Goal: Task Accomplishment & Management: Complete application form

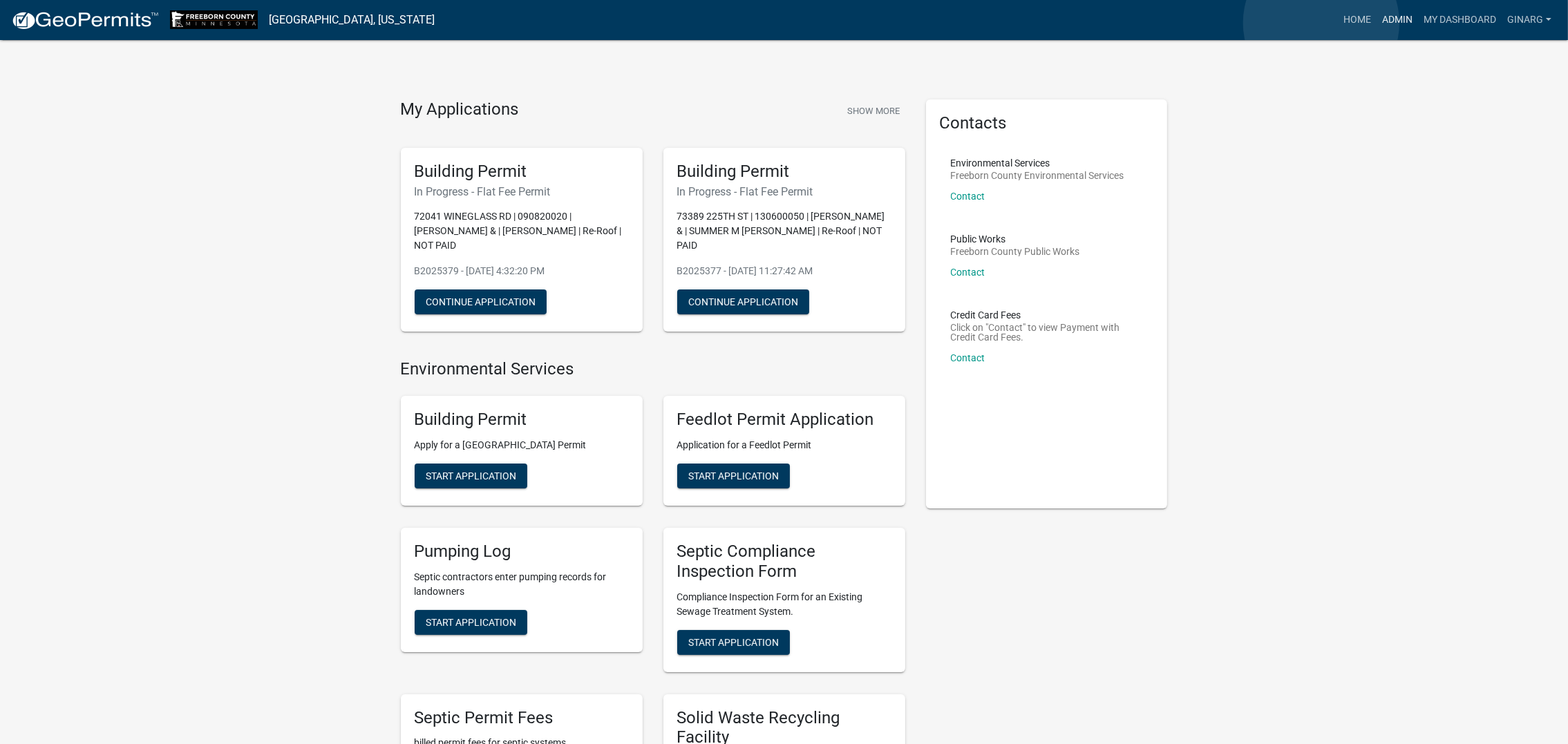
click at [1302, 23] on link "Admin" at bounding box center [1397, 20] width 42 height 27
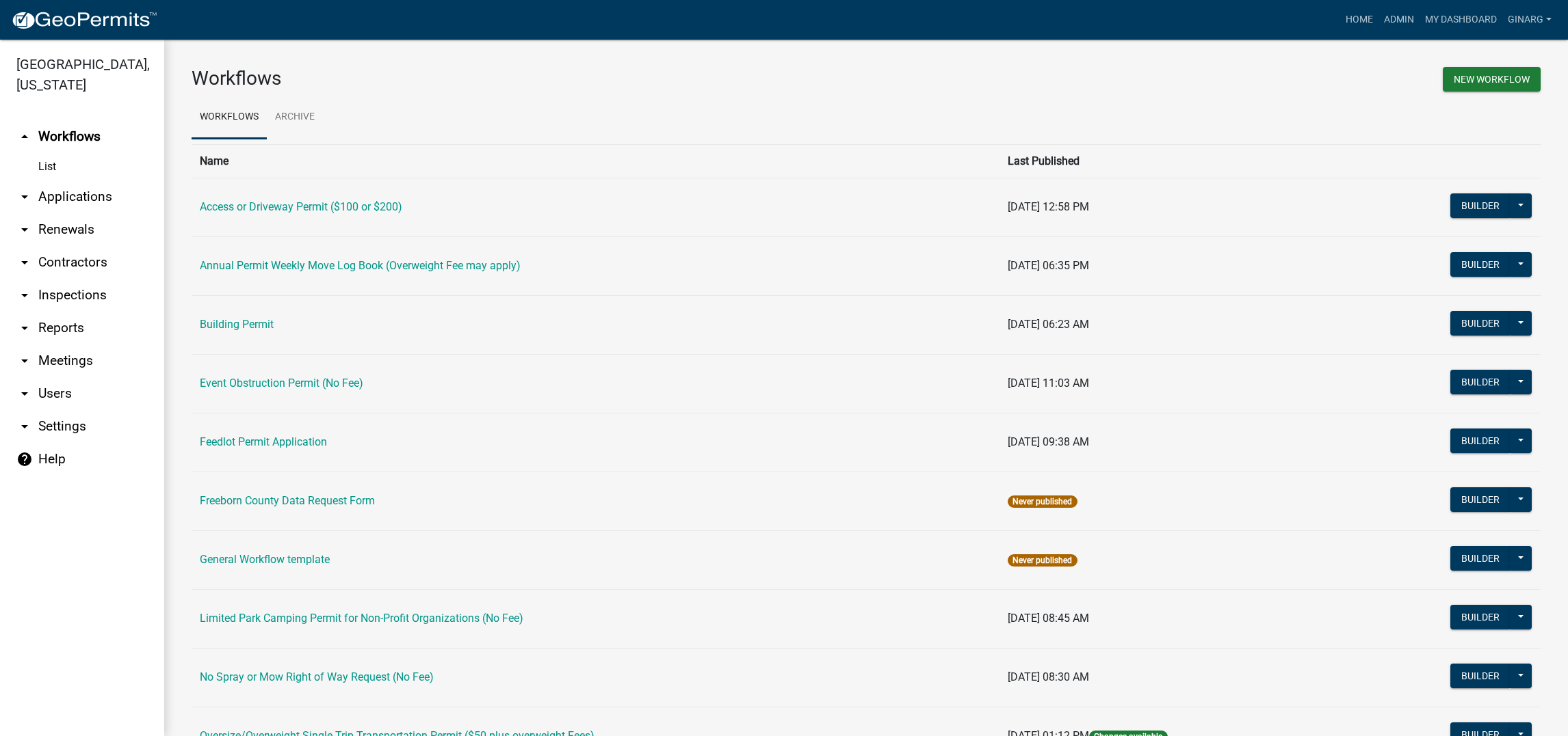
click at [259, 331] on link "Building Permit" at bounding box center [236, 324] width 74 height 13
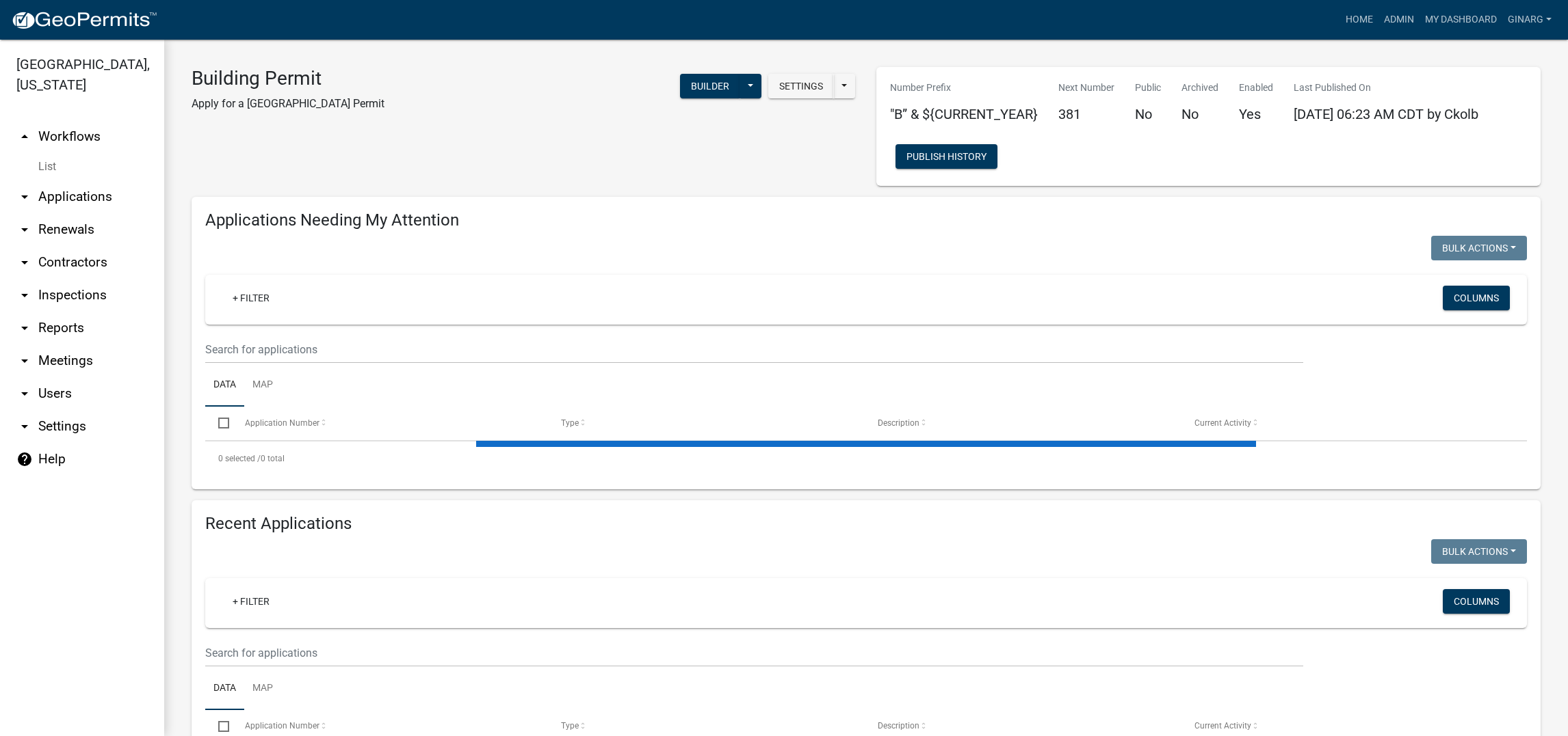
select select "3: 100"
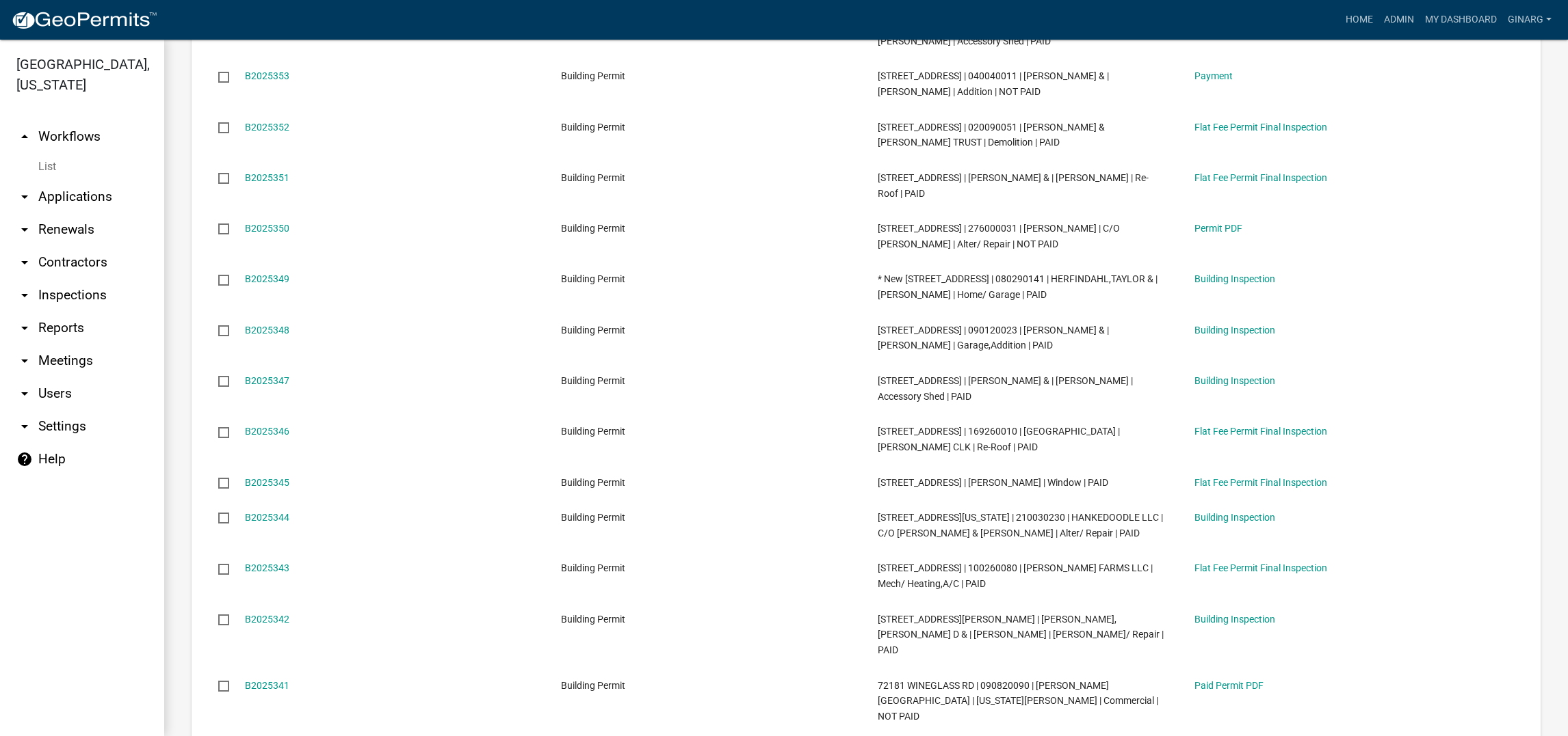
scroll to position [2563, 0]
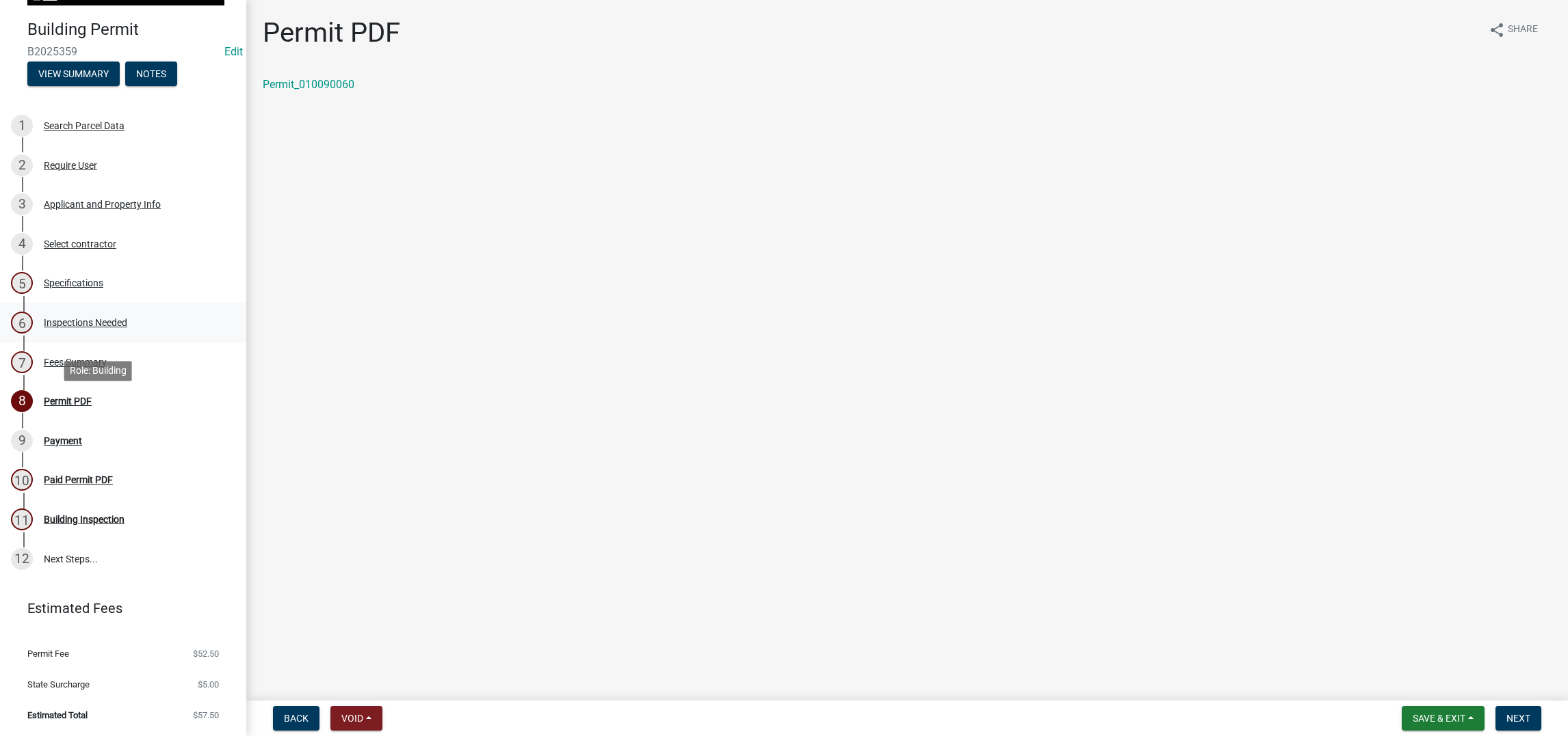
scroll to position [205, 0]
click at [107, 367] on div "Fees Summary" at bounding box center [74, 363] width 63 height 9
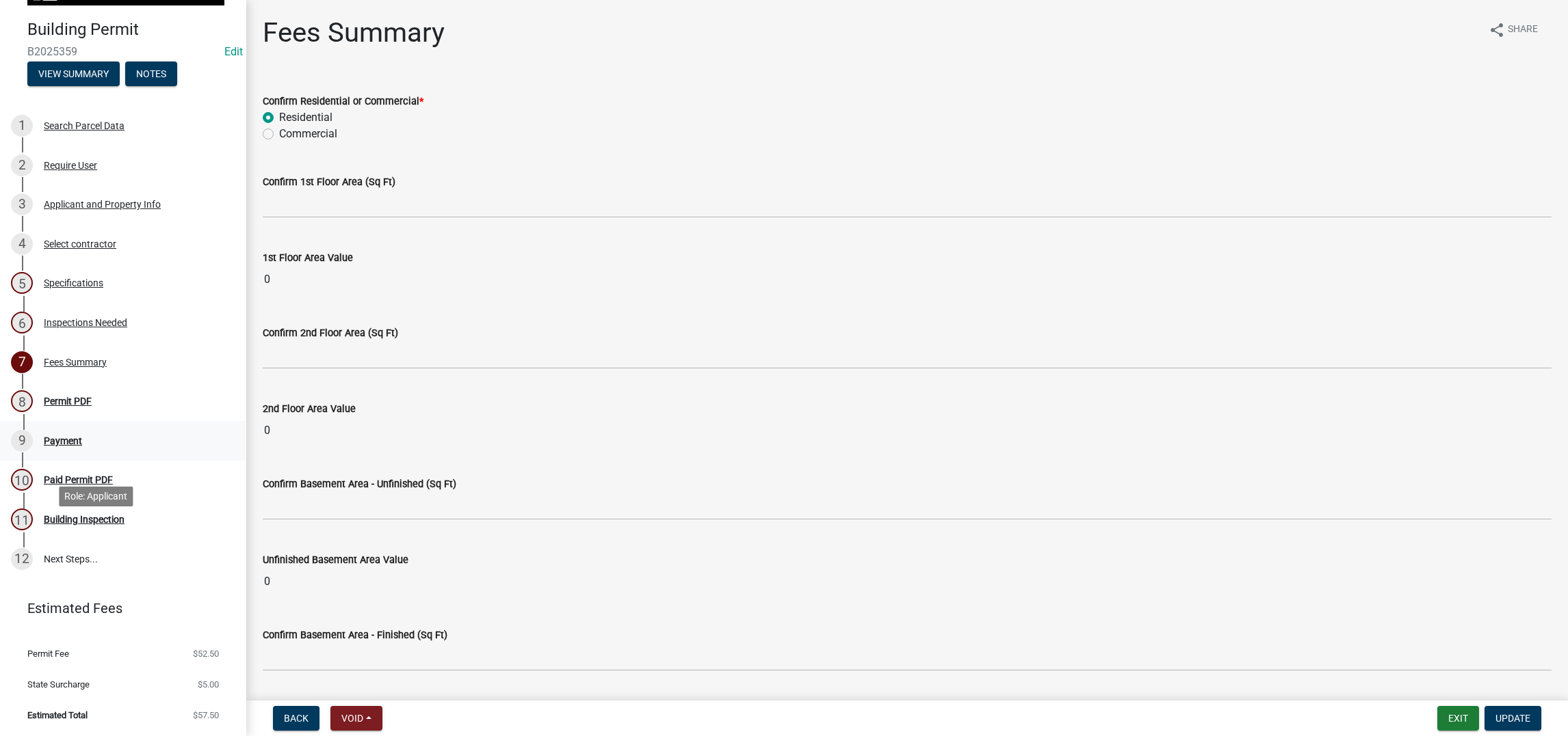
click at [82, 445] on div "Payment" at bounding box center [62, 441] width 38 height 9
click at [107, 367] on div "Fees Summary" at bounding box center [74, 363] width 63 height 9
click at [125, 328] on div "Inspections Needed" at bounding box center [85, 322] width 84 height 9
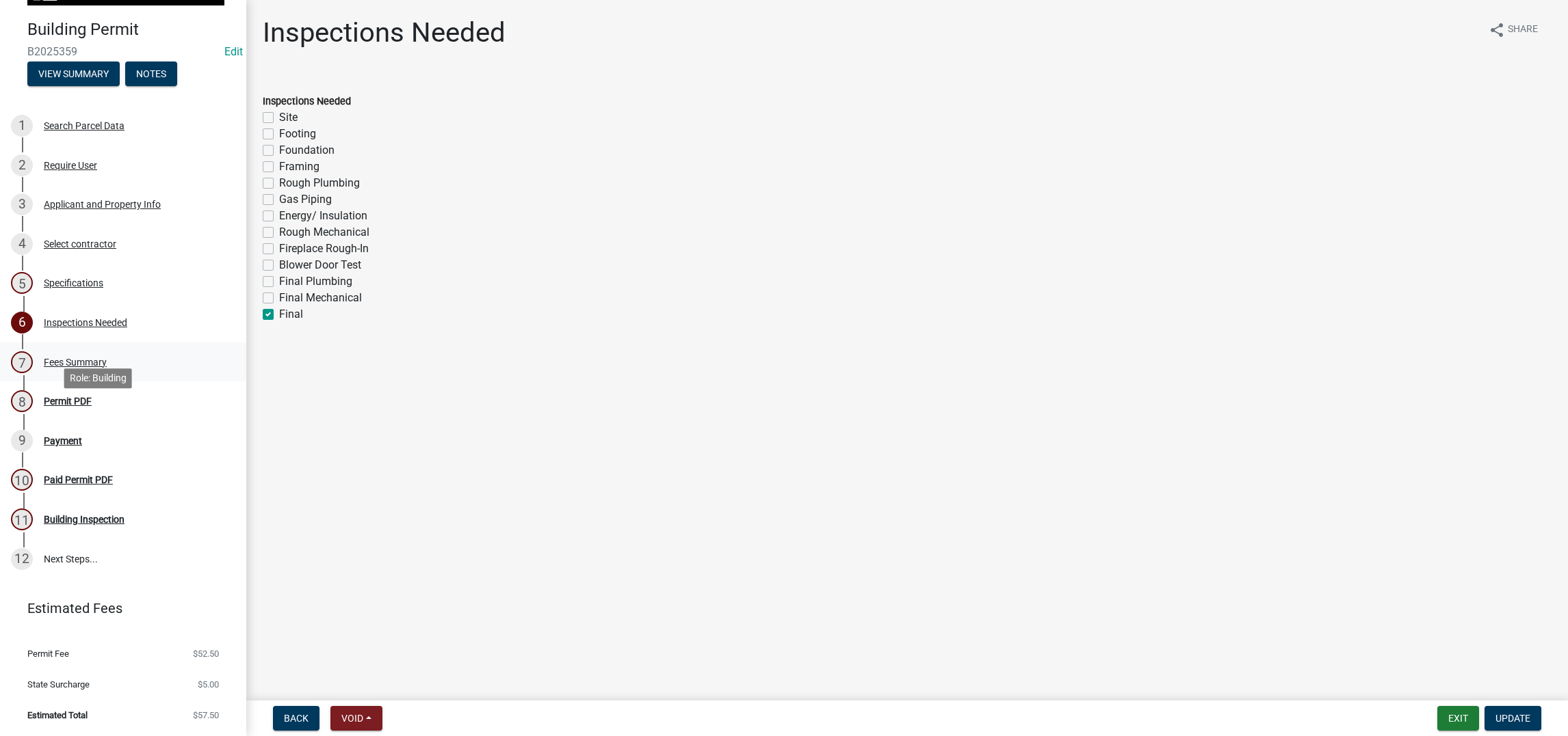
click at [107, 367] on div "Fees Summary" at bounding box center [74, 363] width 63 height 9
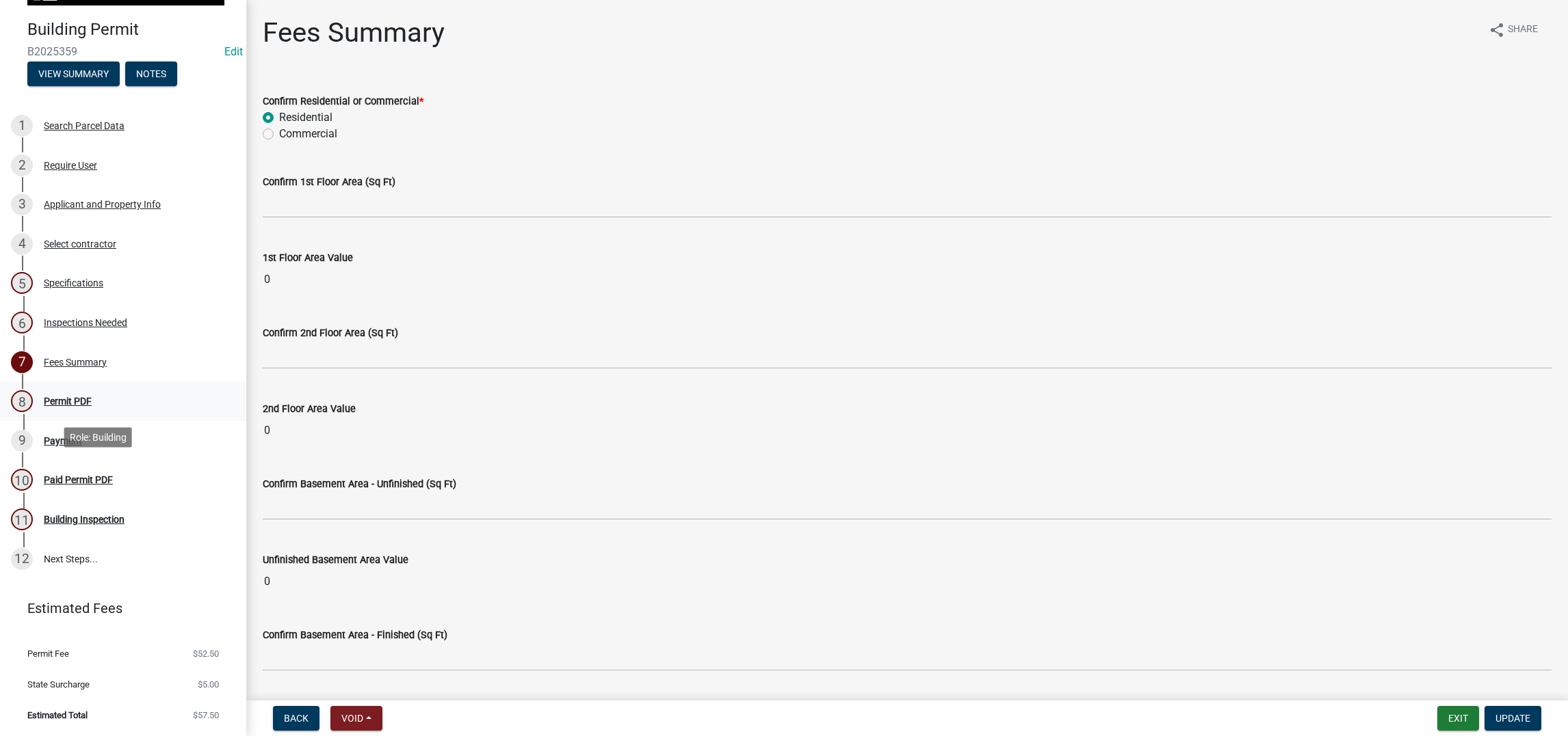
click at [91, 406] on div "Permit PDF" at bounding box center [67, 401] width 48 height 9
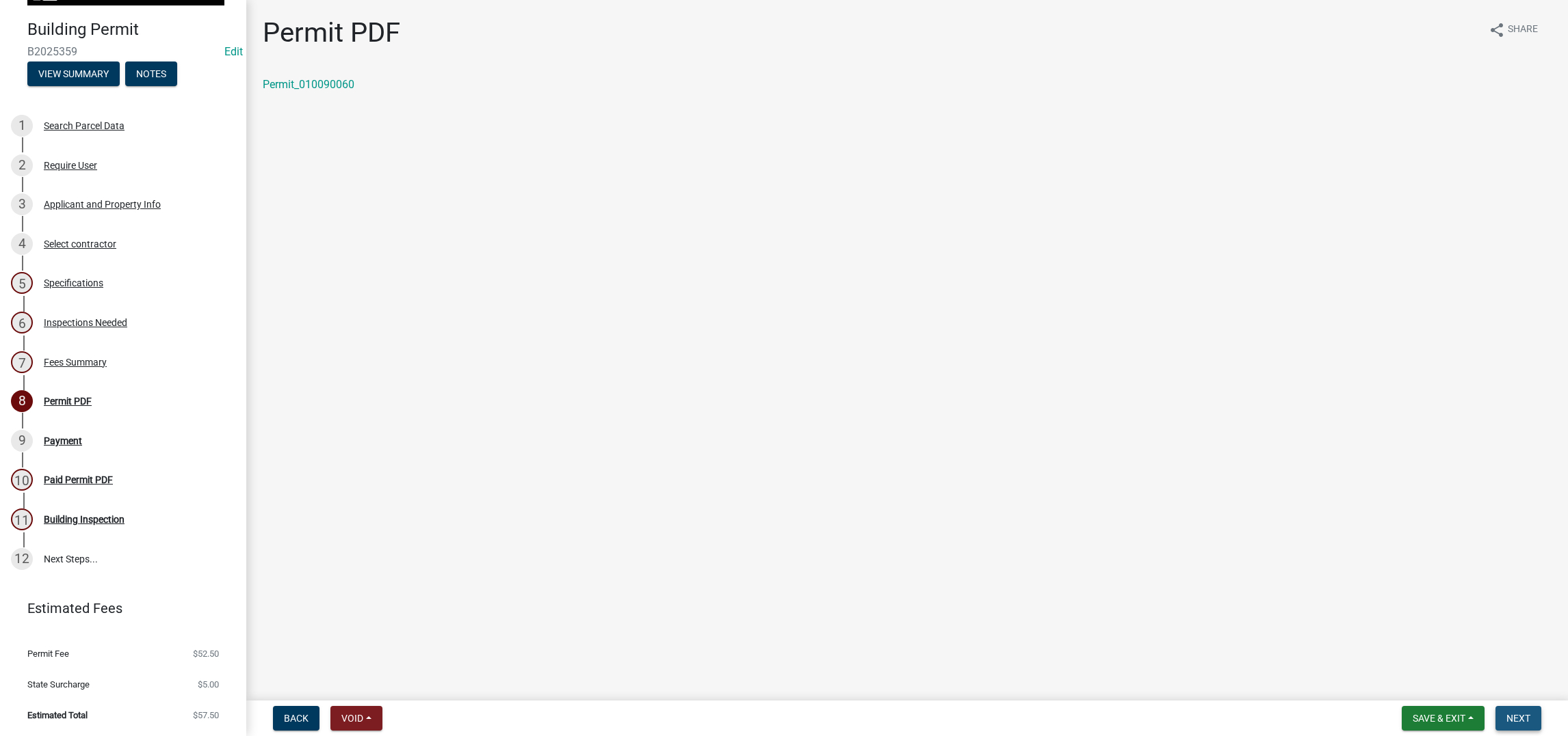
click at [1289, 588] on span "Next" at bounding box center [1518, 718] width 24 height 11
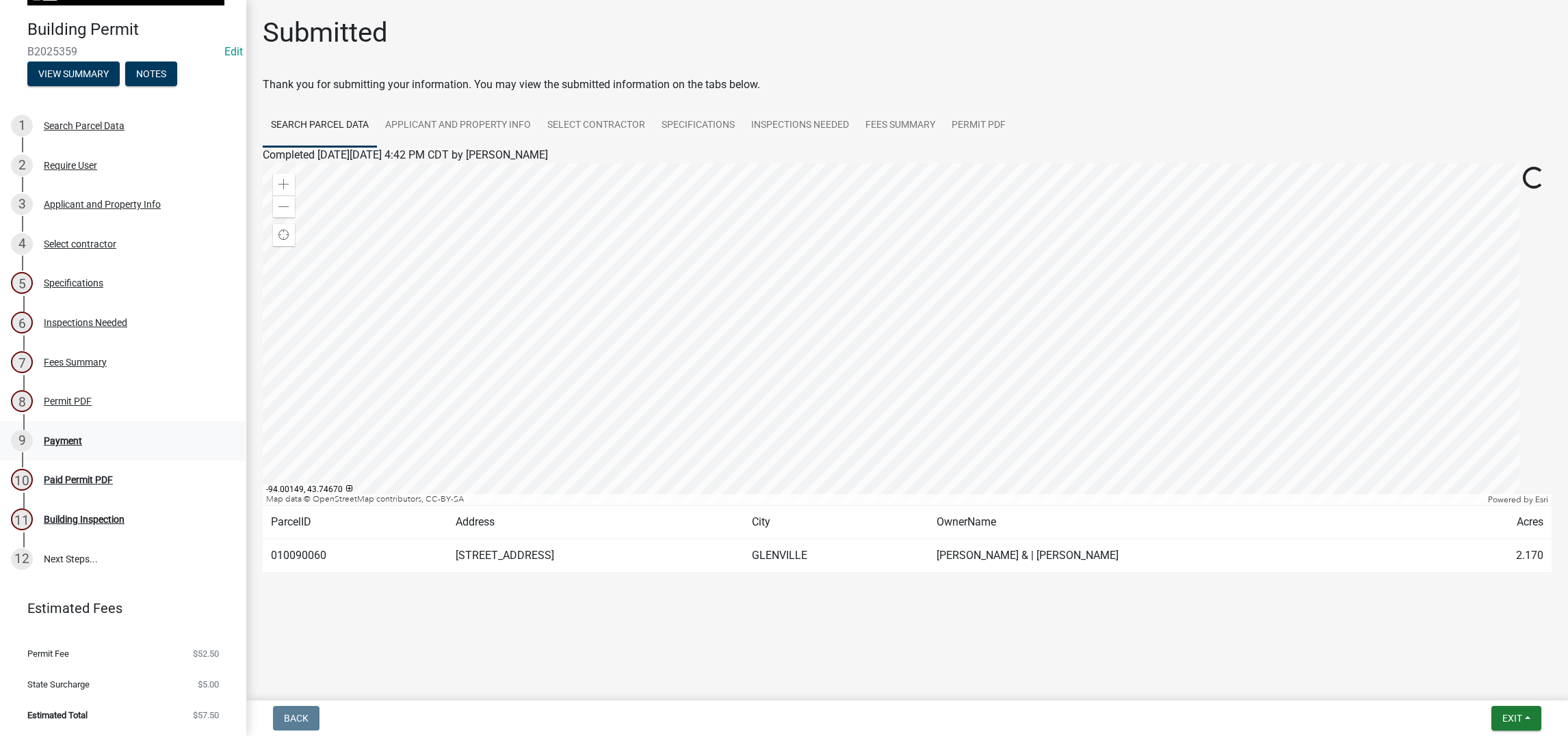
click at [82, 445] on div "Payment" at bounding box center [62, 441] width 38 height 9
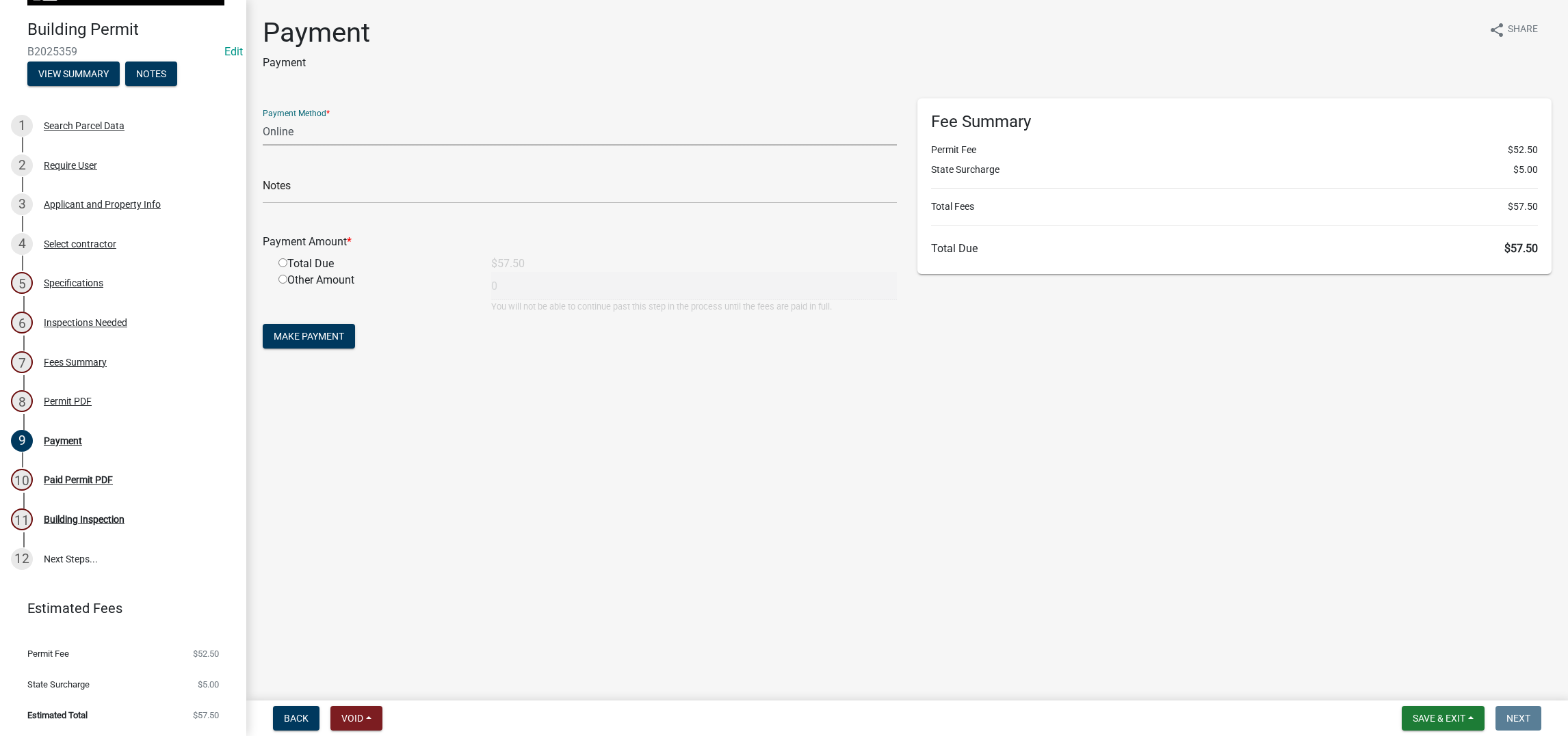
click at [335, 146] on select "Credit Card POS Check Cash Online" at bounding box center [580, 132] width 634 height 28
select select "1: 0"
click at [271, 146] on select "Credit Card POS Check Cash Online" at bounding box center [580, 132] width 634 height 28
click at [322, 204] on input "text" at bounding box center [580, 190] width 634 height 28
type input "39995"
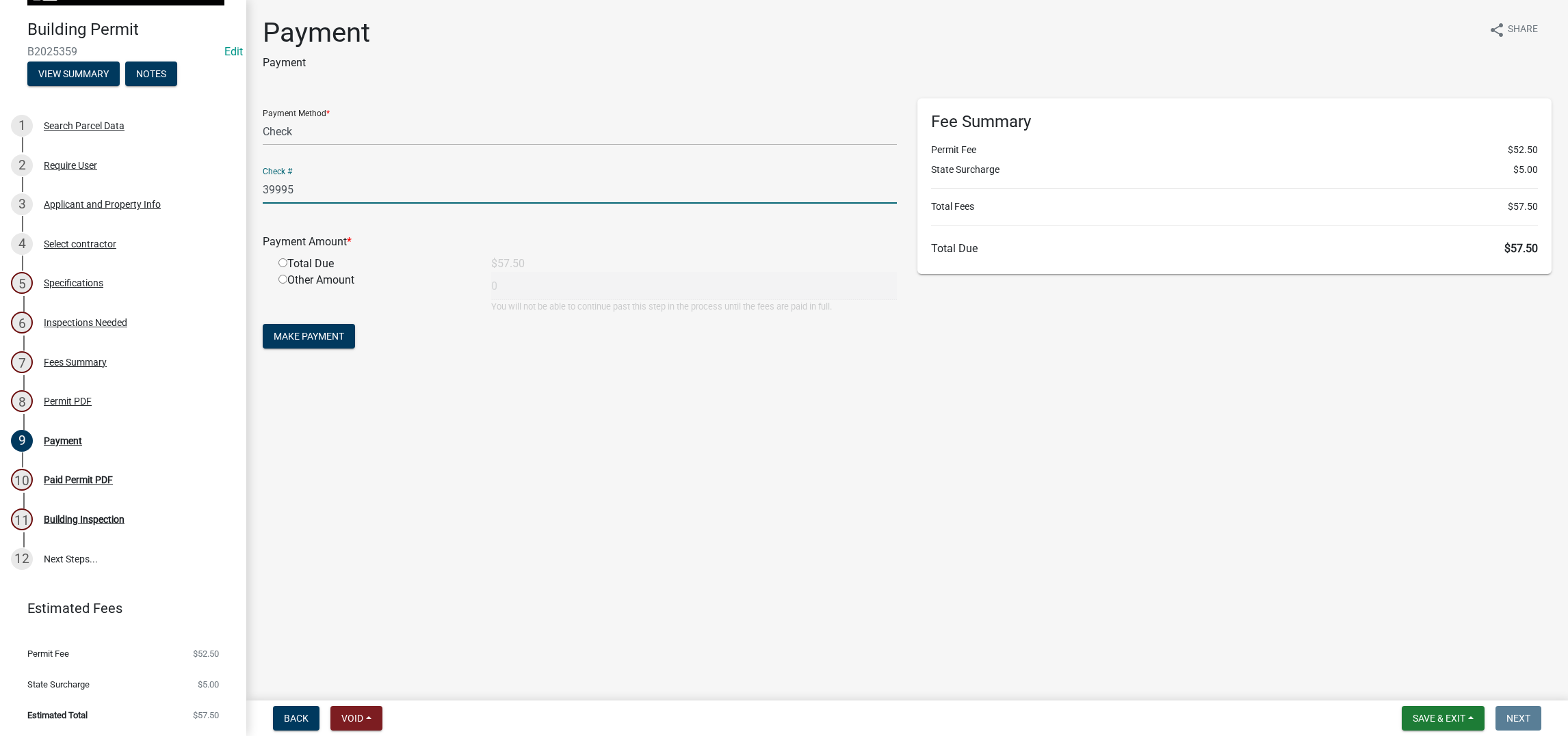
drag, startPoint x: 293, startPoint y: 394, endPoint x: 290, endPoint y: 412, distance: 18.2
click at [288, 267] on input "radio" at bounding box center [282, 263] width 9 height 9
radio input "true"
type input "57.5"
click at [322, 342] on span "Make Payment" at bounding box center [308, 336] width 71 height 11
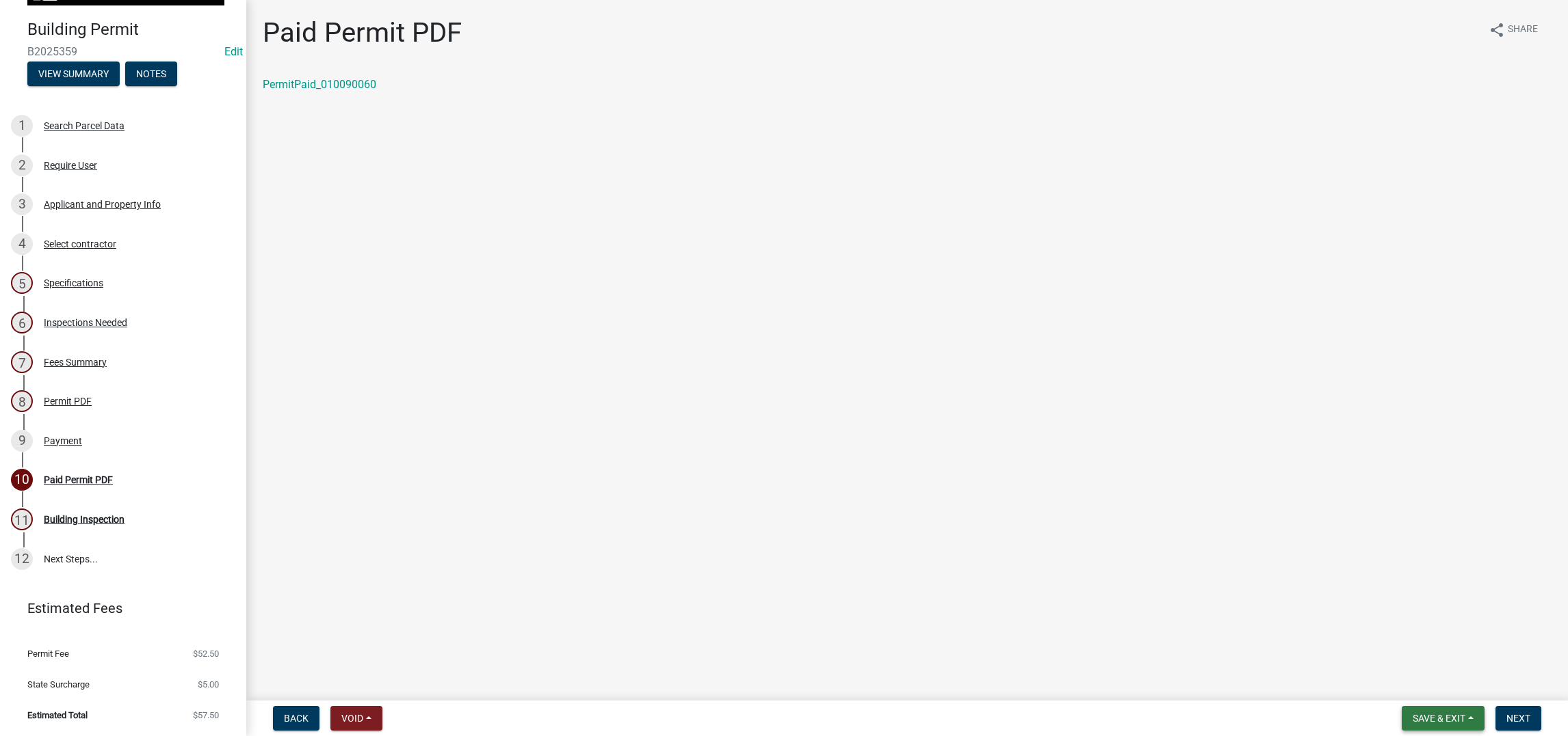
click at [1289, 588] on span "Save & Exit" at bounding box center [1439, 718] width 53 height 11
click at [1289, 588] on button "Save & Exit" at bounding box center [1429, 671] width 109 height 33
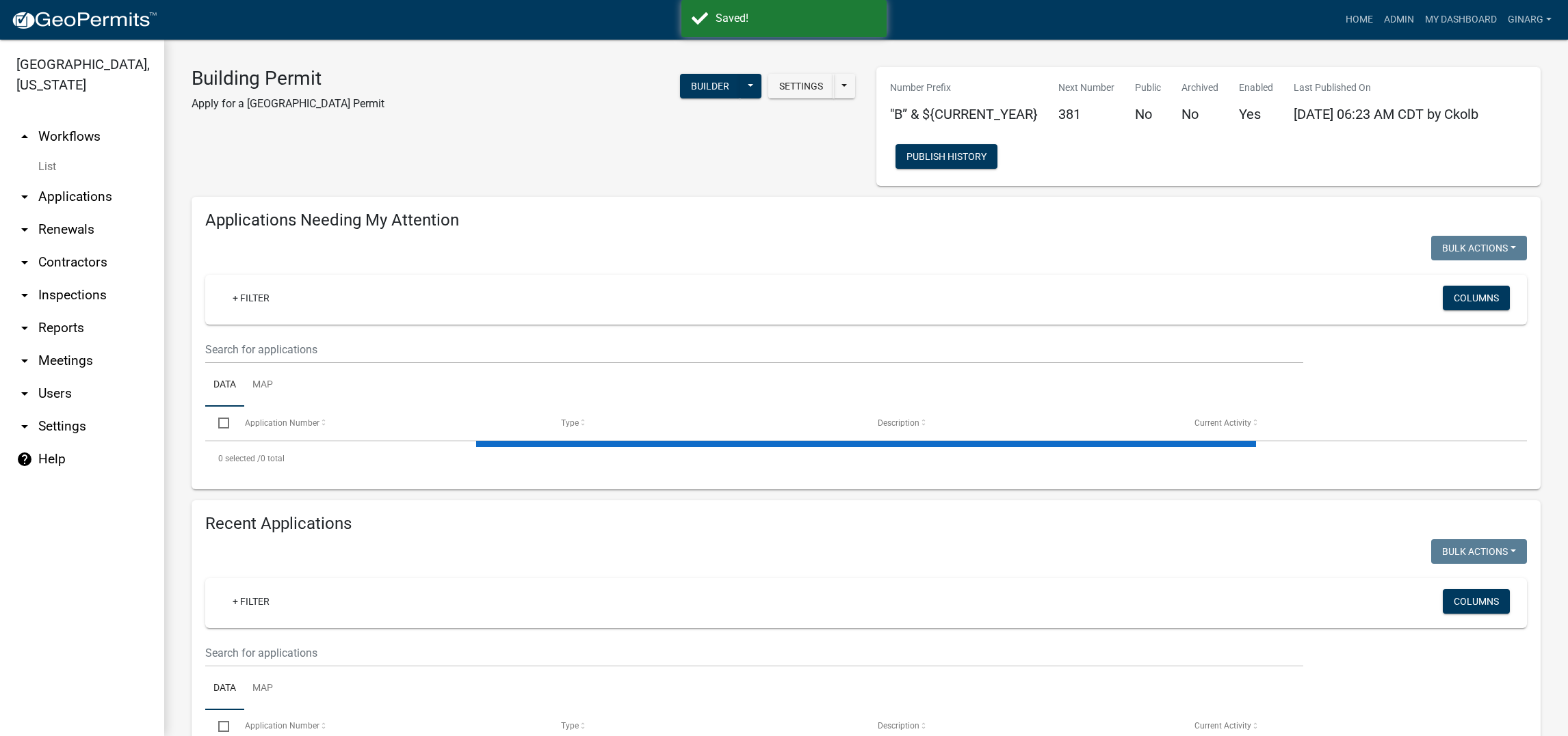
select select "3: 100"
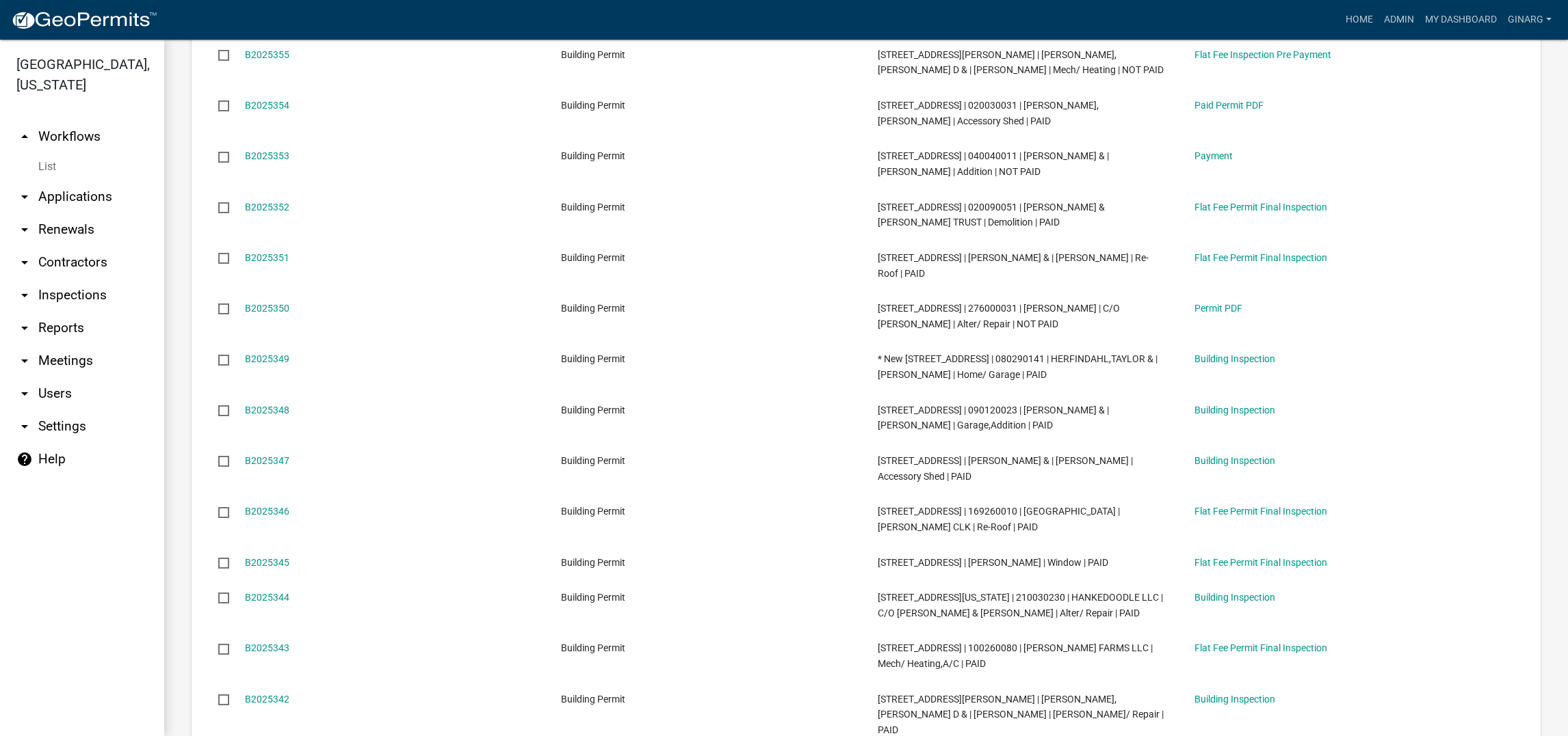
scroll to position [2461, 0]
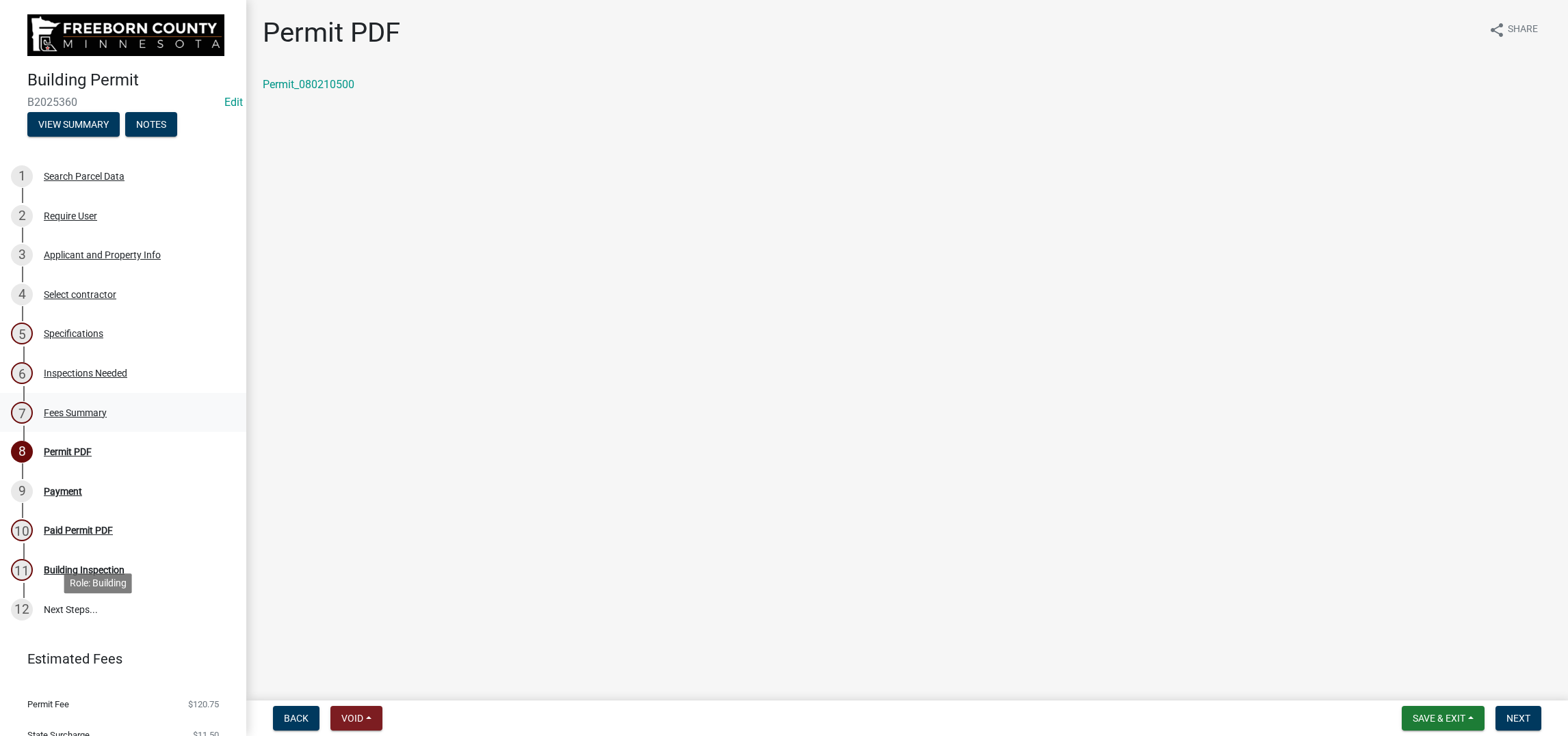
click at [107, 418] on div "Fees Summary" at bounding box center [74, 413] width 63 height 9
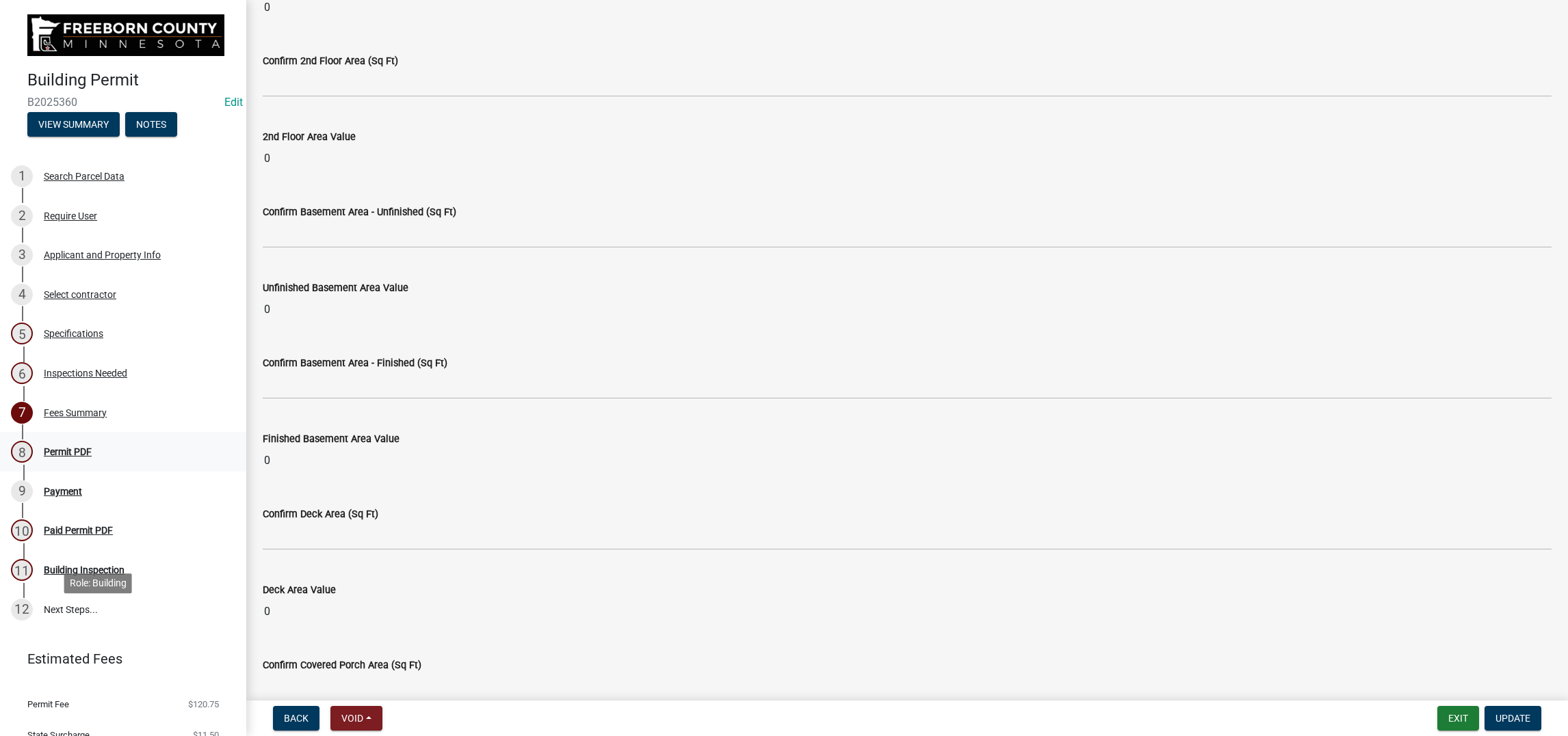
scroll to position [307, 0]
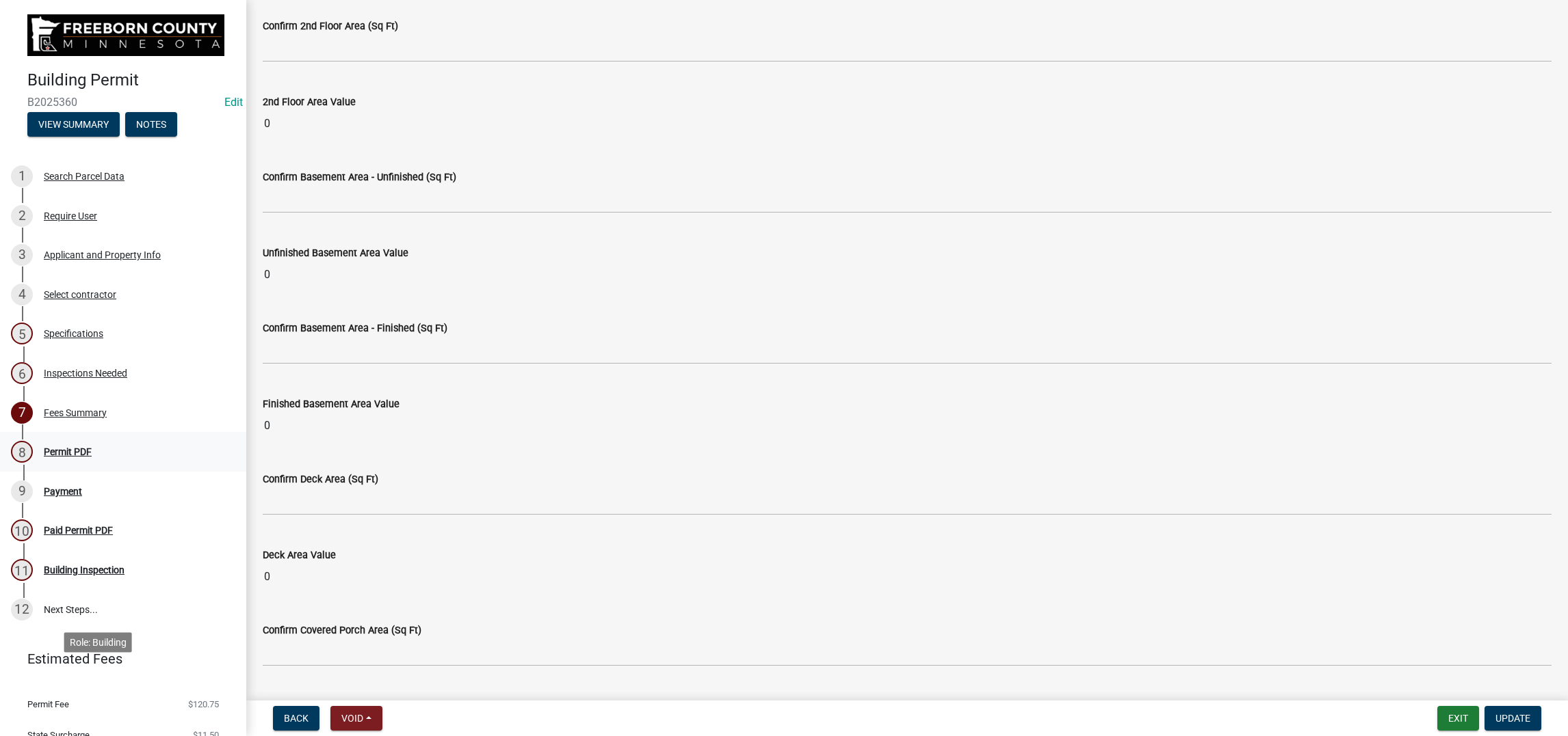
click at [91, 456] on div "Permit PDF" at bounding box center [67, 452] width 48 height 9
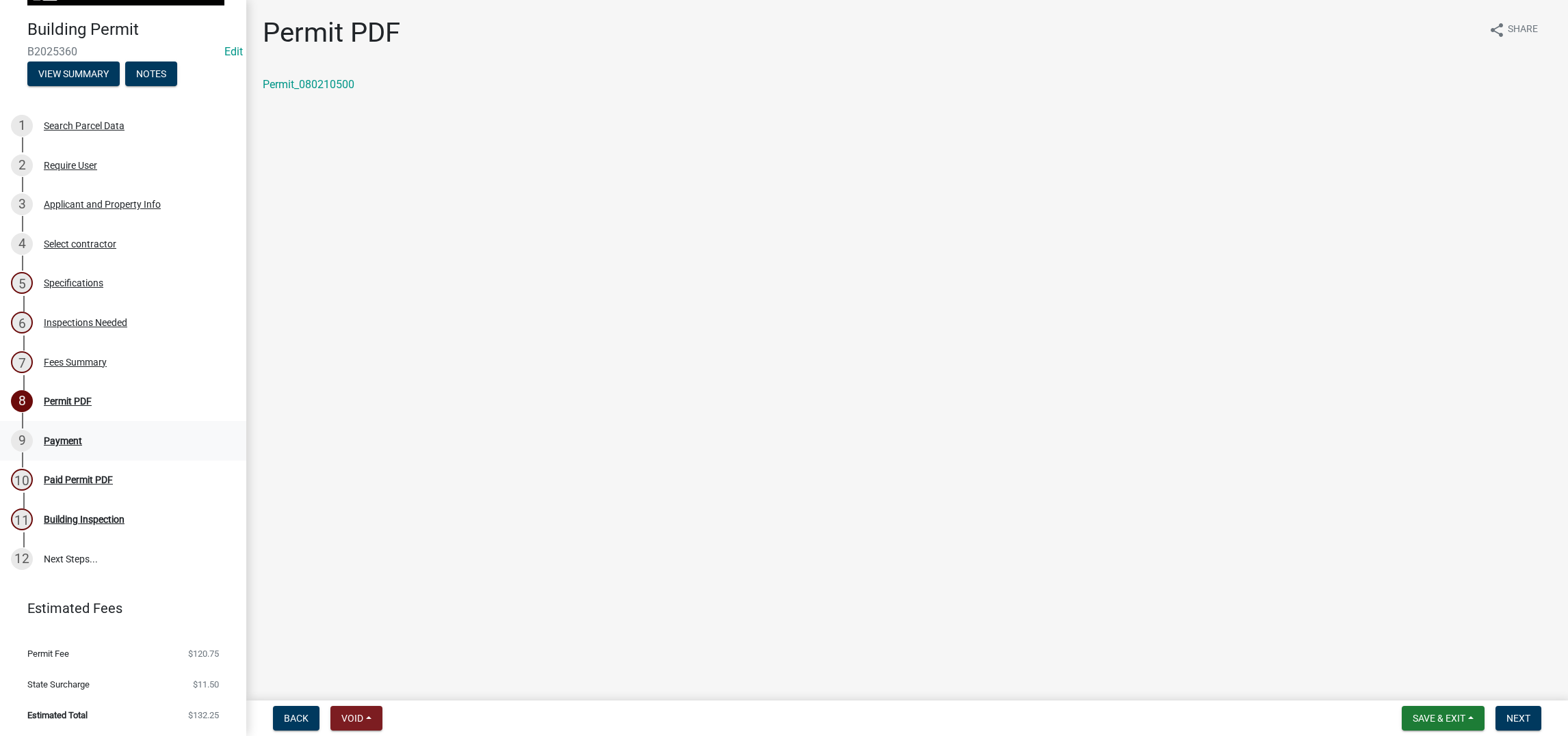
scroll to position [498, 0]
click at [82, 436] on div "Payment" at bounding box center [62, 441] width 38 height 9
click at [1289, 588] on span "Next" at bounding box center [1518, 718] width 24 height 11
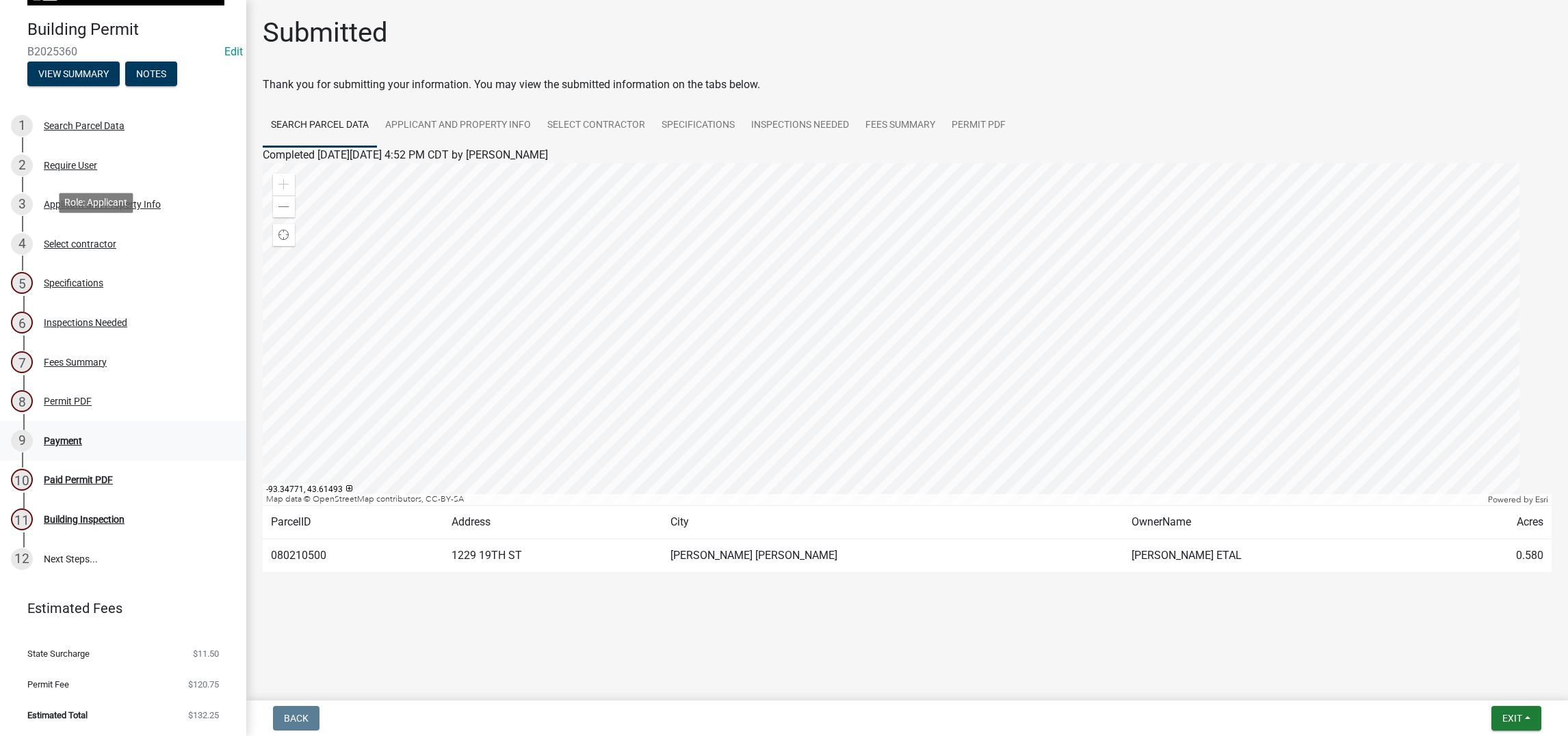
click at [82, 436] on div "Payment" at bounding box center [62, 441] width 38 height 9
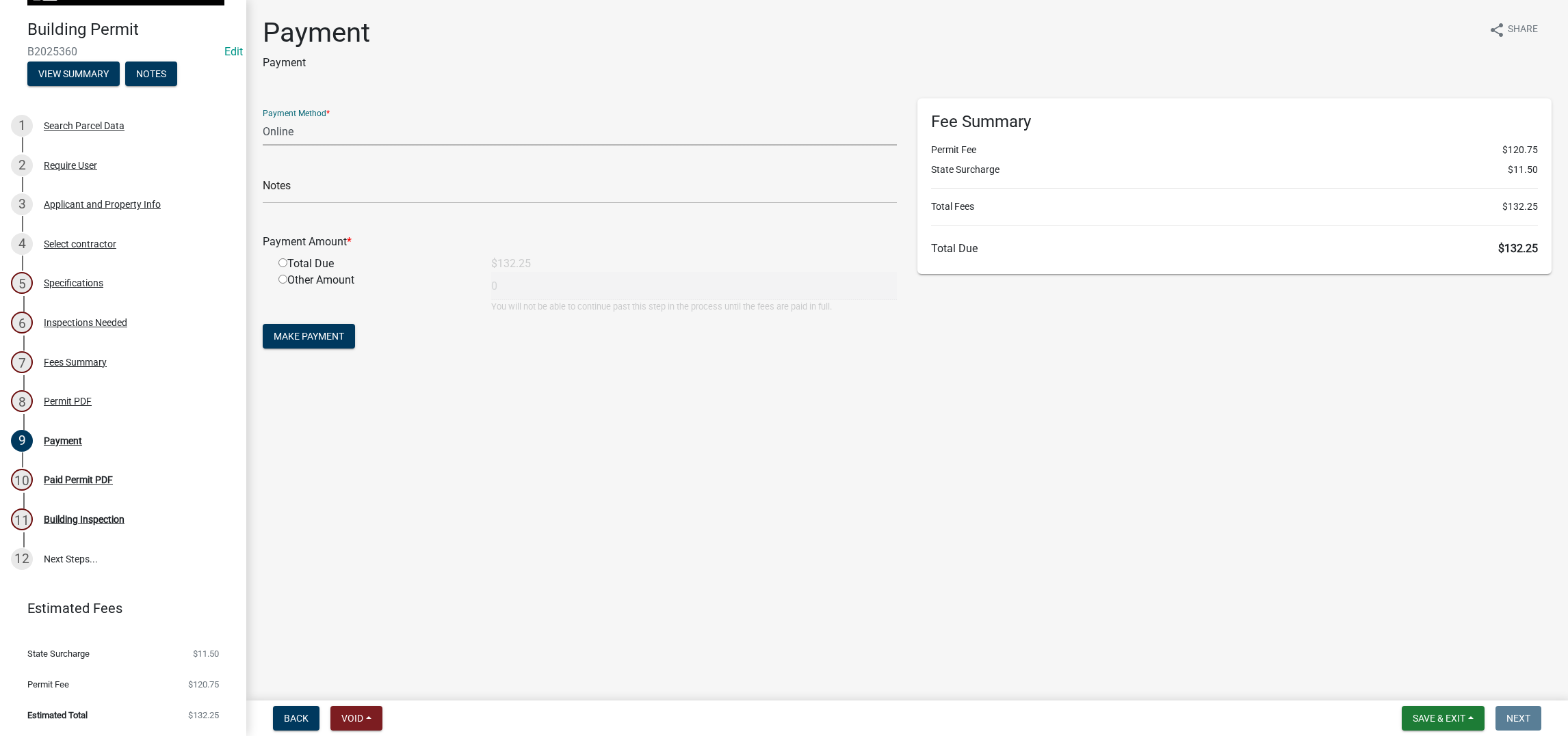
click at [381, 146] on select "Credit Card POS Check Cash Online" at bounding box center [580, 132] width 634 height 28
select select "1: 0"
click at [271, 146] on select "Credit Card POS Check Cash Online" at bounding box center [580, 132] width 634 height 28
click at [312, 204] on input "text" at bounding box center [580, 190] width 634 height 28
type input "39972"
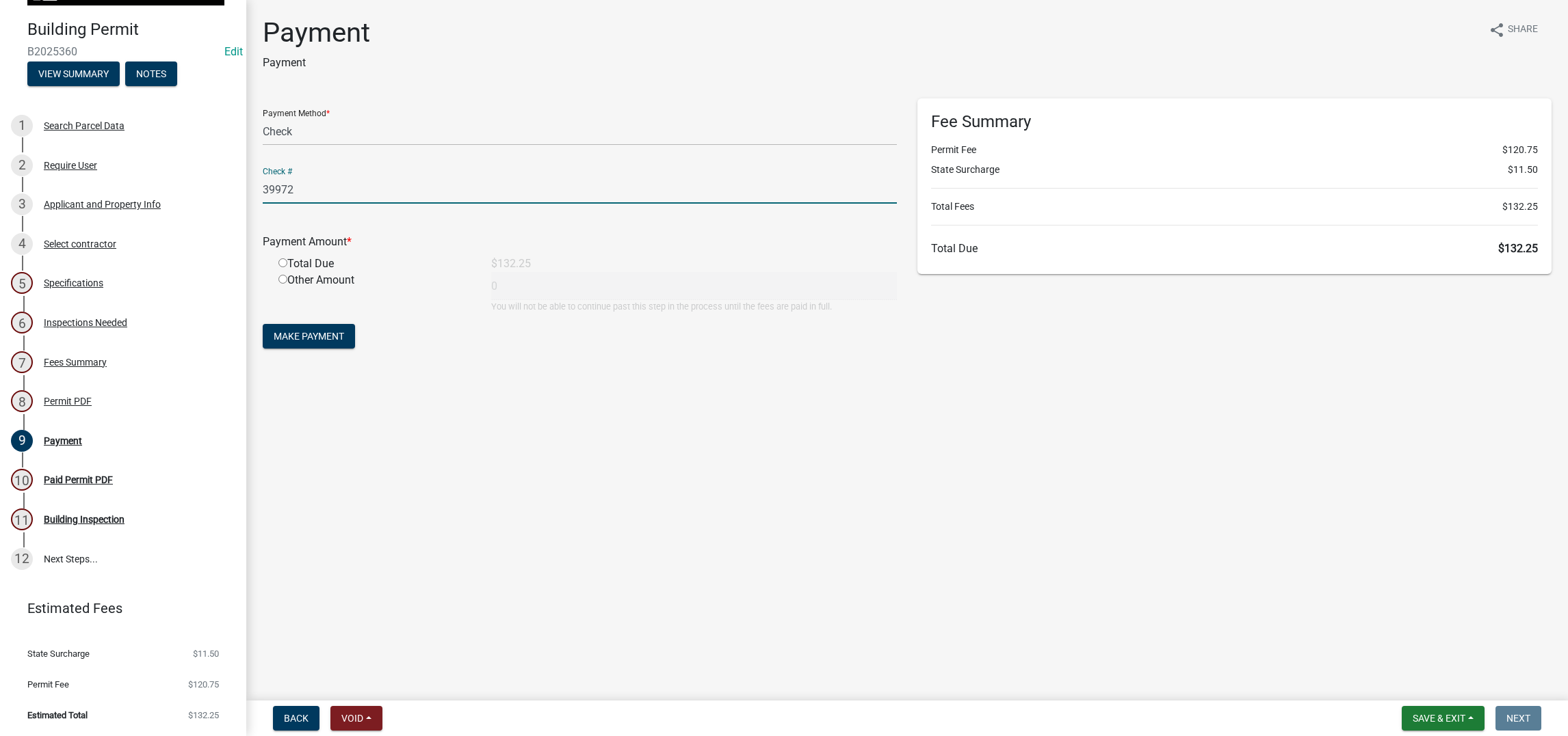
click at [288, 267] on input "radio" at bounding box center [282, 263] width 9 height 9
radio input "true"
type input "132.25"
click at [344, 342] on span "Make Payment" at bounding box center [308, 336] width 71 height 11
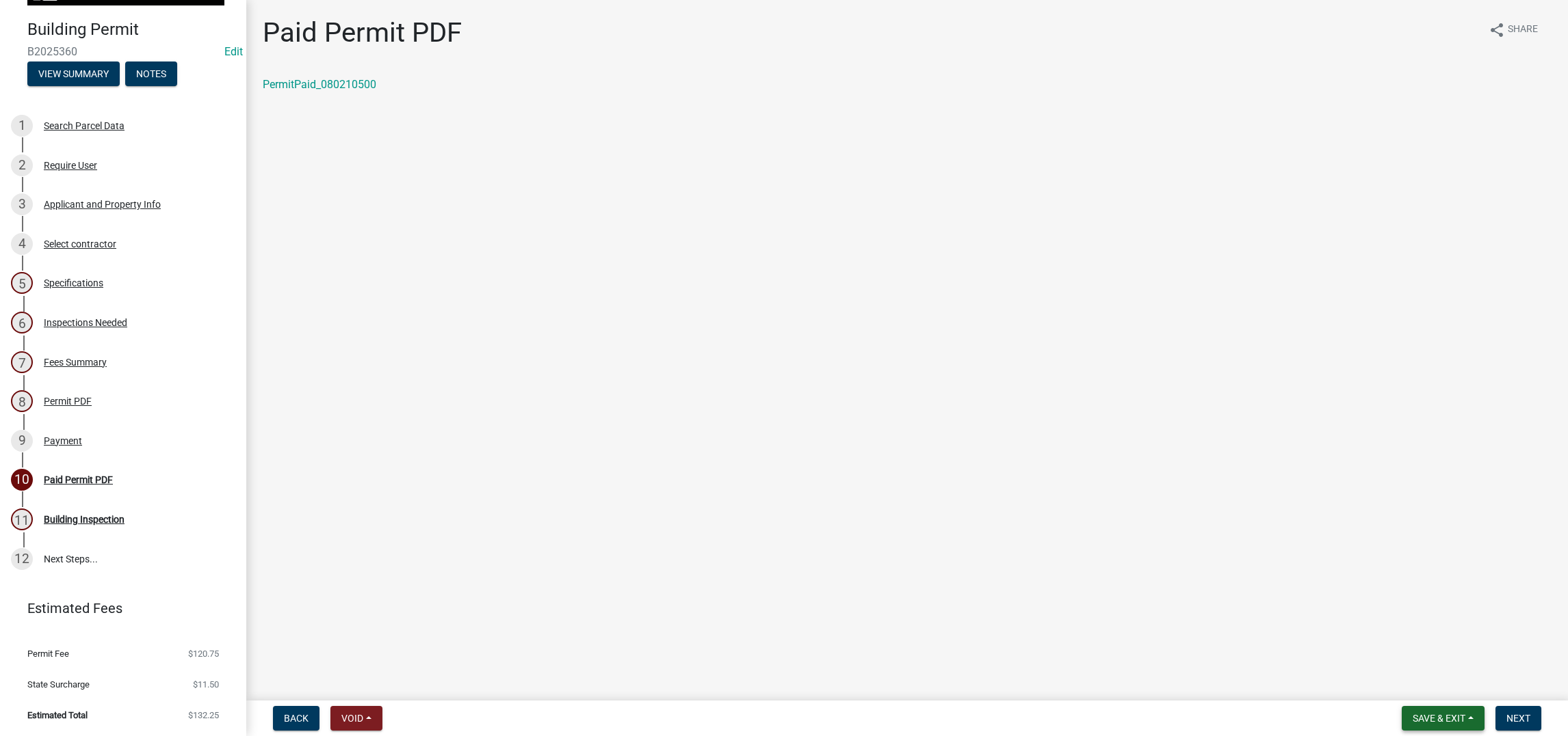
click at [1289, 588] on button "Save & Exit" at bounding box center [1442, 719] width 83 height 25
click at [1289, 588] on button "Save & Exit" at bounding box center [1429, 671] width 109 height 33
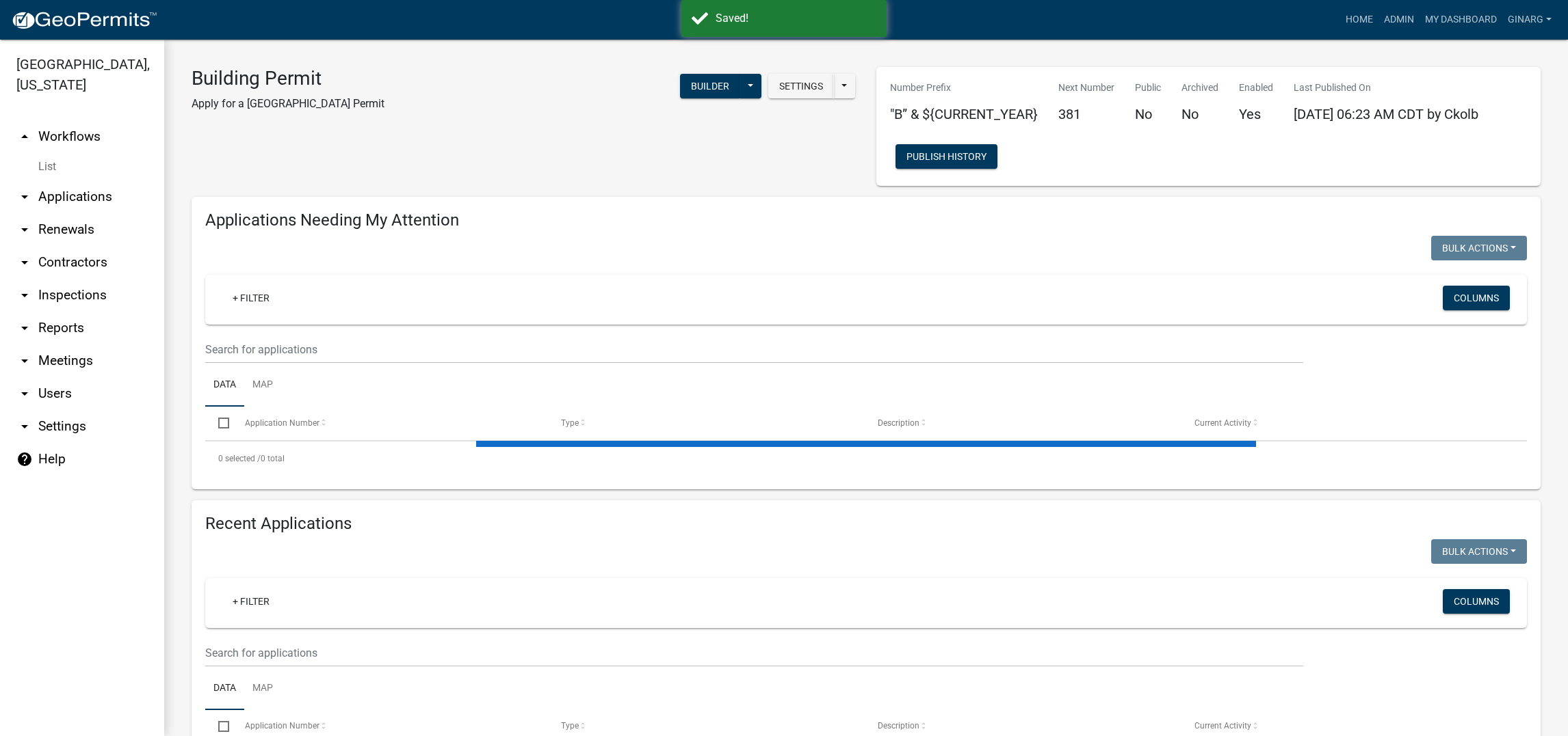
select select "3: 100"
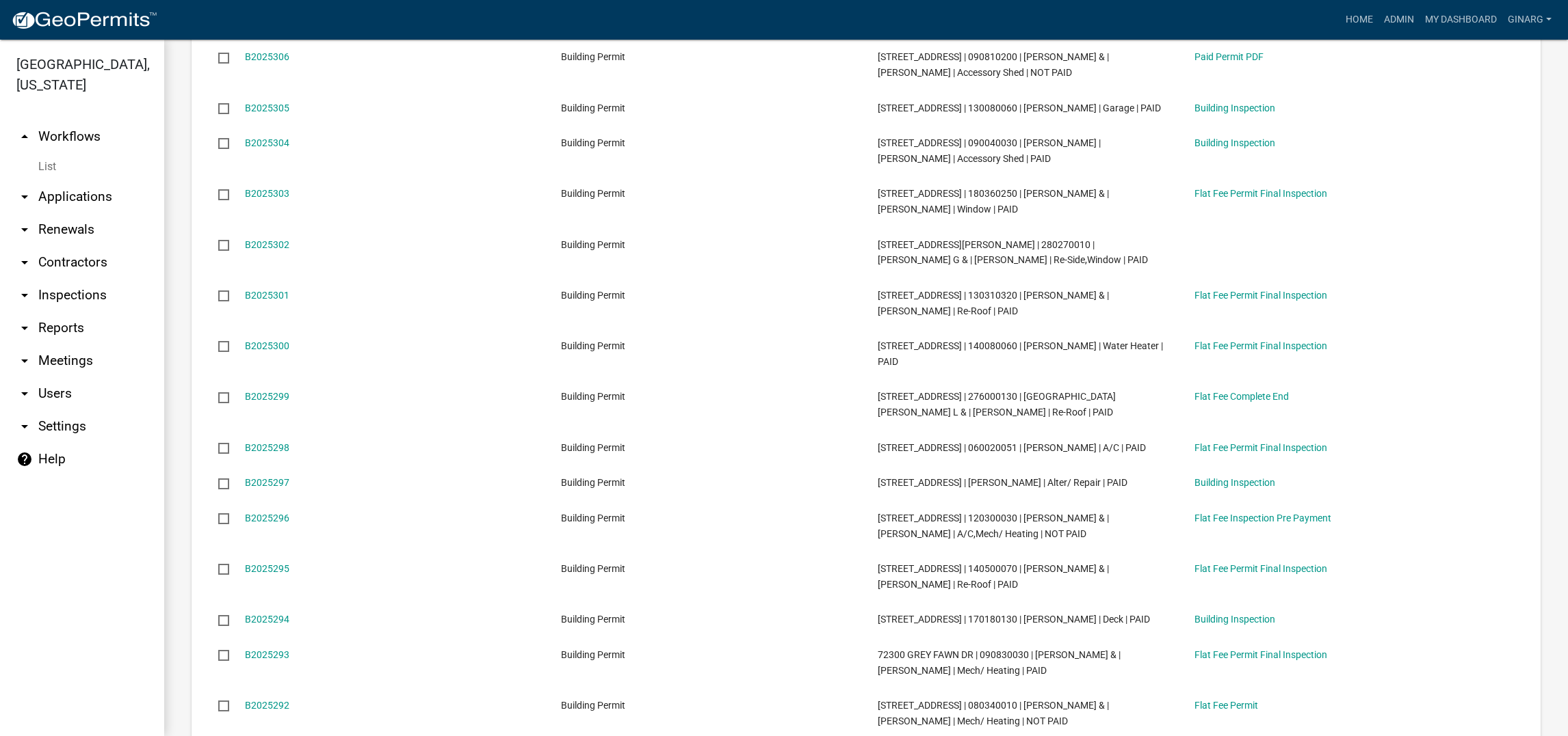
scroll to position [5435, 0]
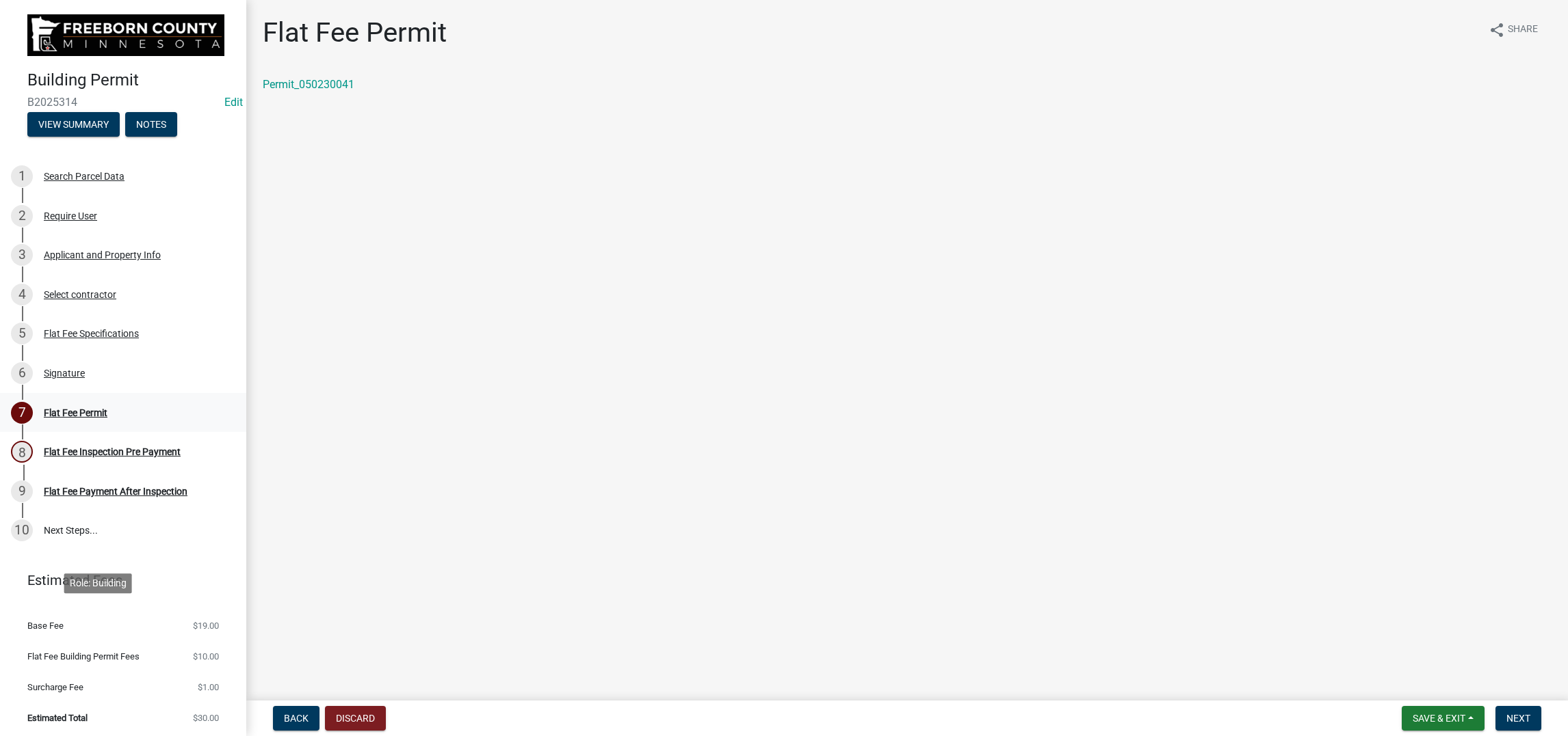
click at [108, 418] on div "Flat Fee Permit" at bounding box center [75, 413] width 64 height 9
click at [84, 378] on div "Signature" at bounding box center [64, 373] width 41 height 9
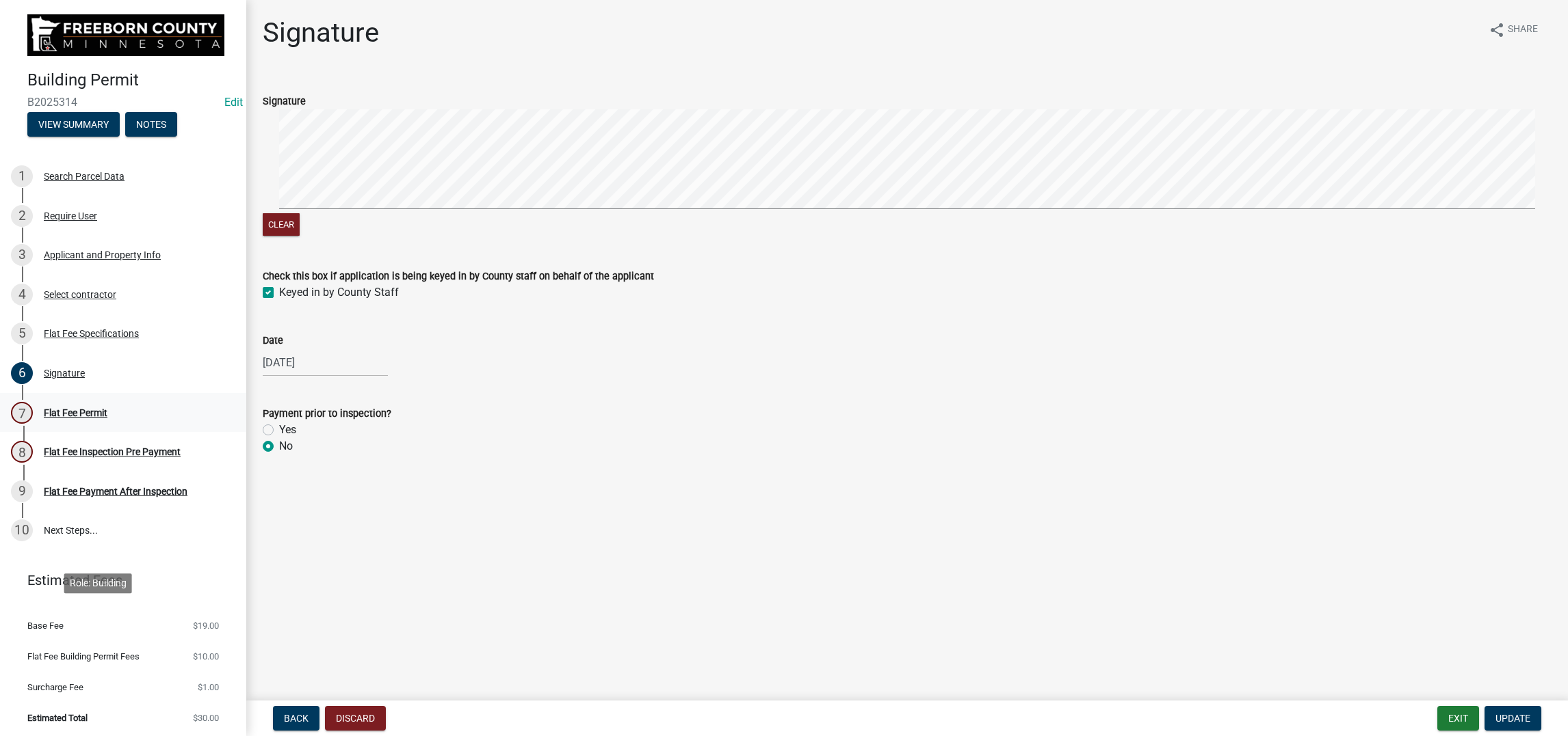
drag, startPoint x: 139, startPoint y: 630, endPoint x: 161, endPoint y: 624, distance: 22.8
click at [108, 418] on div "Flat Fee Permit" at bounding box center [75, 413] width 64 height 9
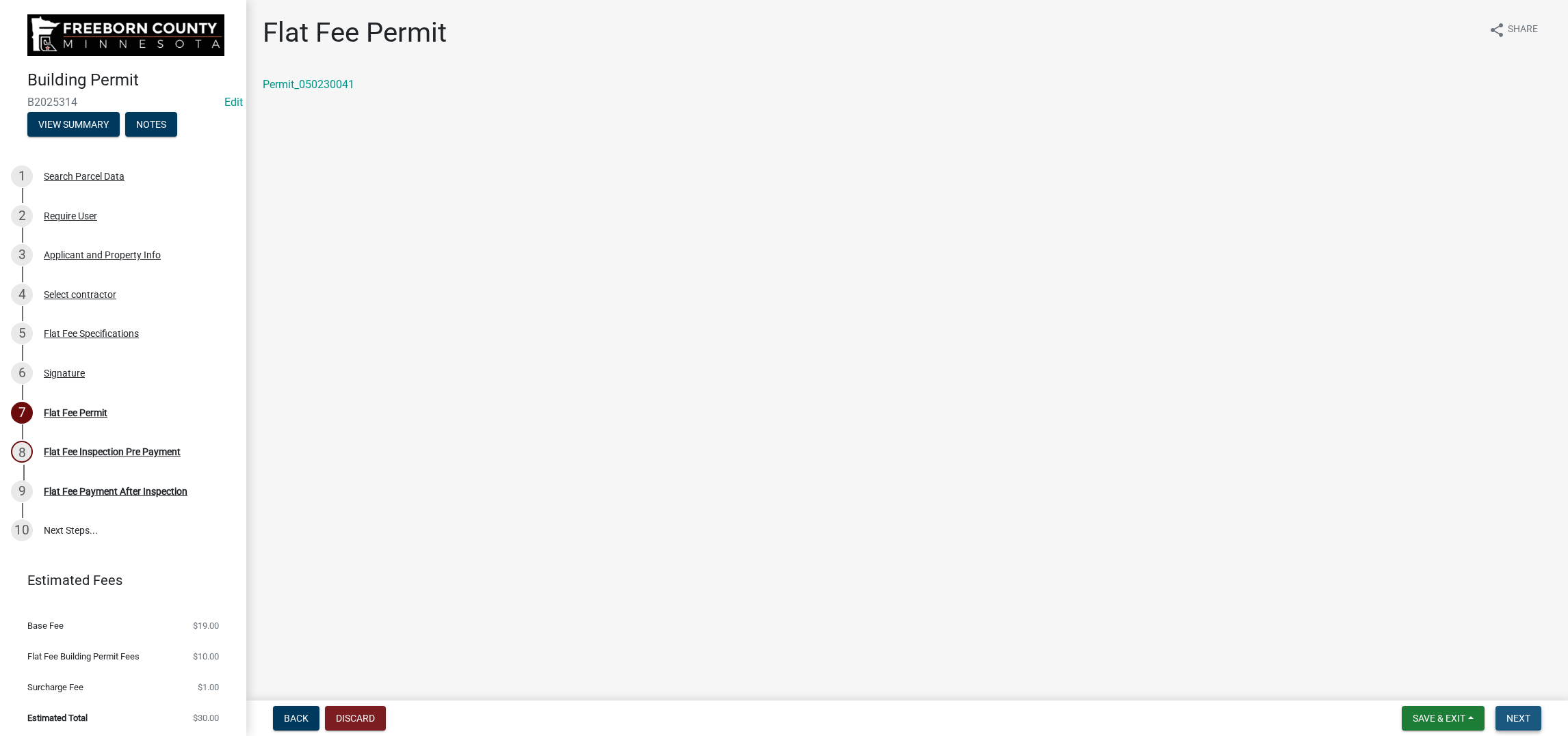
click at [1289, 588] on span "Next" at bounding box center [1518, 718] width 24 height 11
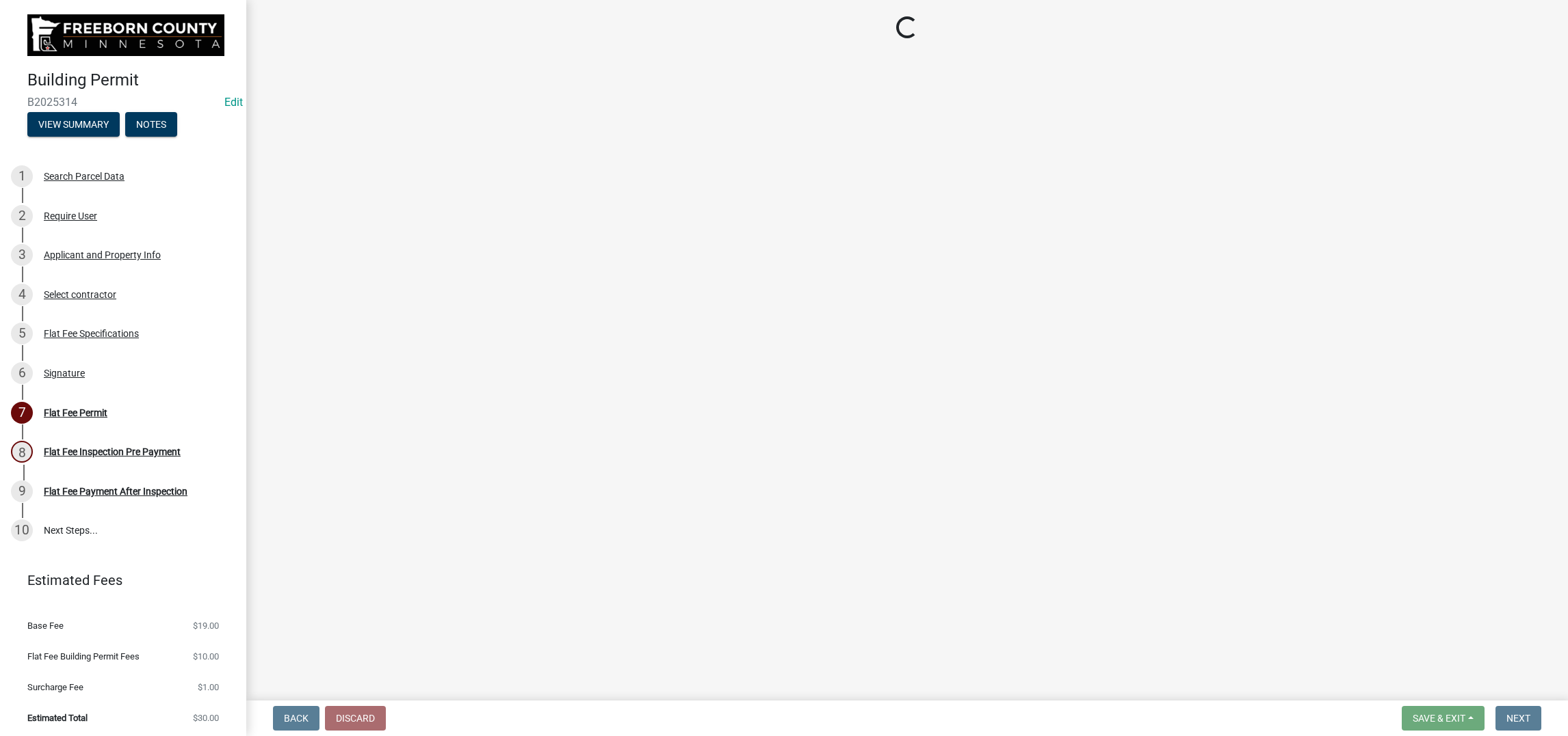
select select "3613e5d6-c0da-40a7-83d4-d5638b2e6124"
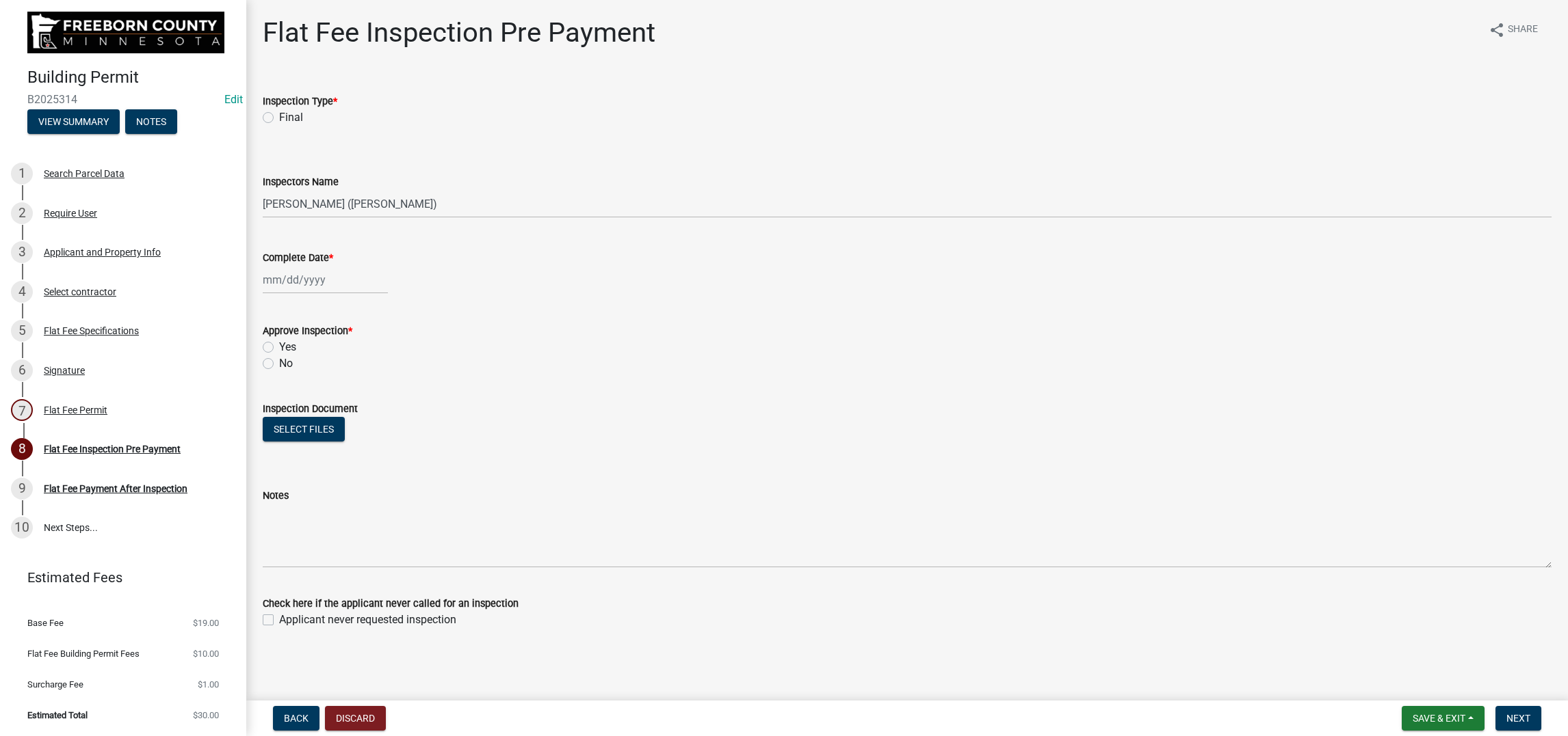
scroll to position [307, 0]
drag, startPoint x: 139, startPoint y: 322, endPoint x: 146, endPoint y: 326, distance: 8.1
click at [108, 405] on div "Flat Fee Permit" at bounding box center [75, 410] width 64 height 9
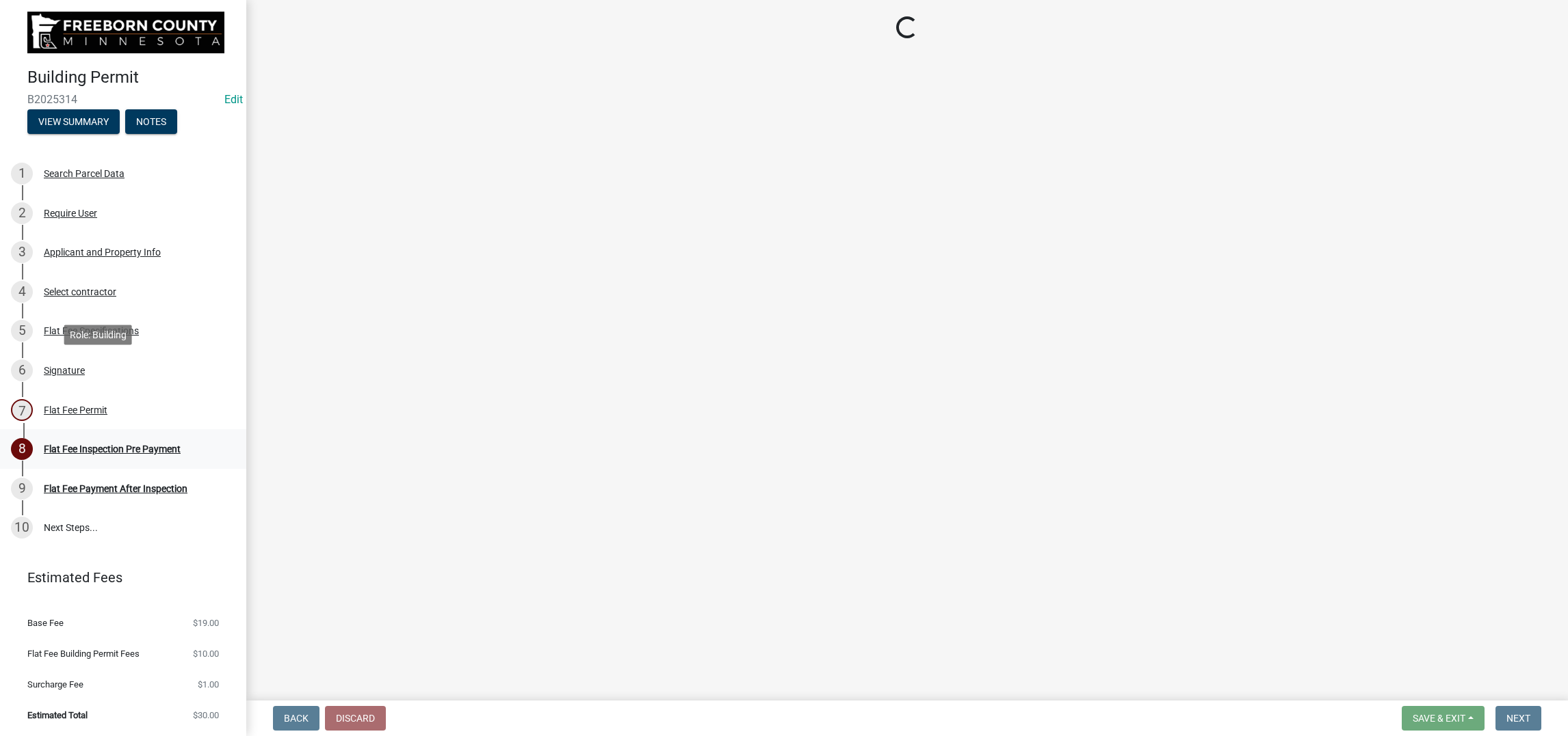
drag, startPoint x: 119, startPoint y: 382, endPoint x: 131, endPoint y: 380, distance: 12.2
click at [119, 445] on div "Flat Fee Inspection Pre Payment" at bounding box center [112, 449] width 136 height 9
select select "3613e5d6-c0da-40a7-83d4-d5638b2e6124"
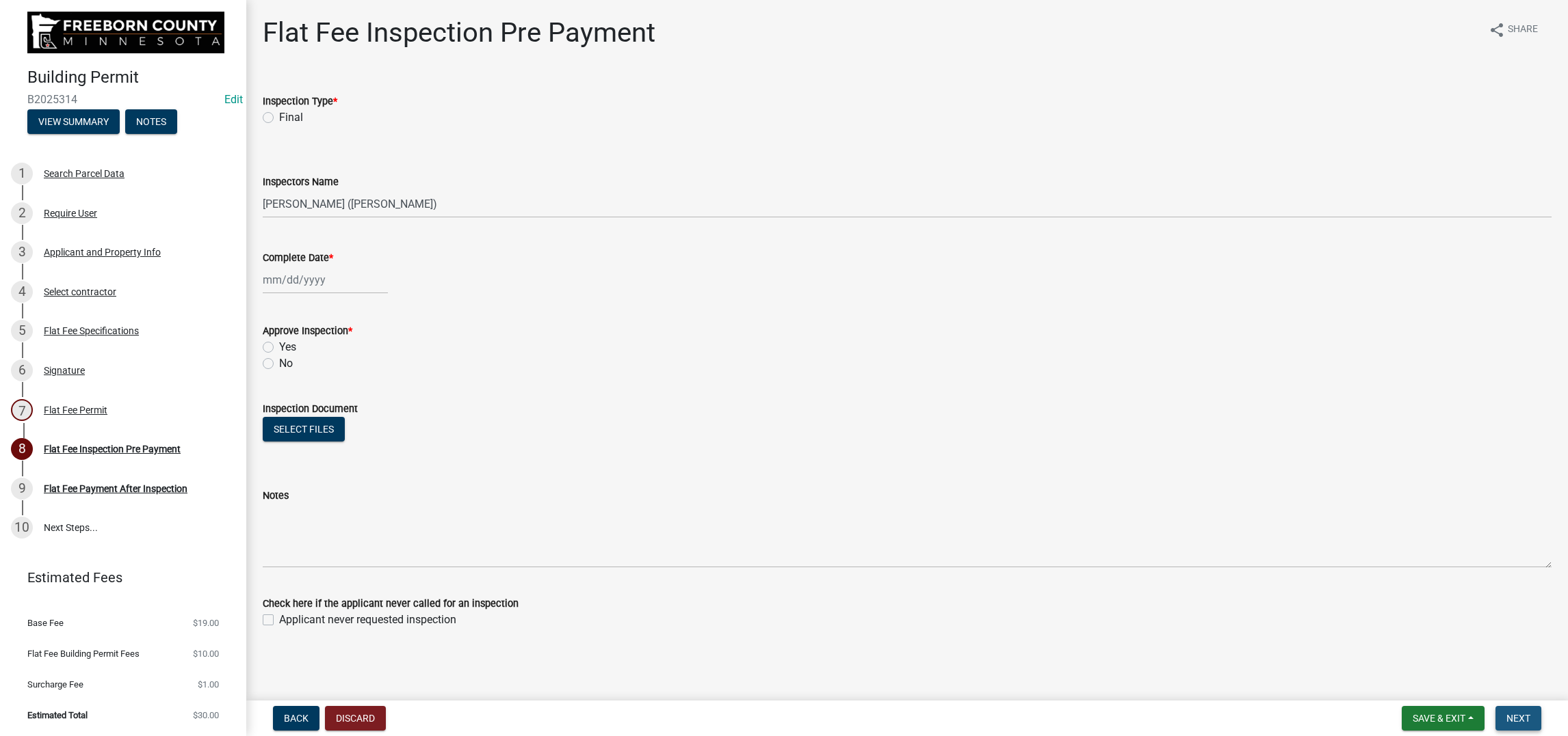
click at [1289, 588] on span "Next" at bounding box center [1518, 718] width 24 height 11
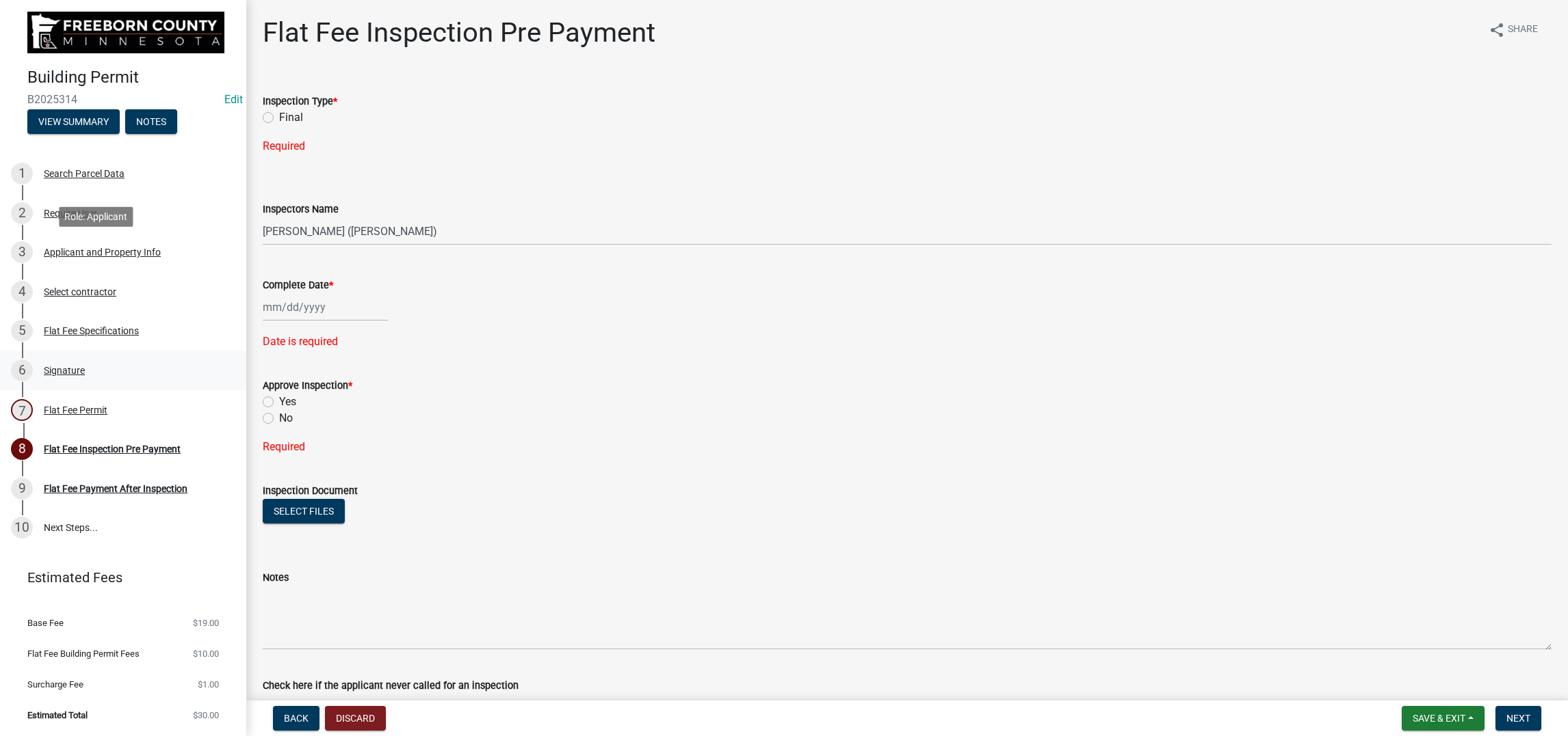
click at [84, 366] on div "Signature" at bounding box center [64, 370] width 41 height 9
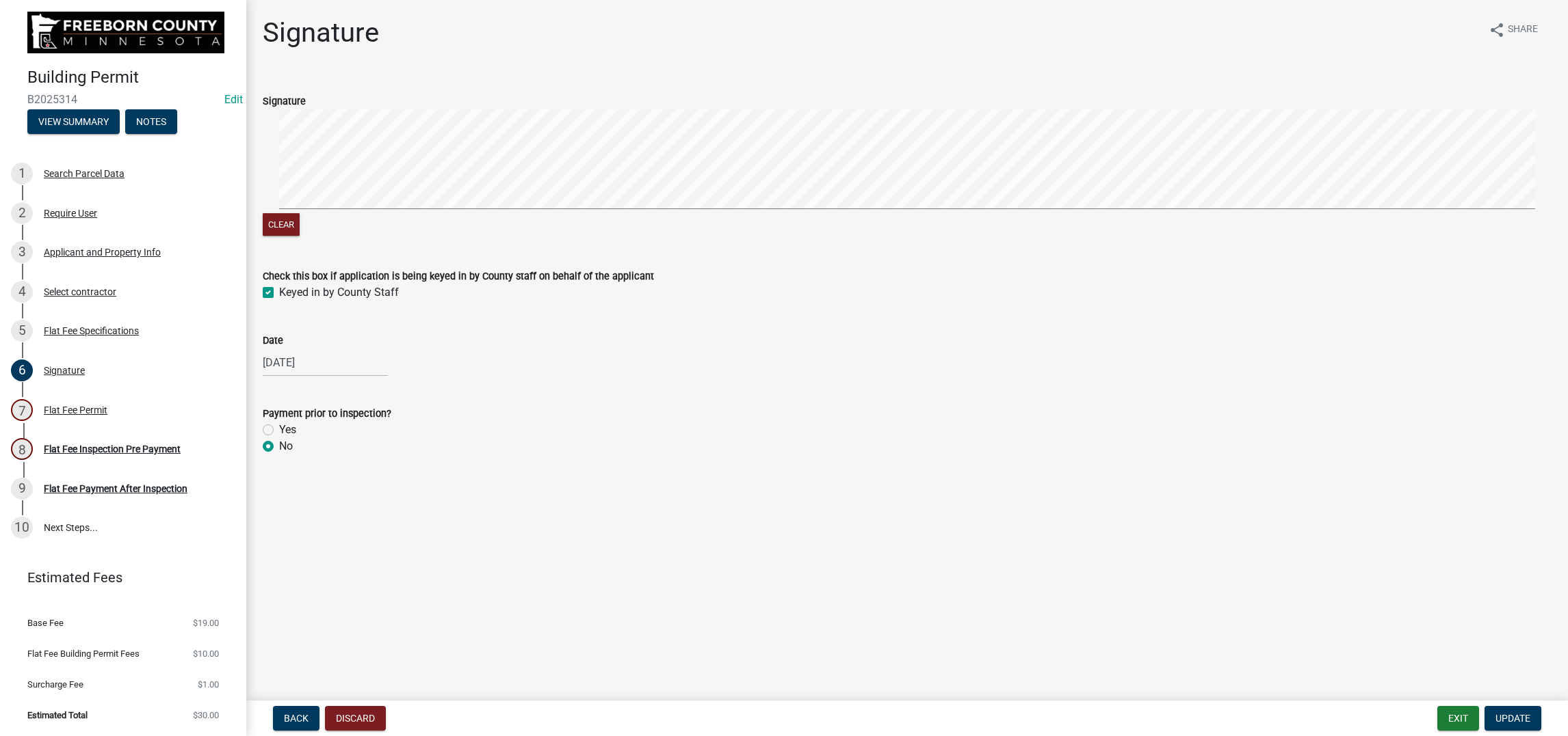
click at [279, 439] on label "Yes" at bounding box center [288, 429] width 17 height 16
click at [279, 431] on input "Yes" at bounding box center [283, 425] width 9 height 9
radio input "true"
click at [1289, 588] on button "Update" at bounding box center [1512, 719] width 57 height 25
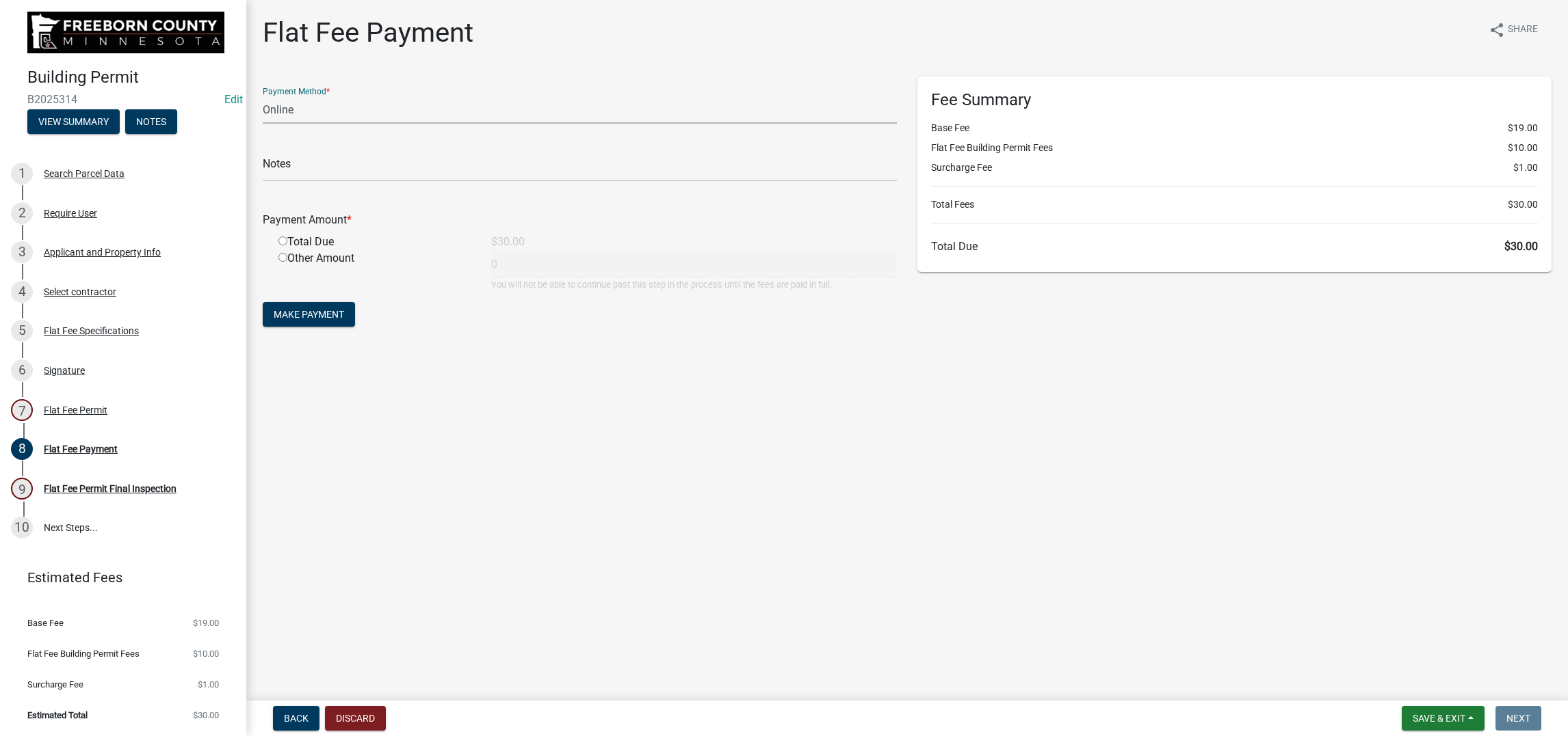
click at [329, 124] on select "Credit Card POS Check Cash Online" at bounding box center [580, 110] width 634 height 28
select select "1: 0"
click at [271, 124] on select "Credit Card POS Check Cash Online" at bounding box center [580, 110] width 634 height 28
click at [295, 182] on input "text" at bounding box center [580, 168] width 634 height 28
type input "61185"
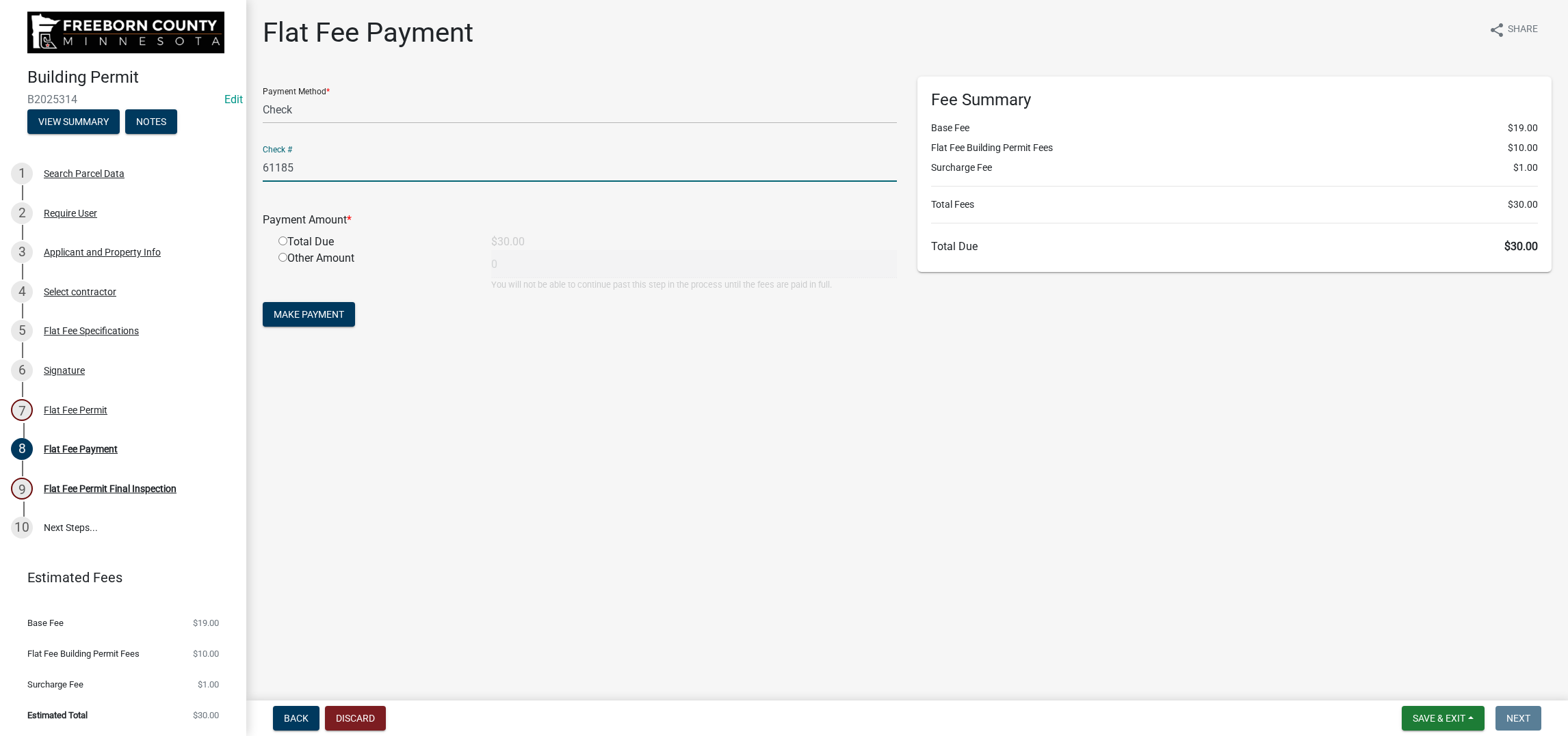
click at [288, 246] on input "radio" at bounding box center [282, 240] width 9 height 9
radio input "true"
type input "30"
click at [344, 320] on span "Make Payment" at bounding box center [308, 315] width 71 height 11
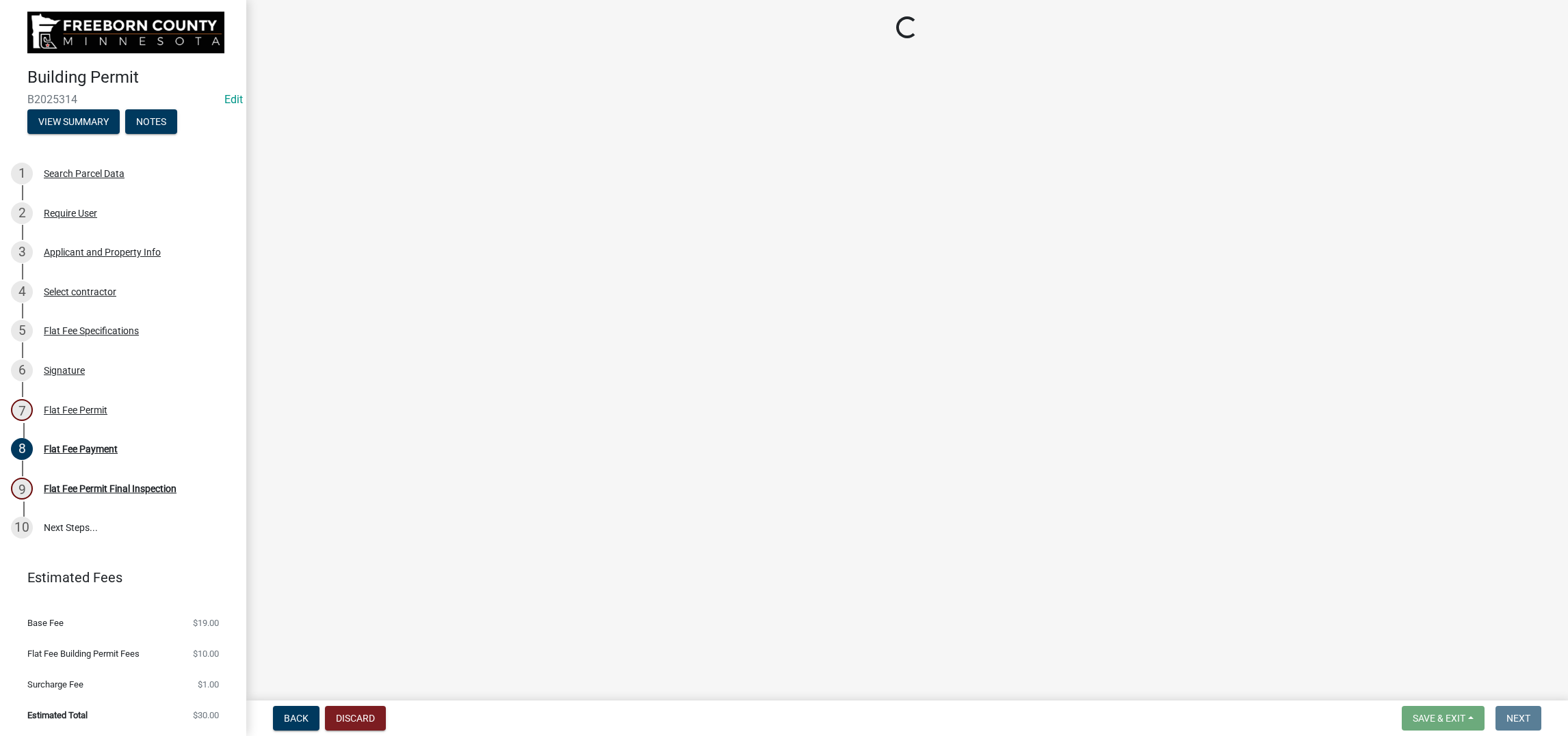
select select "3613e5d6-c0da-40a7-83d4-d5638b2e6124"
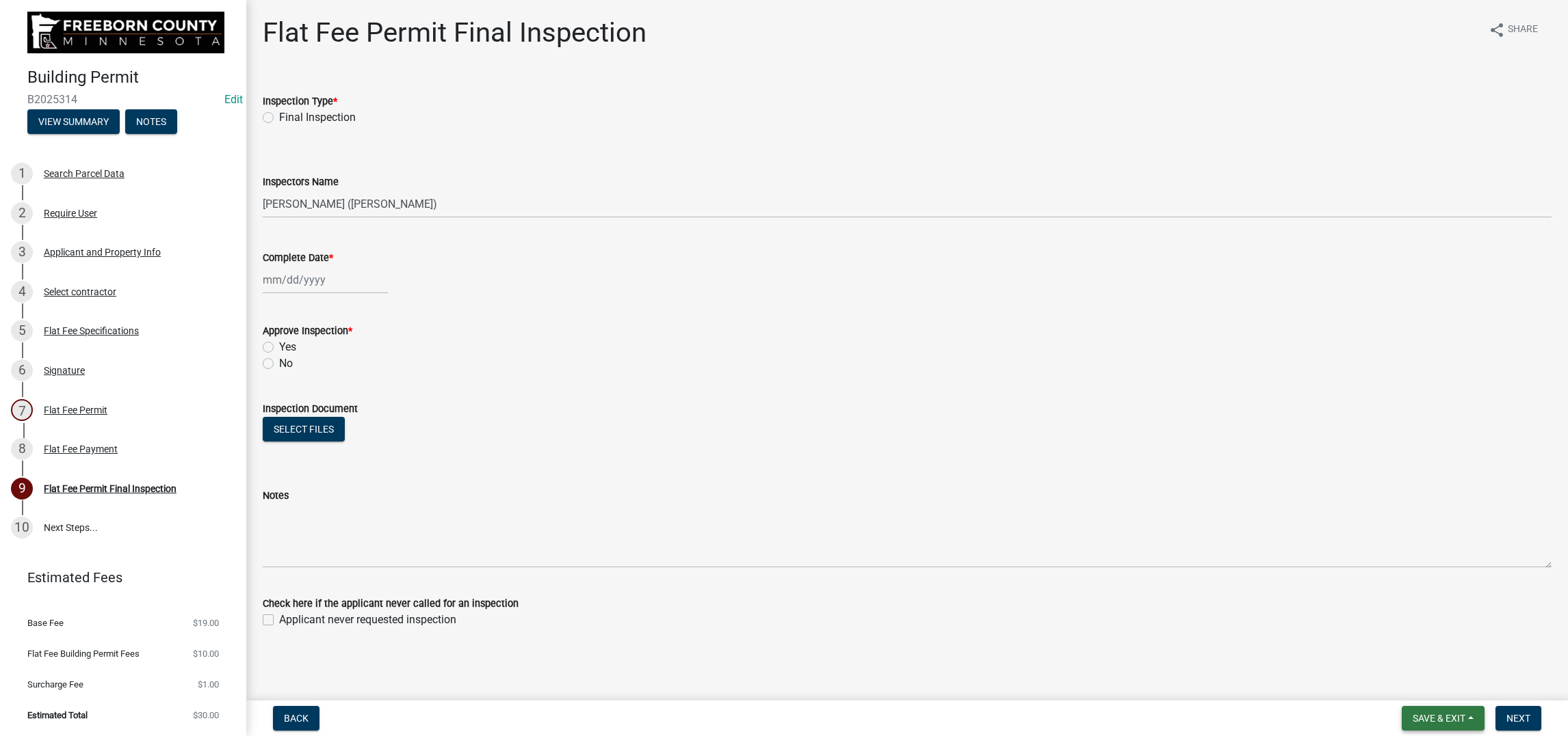
click at [1289, 588] on span "Save & Exit" at bounding box center [1439, 718] width 53 height 11
click at [1289, 588] on button "Save & Exit" at bounding box center [1429, 671] width 109 height 33
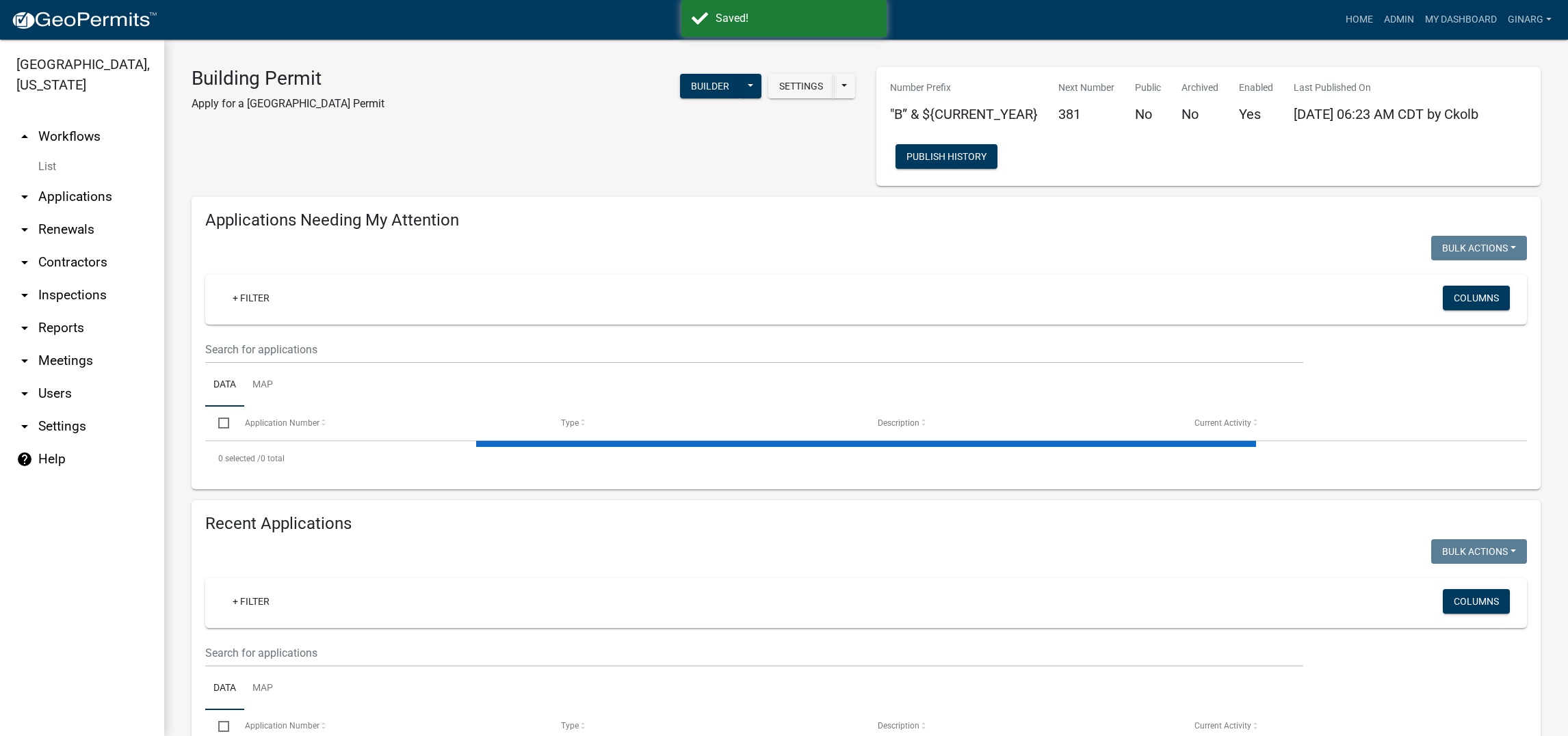
select select "3: 100"
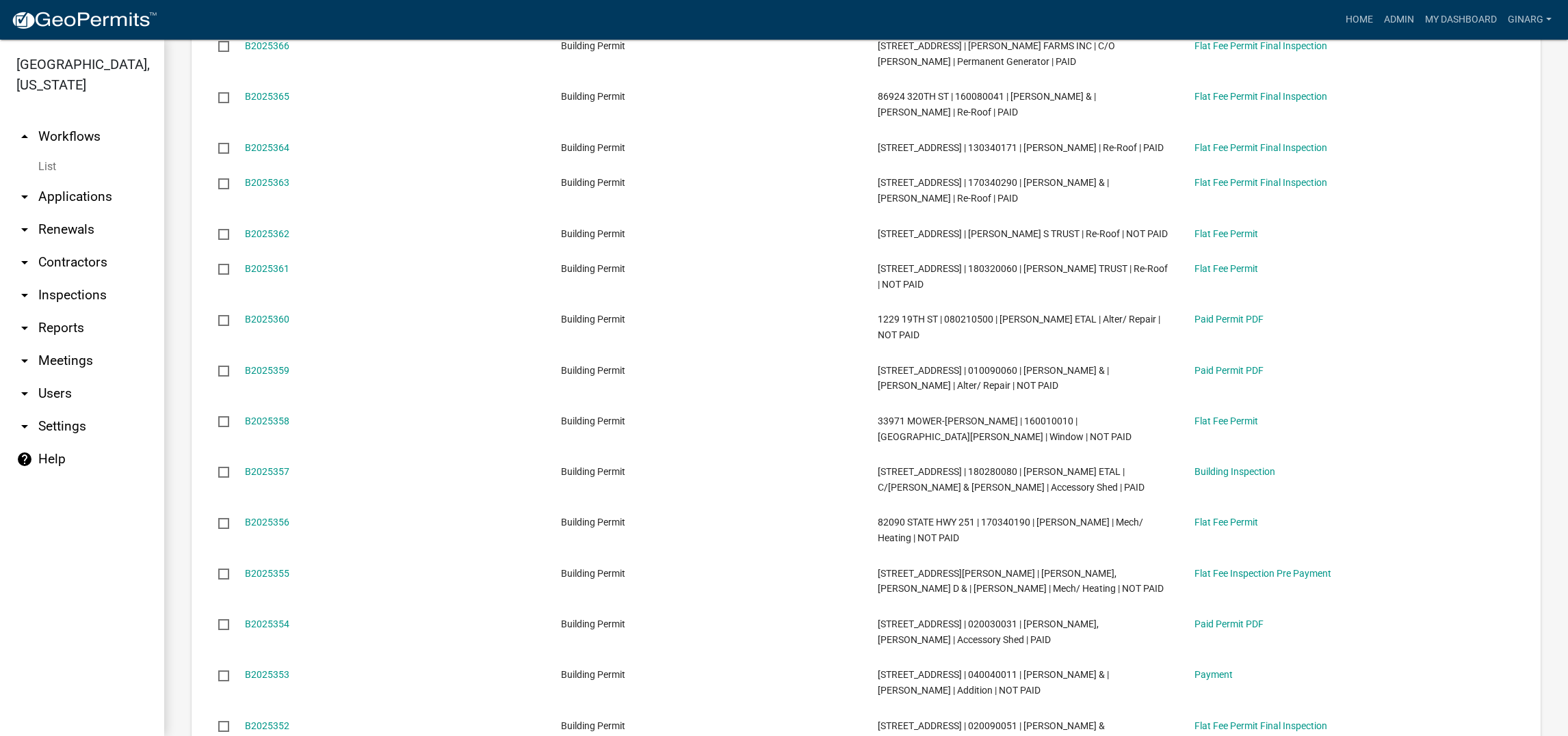
scroll to position [1948, 0]
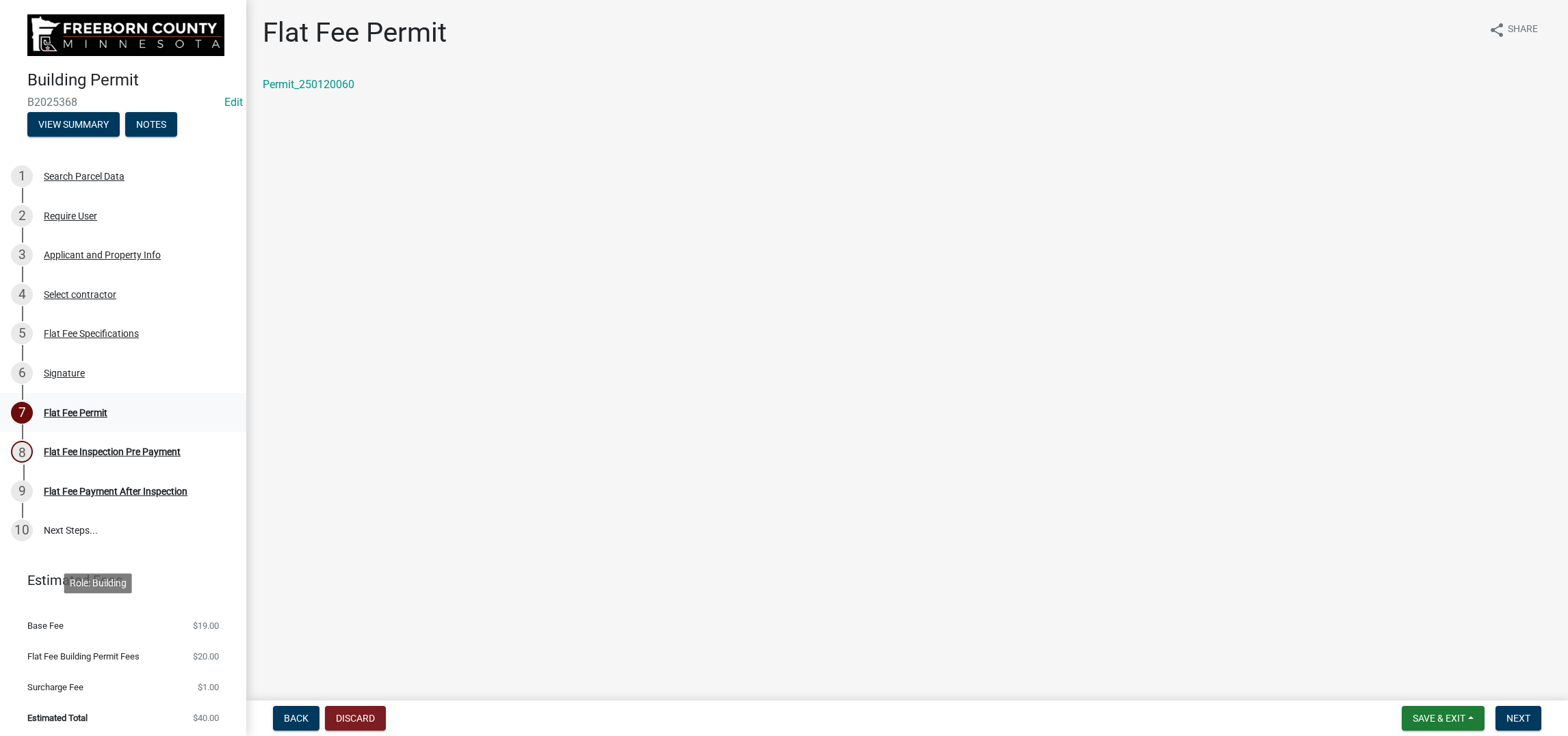
click at [108, 418] on div "Flat Fee Permit" at bounding box center [75, 413] width 64 height 9
click at [1289, 588] on span "Next" at bounding box center [1518, 718] width 24 height 11
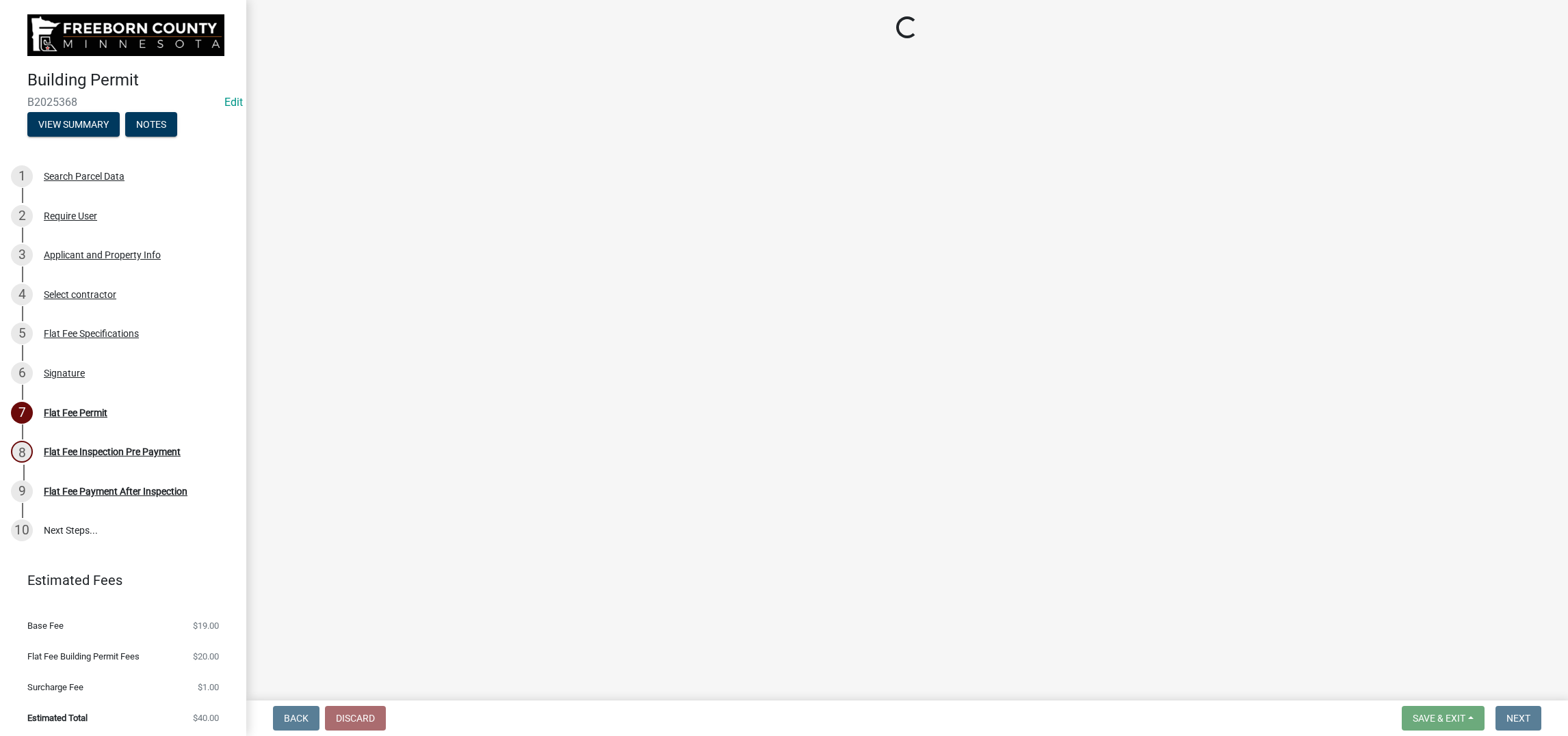
select select "3613e5d6-c0da-40a7-83d4-d5638b2e6124"
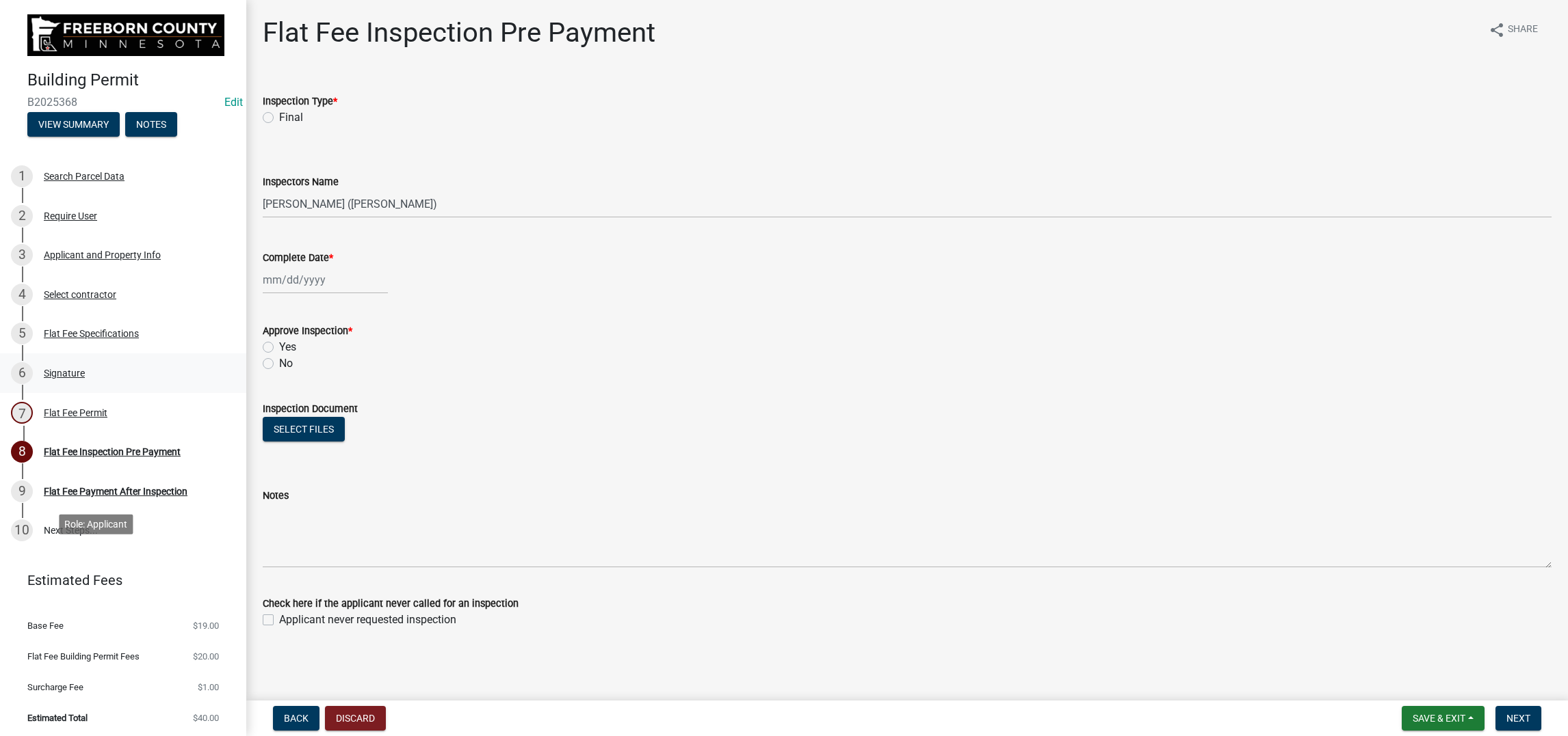
click at [84, 378] on div "Signature" at bounding box center [64, 373] width 41 height 9
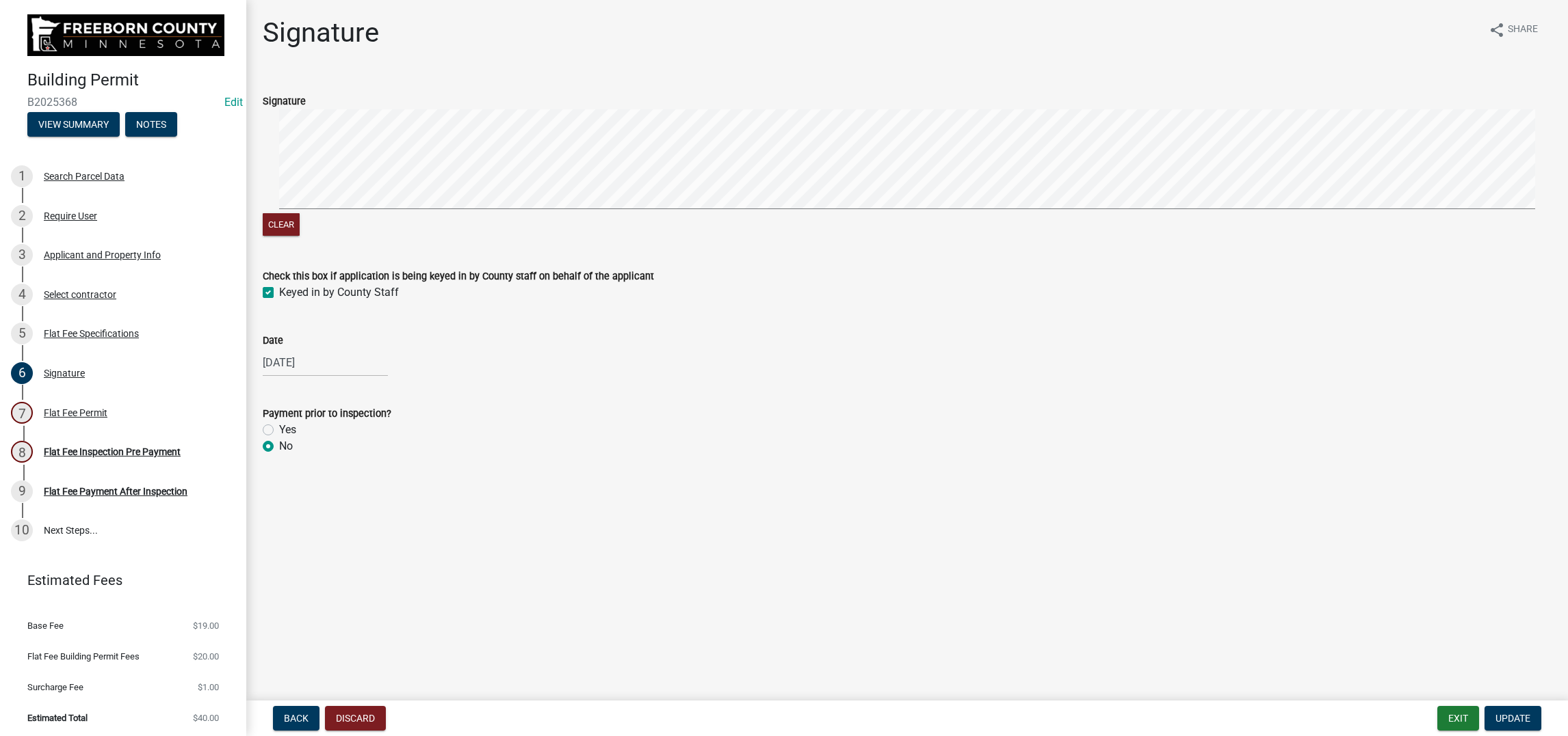
click at [281, 439] on label "Yes" at bounding box center [288, 429] width 17 height 16
click at [281, 431] on input "Yes" at bounding box center [283, 425] width 9 height 9
radio input "true"
click at [1289, 588] on span "Update" at bounding box center [1512, 718] width 35 height 11
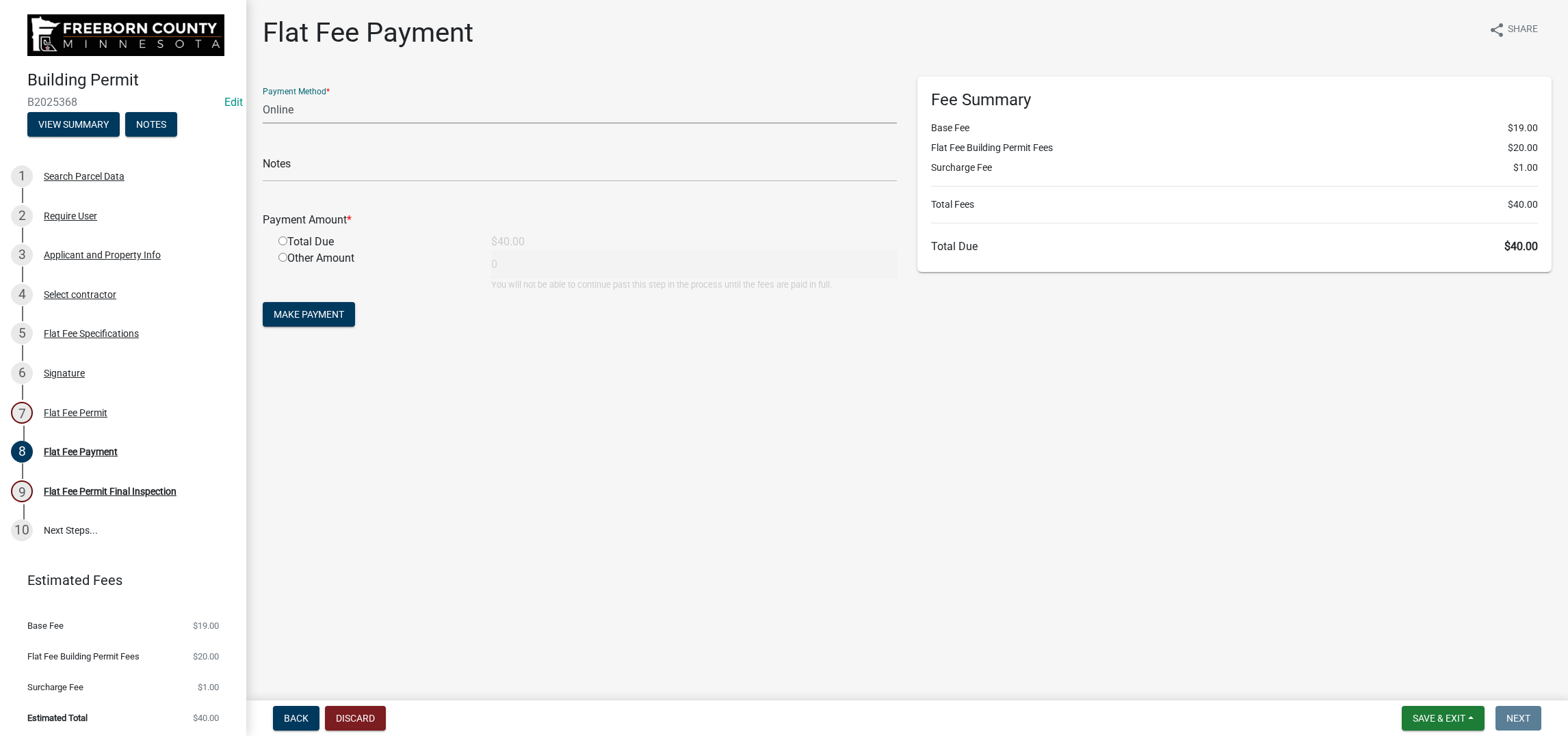
click at [328, 124] on select "Credit Card POS Check Cash Online" at bounding box center [580, 110] width 634 height 28
select select "1: 0"
click at [271, 124] on select "Credit Card POS Check Cash Online" at bounding box center [580, 110] width 634 height 28
click at [305, 182] on input "text" at bounding box center [580, 168] width 634 height 28
type input "024354"
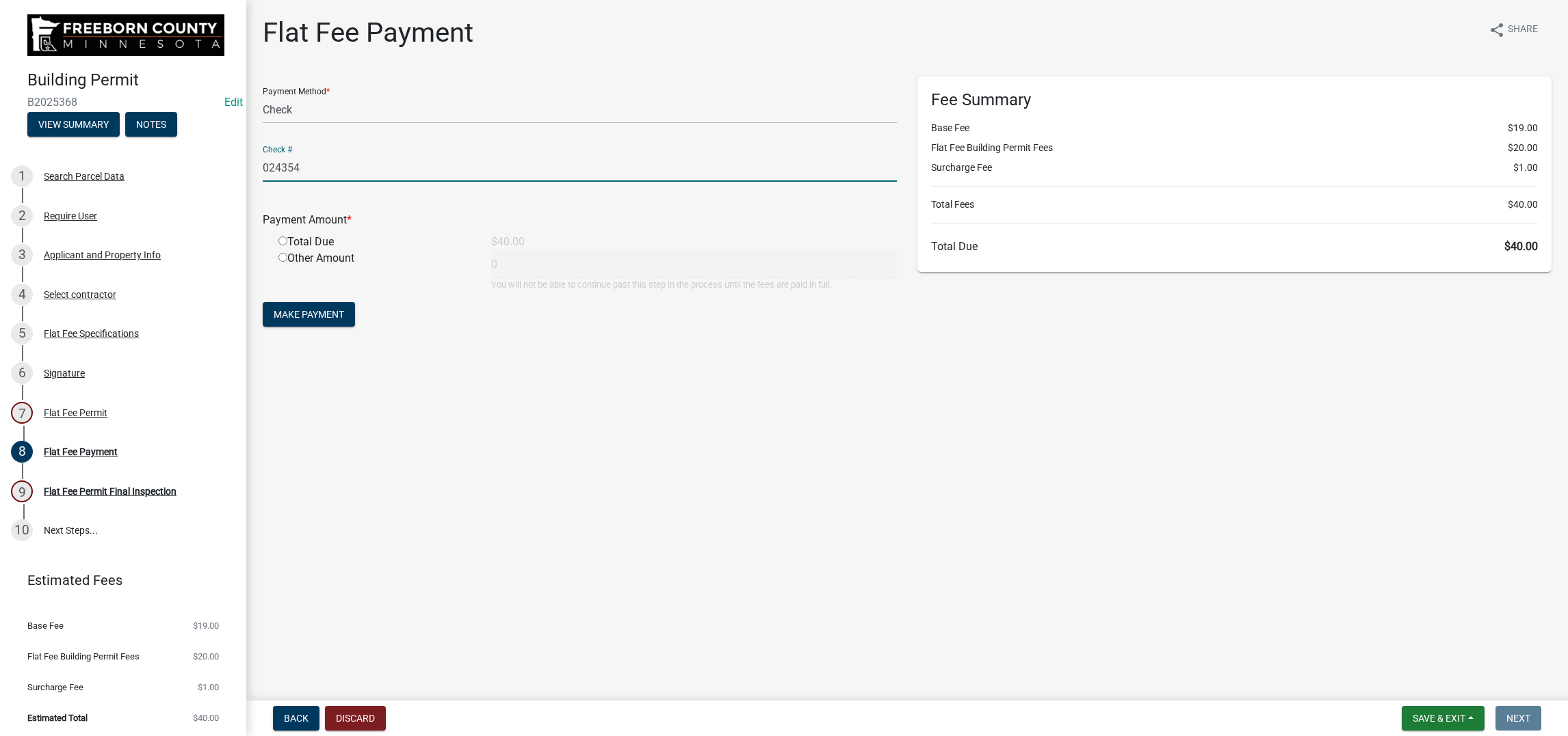
click at [288, 246] on input "radio" at bounding box center [282, 240] width 9 height 9
radio input "true"
type input "40"
click at [344, 320] on span "Make Payment" at bounding box center [308, 315] width 71 height 11
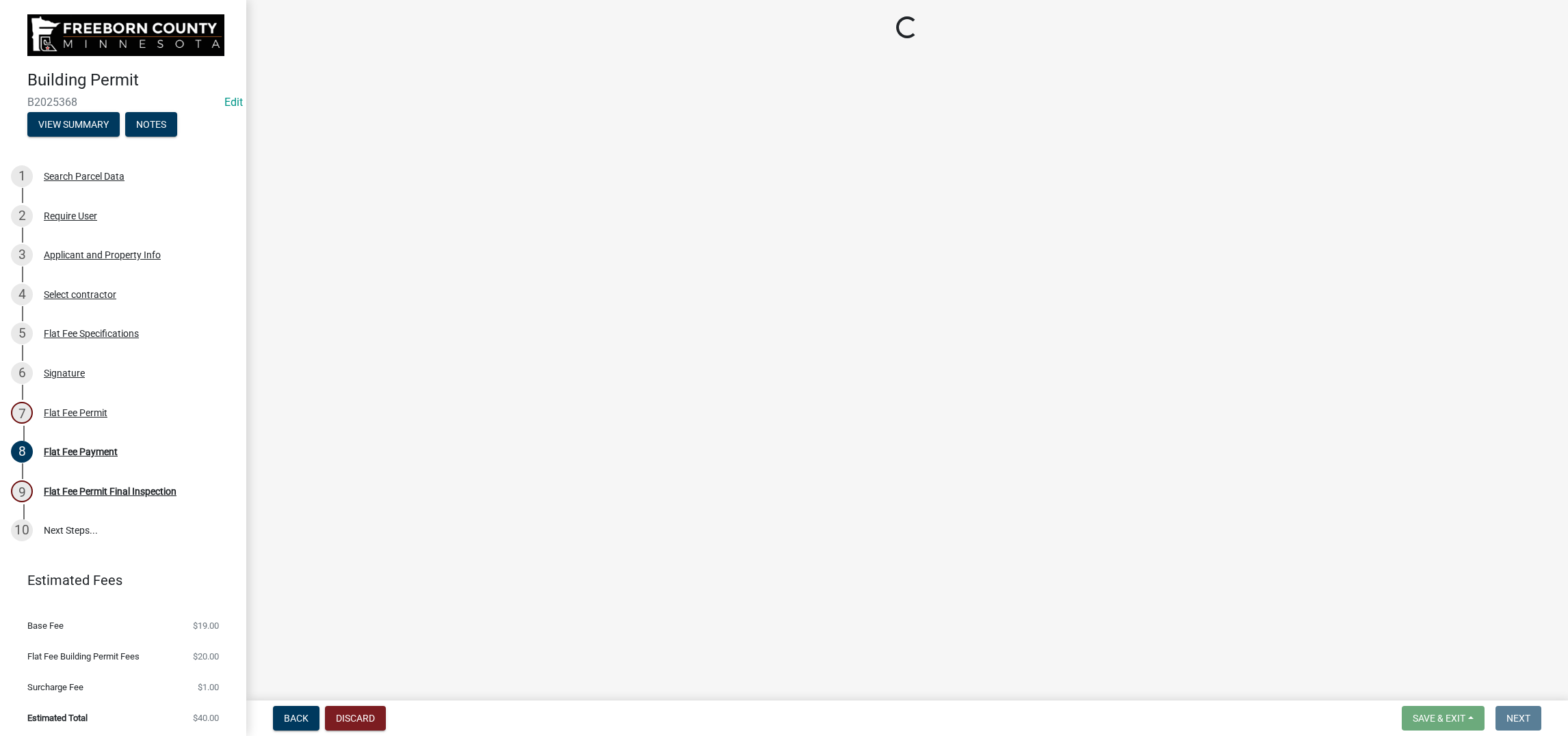
select select "3613e5d6-c0da-40a7-83d4-d5638b2e6124"
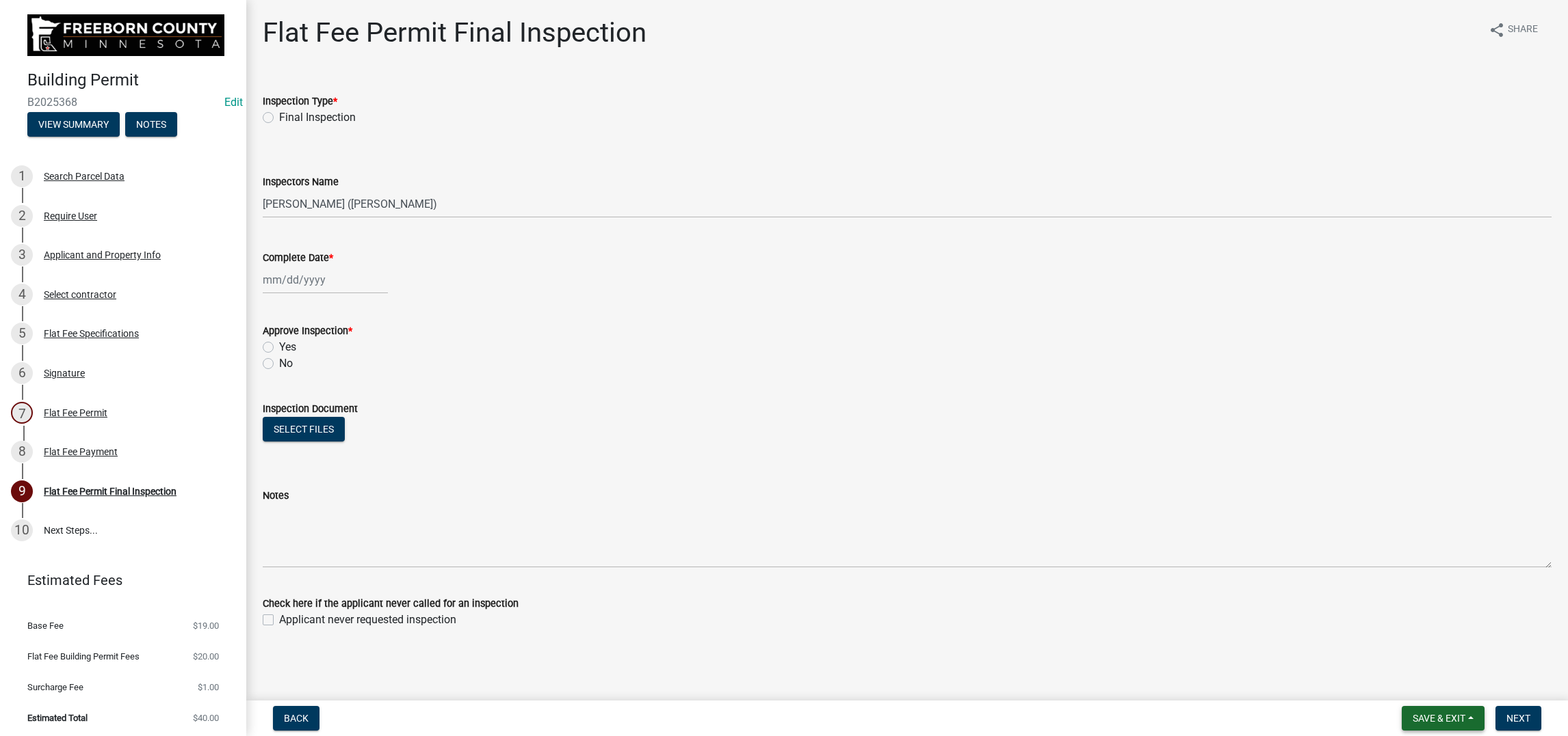
click at [1289, 588] on span "Save & Exit" at bounding box center [1439, 718] width 53 height 11
click at [1289, 588] on button "Save & Exit" at bounding box center [1429, 671] width 109 height 33
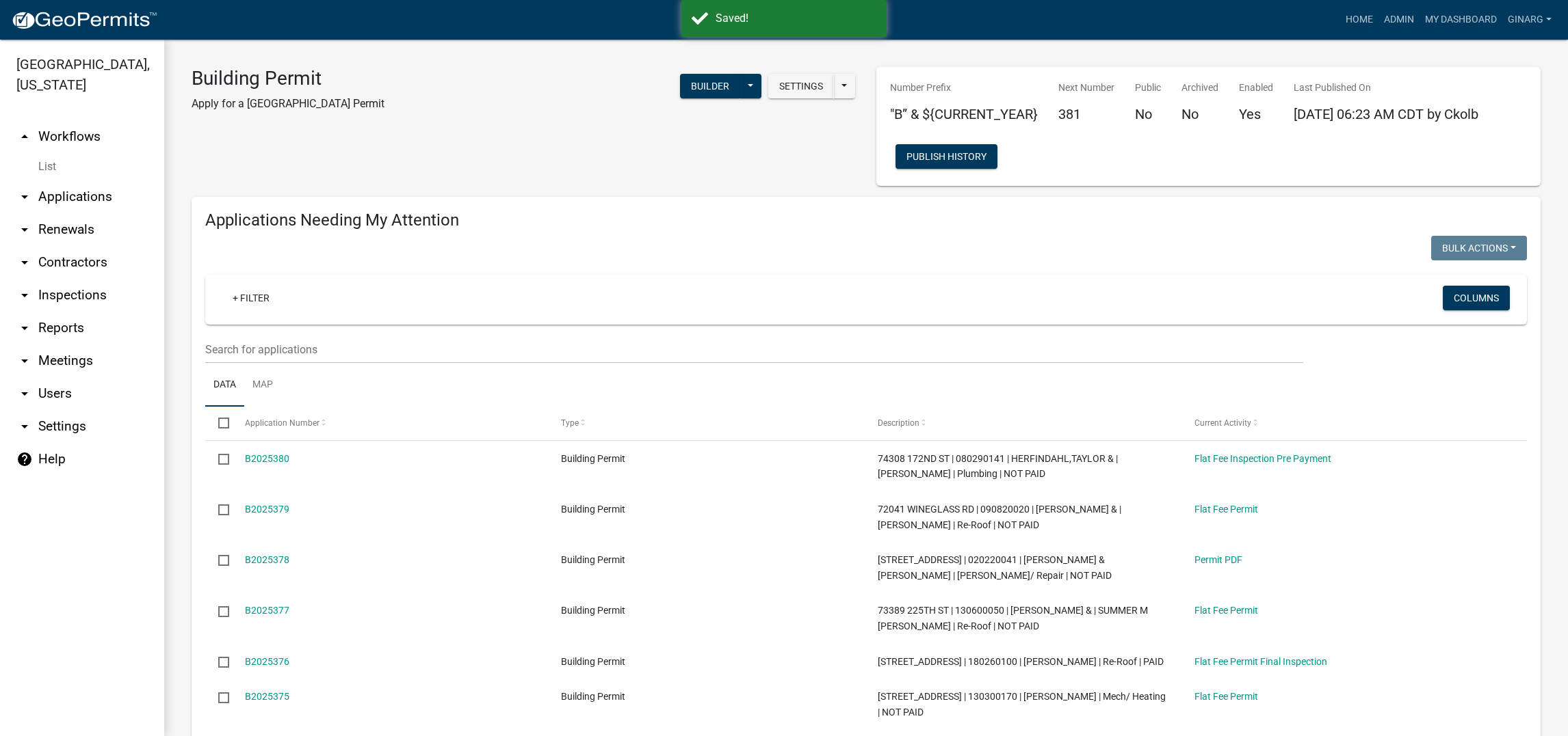
select select "3: 100"
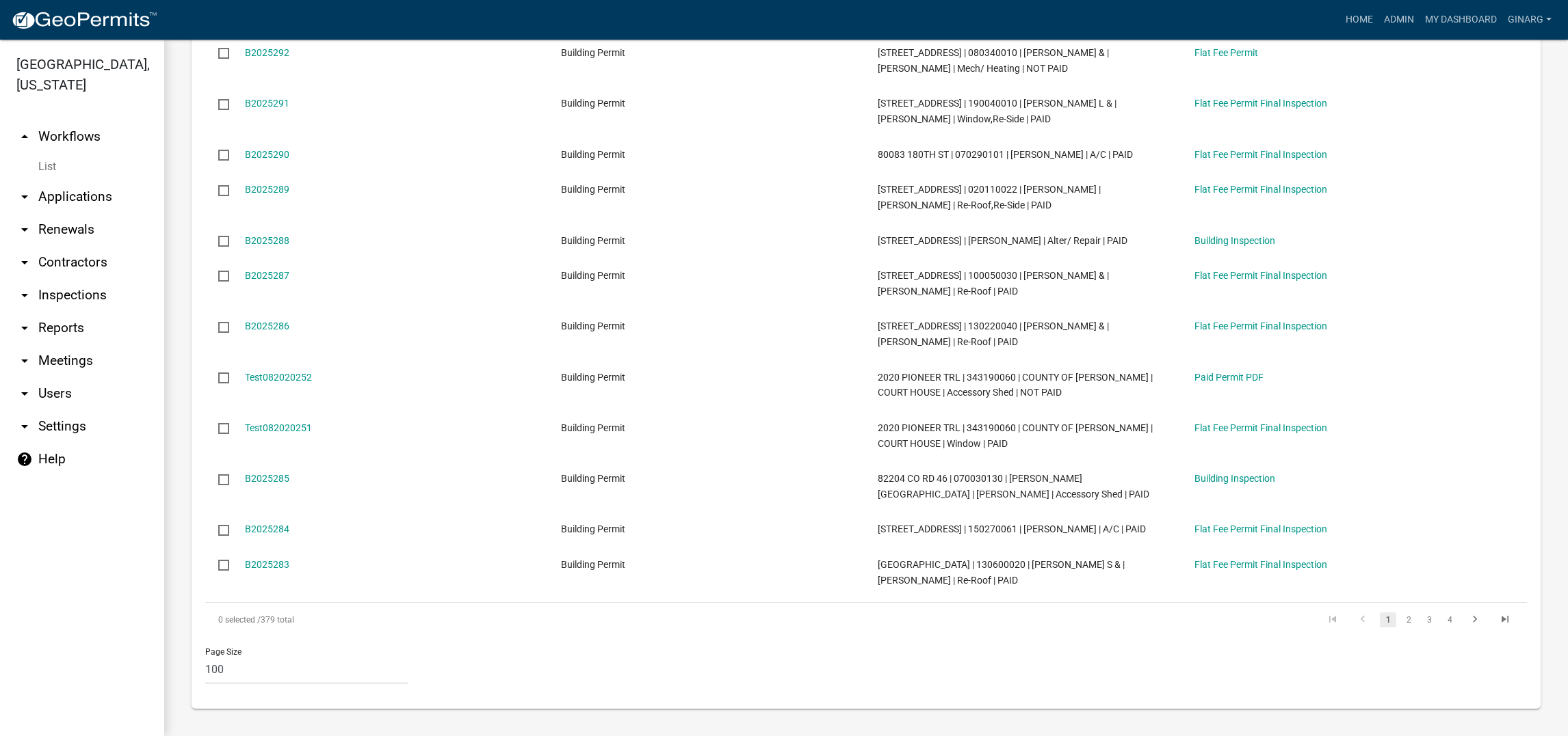
scroll to position [6477, 0]
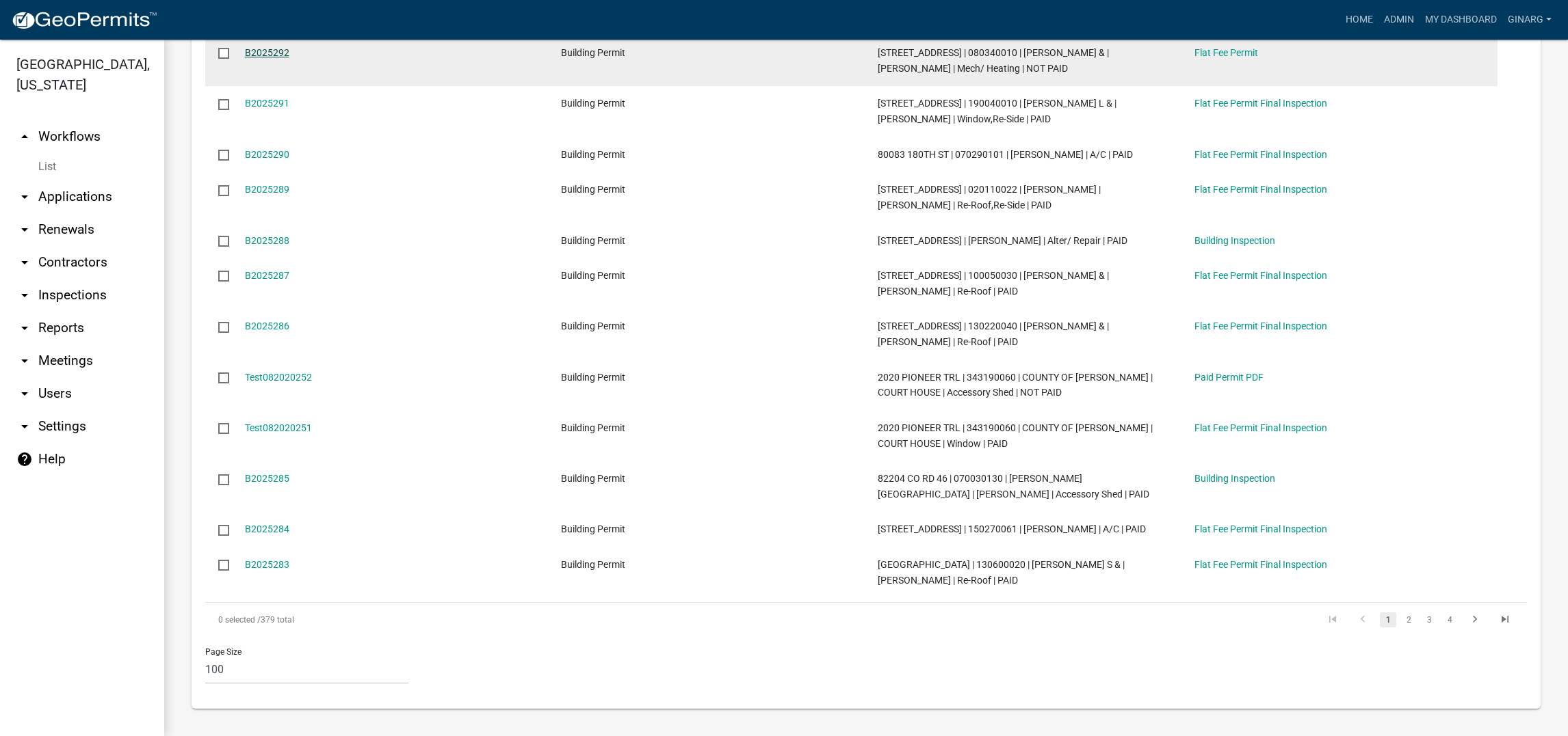
click at [286, 58] on link "B2025292" at bounding box center [267, 53] width 44 height 11
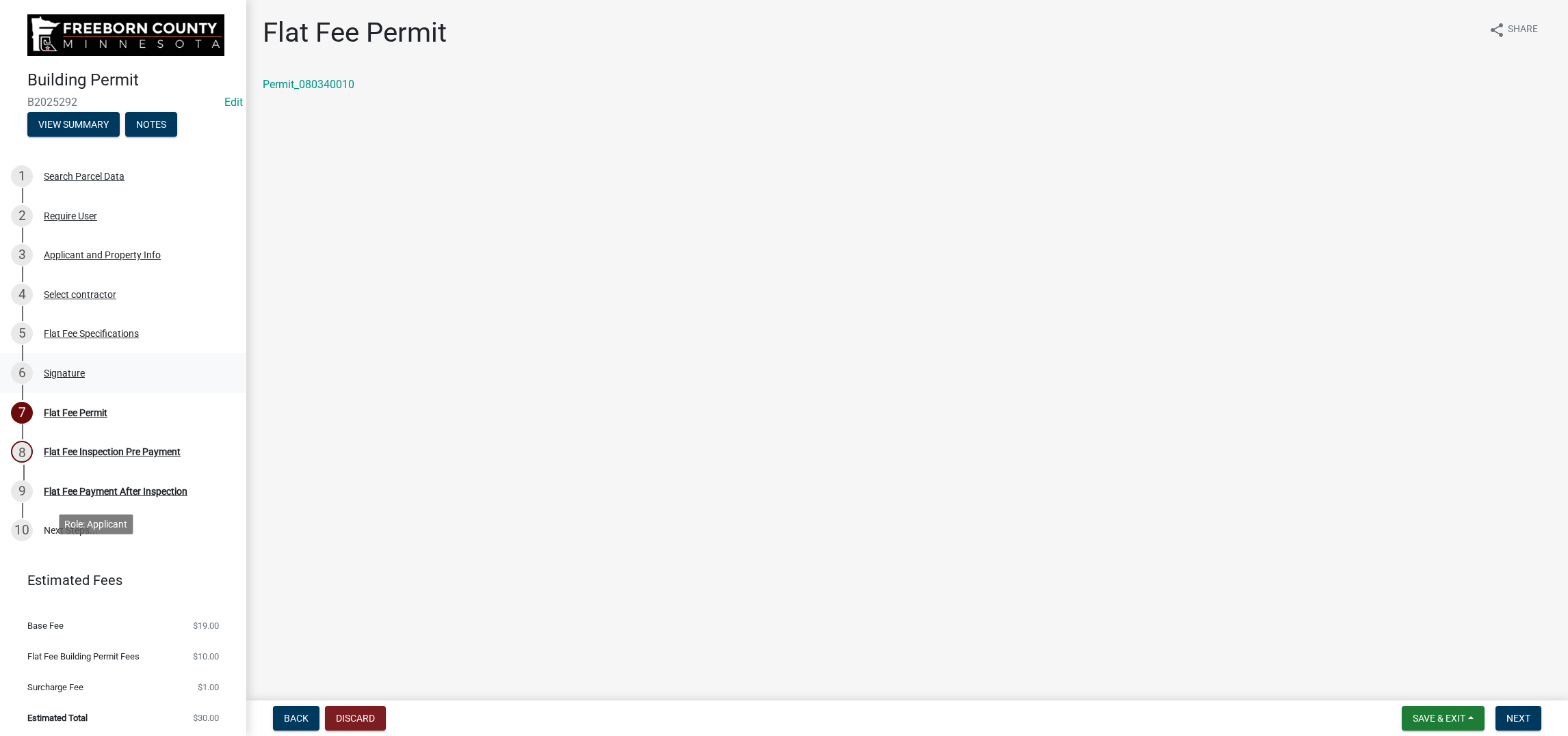
click at [84, 378] on div "Signature" at bounding box center [64, 373] width 41 height 9
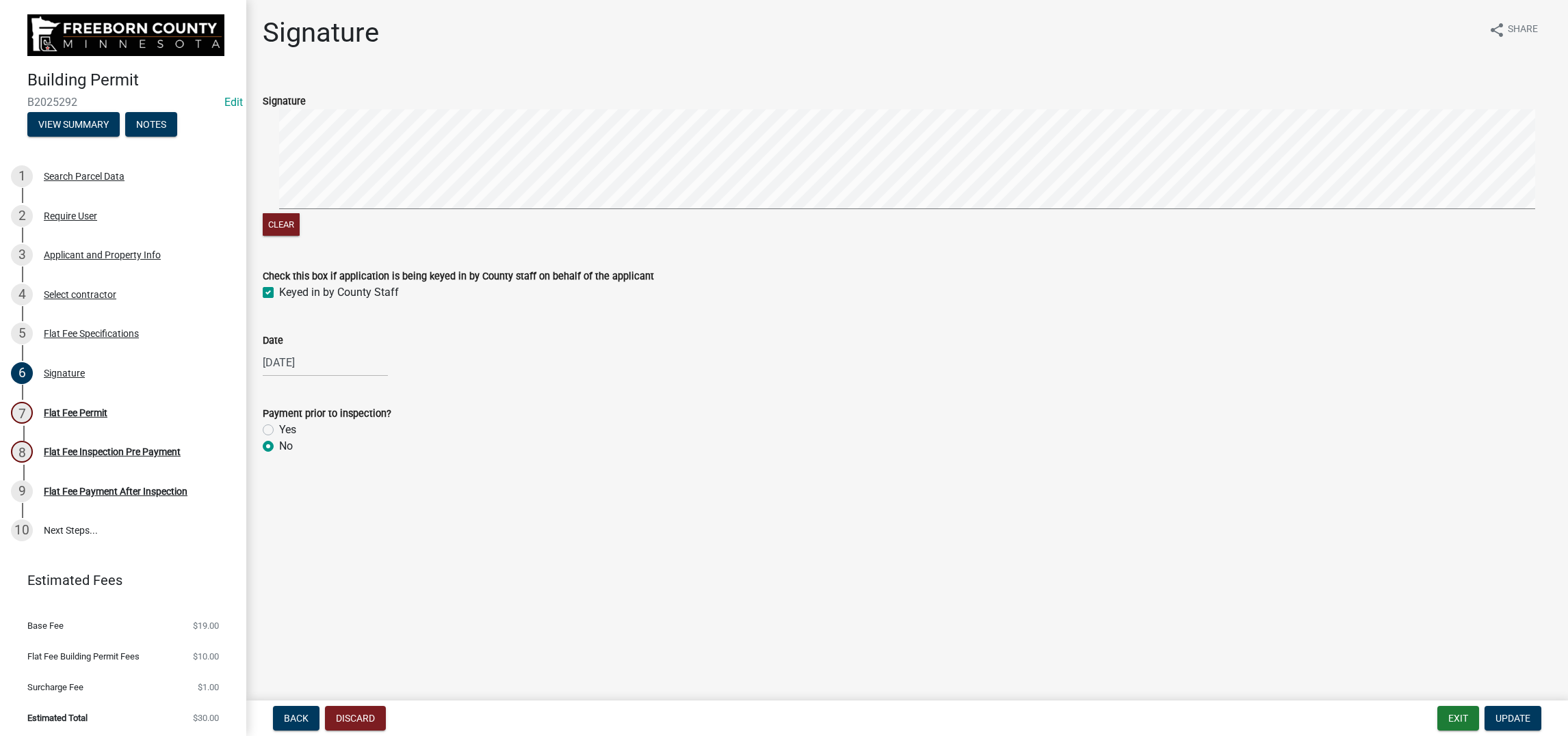
click at [279, 439] on label "Yes" at bounding box center [288, 429] width 17 height 16
click at [279, 431] on input "Yes" at bounding box center [283, 425] width 9 height 9
radio input "true"
click at [1289, 588] on button "Update" at bounding box center [1512, 719] width 57 height 25
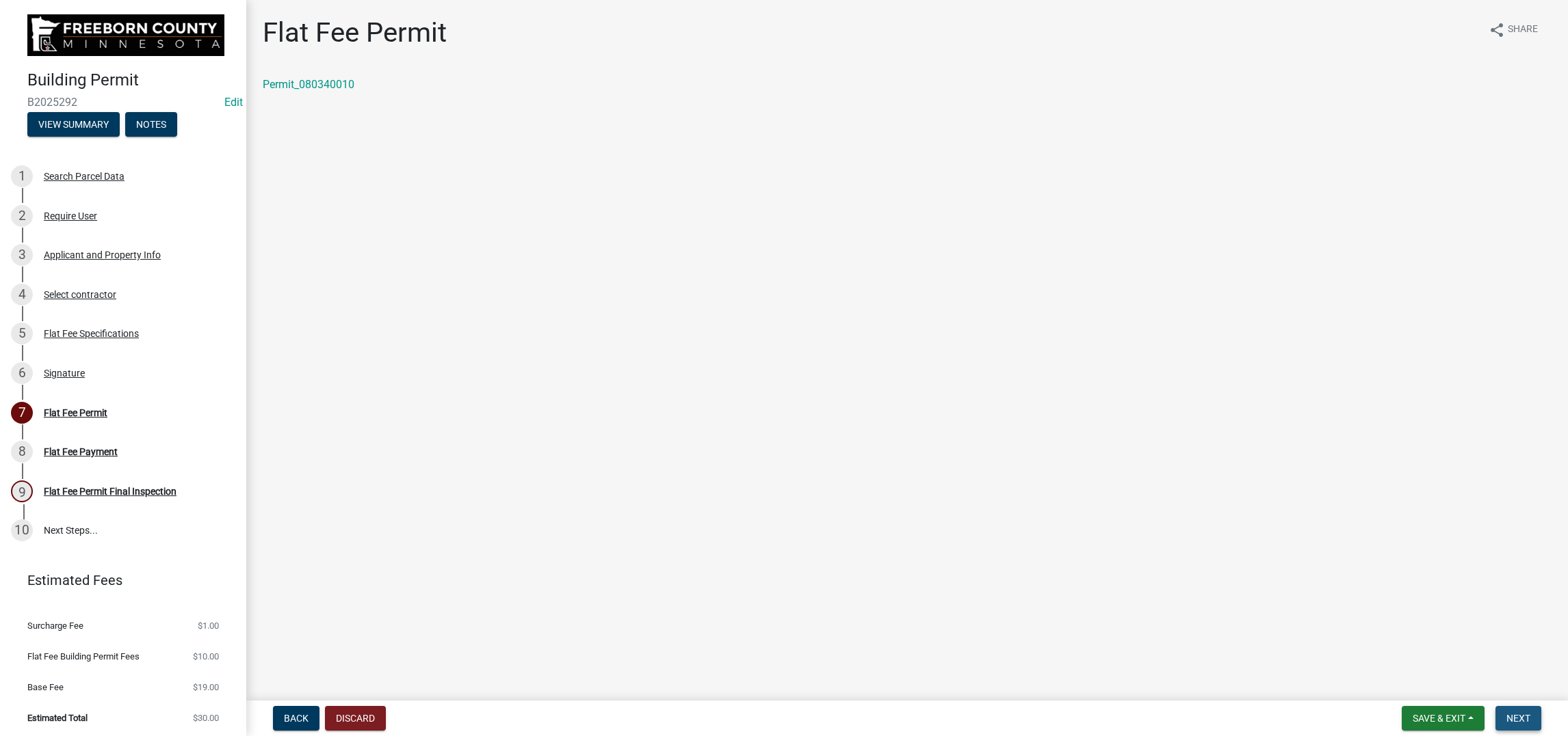
click at [1289, 588] on span "Next" at bounding box center [1518, 718] width 24 height 11
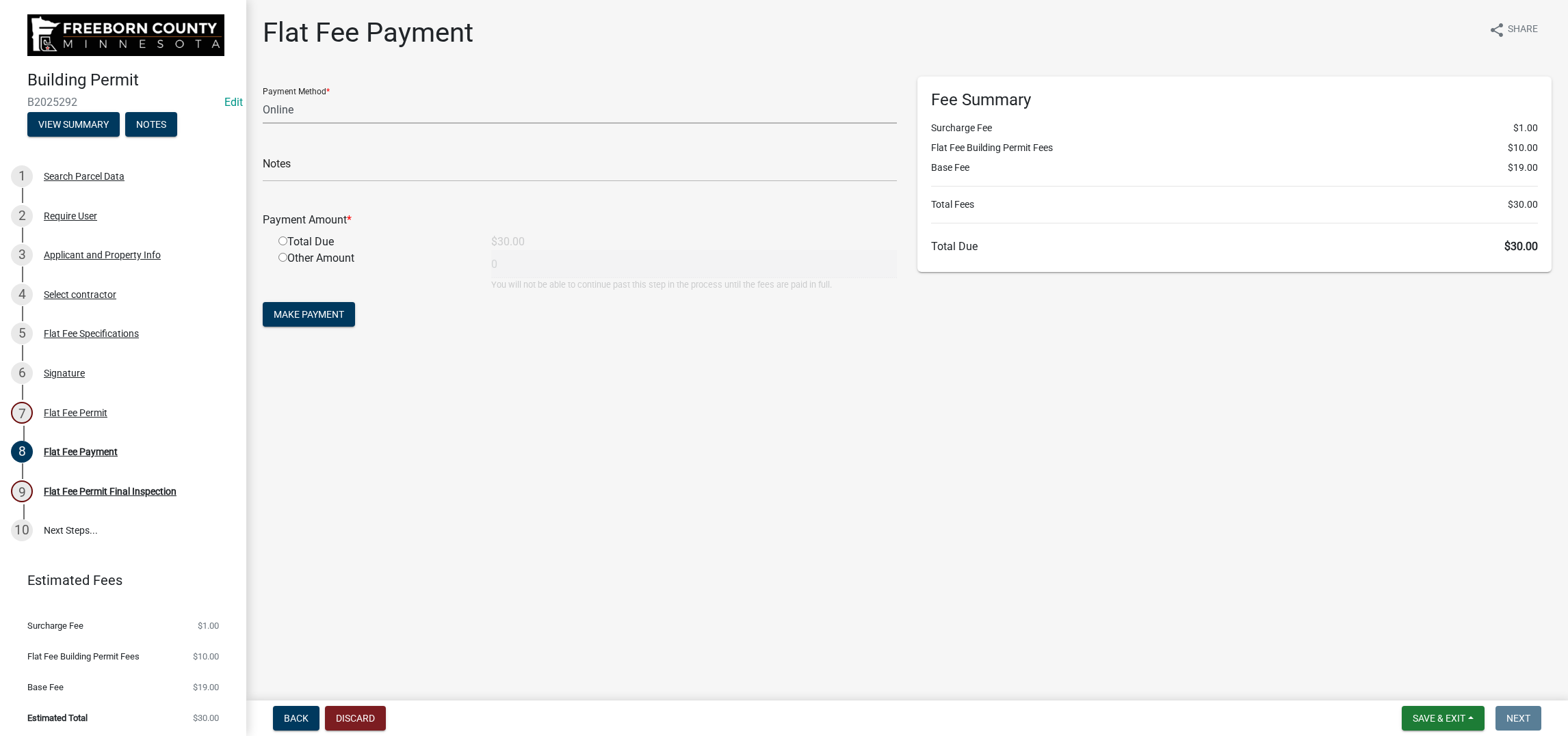
click at [346, 124] on select "Credit Card POS Check Cash Online" at bounding box center [580, 110] width 634 height 28
select select "1: 0"
click at [271, 124] on select "Credit Card POS Check Cash Online" at bounding box center [580, 110] width 634 height 28
click at [325, 182] on input "text" at bounding box center [580, 168] width 634 height 28
type input "39787"
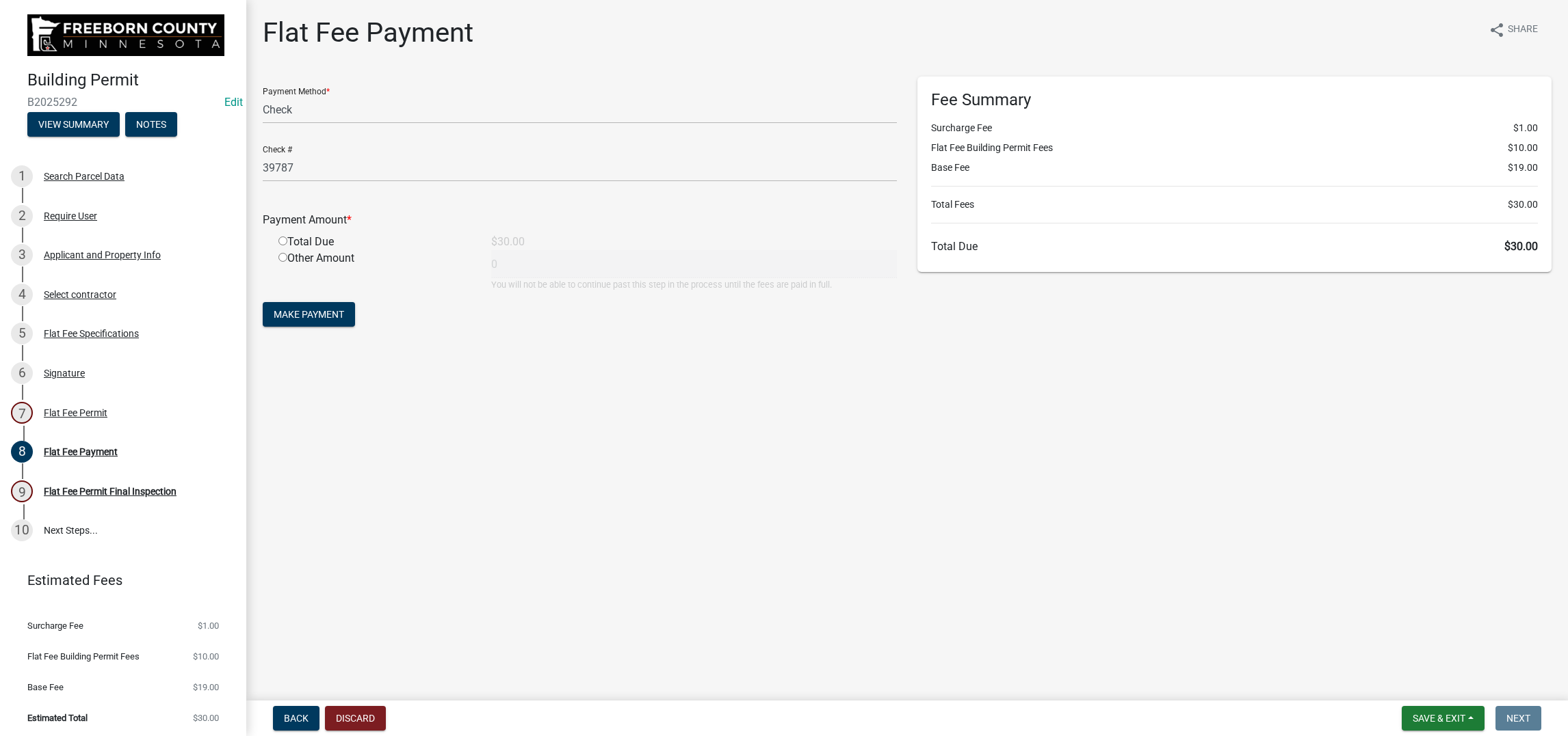
click at [288, 246] on input "radio" at bounding box center [282, 240] width 9 height 9
radio input "true"
type input "30"
click at [343, 320] on span "Make Payment" at bounding box center [308, 315] width 71 height 11
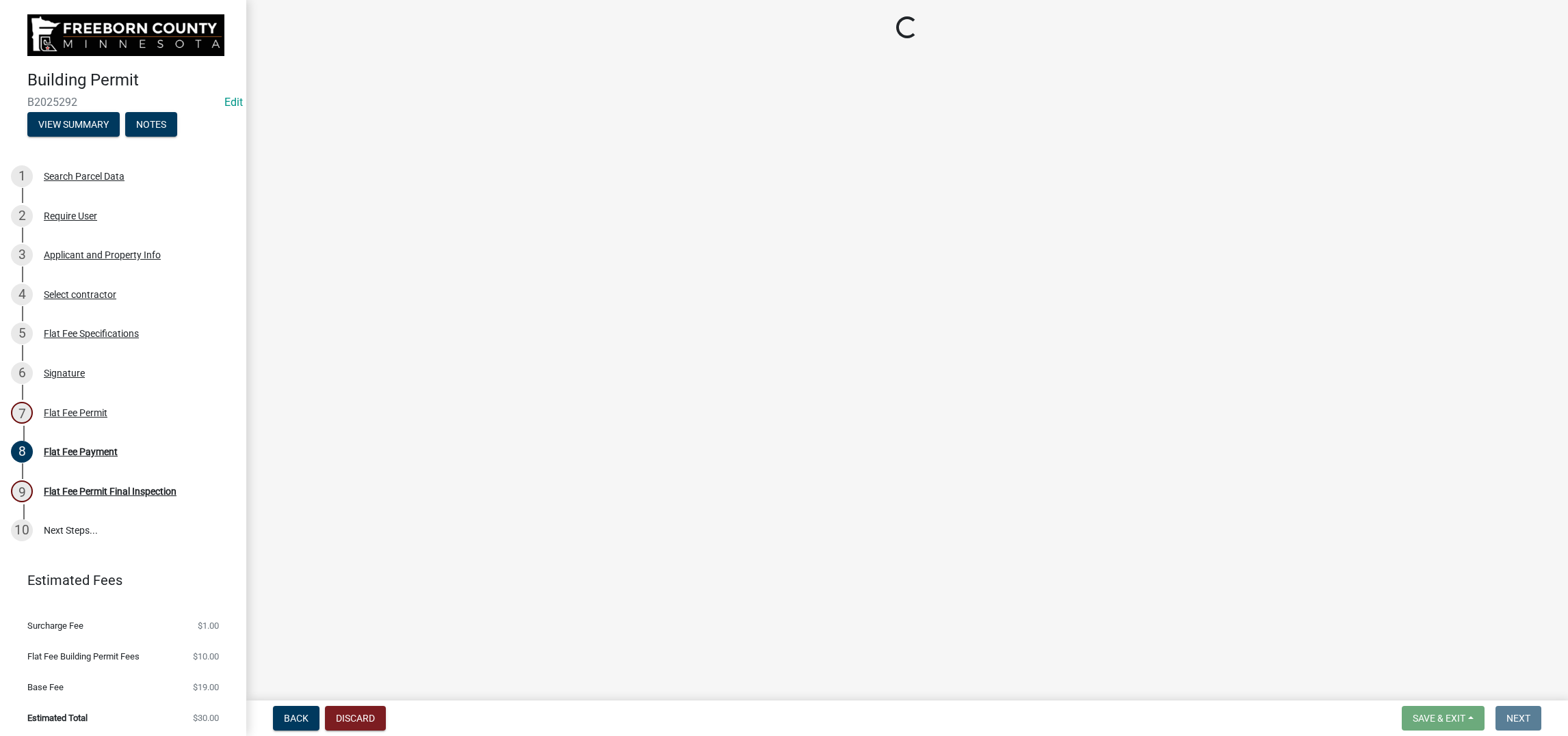
select select "3613e5d6-c0da-40a7-83d4-d5638b2e6124"
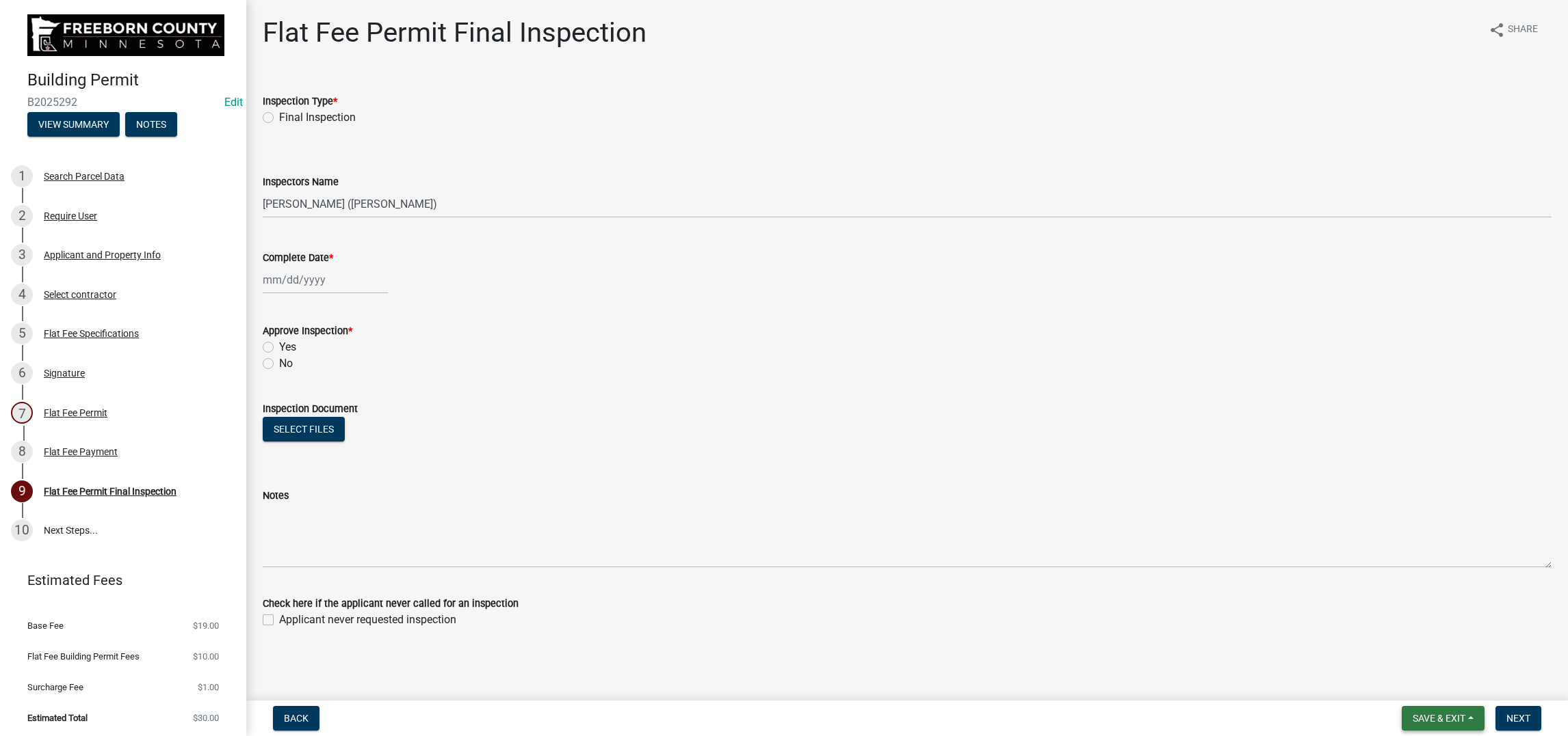
click at [1289, 588] on span "Save & Exit" at bounding box center [1439, 718] width 53 height 11
click at [1289, 588] on button "Save & Exit" at bounding box center [1429, 671] width 109 height 33
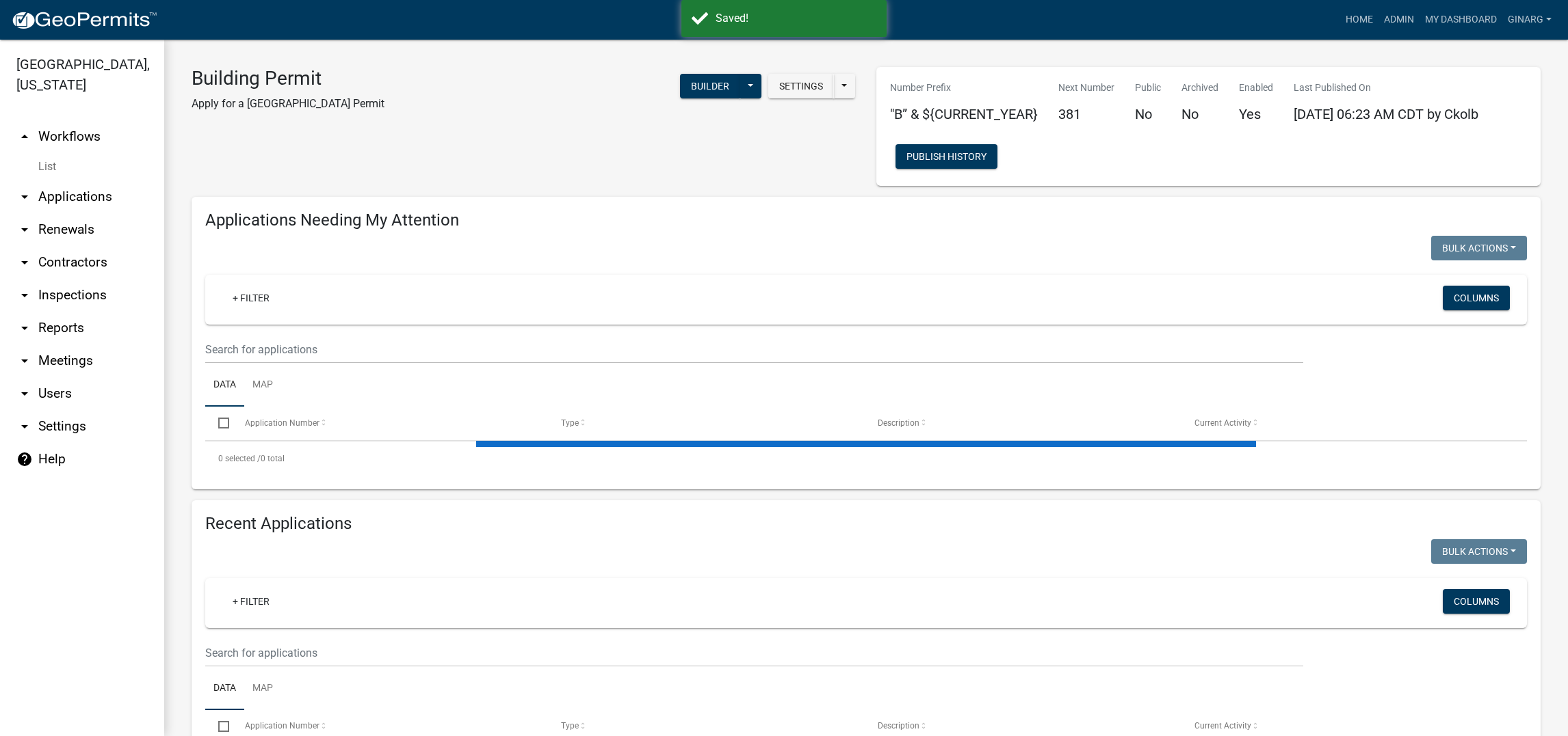
select select "3: 100"
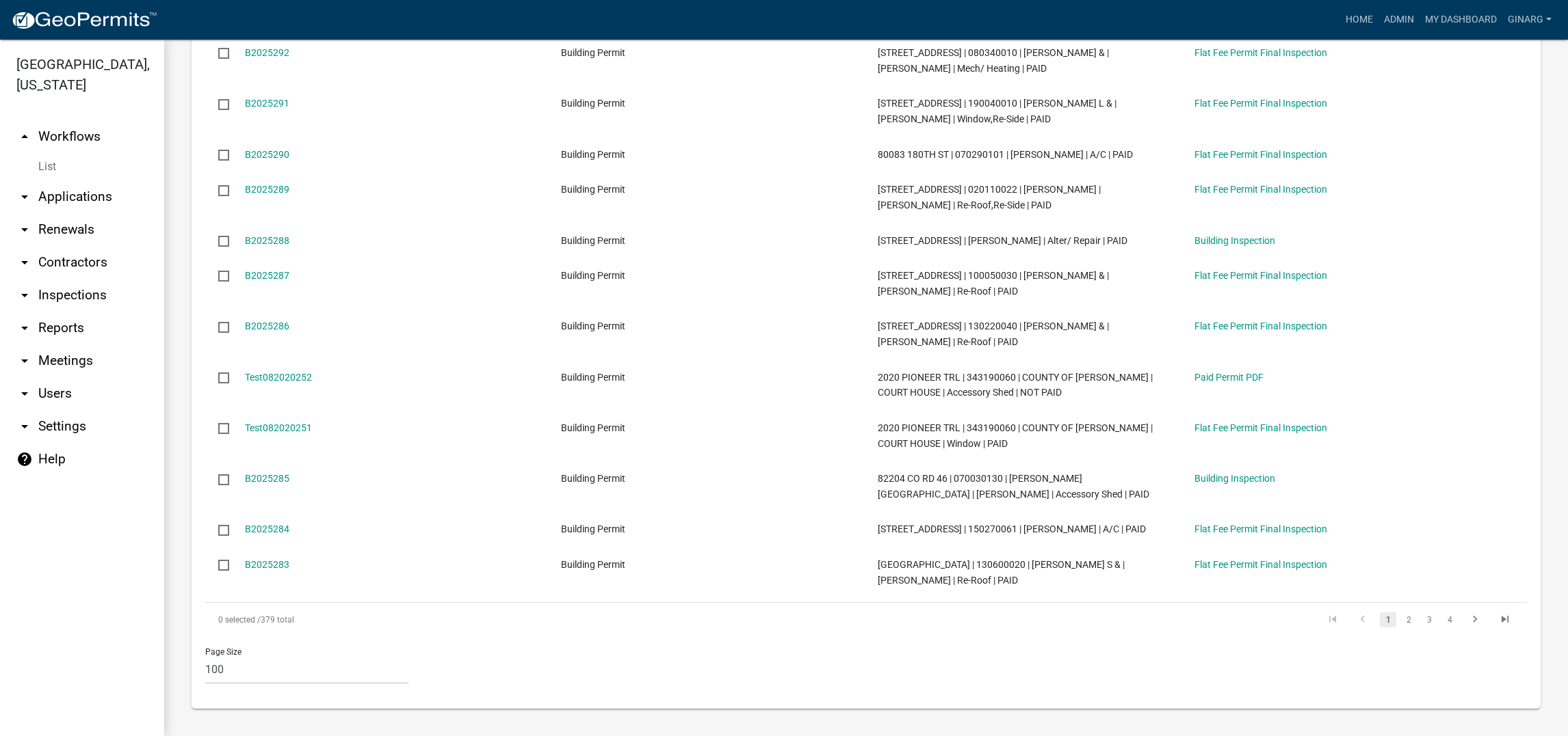
scroll to position [6255, 0]
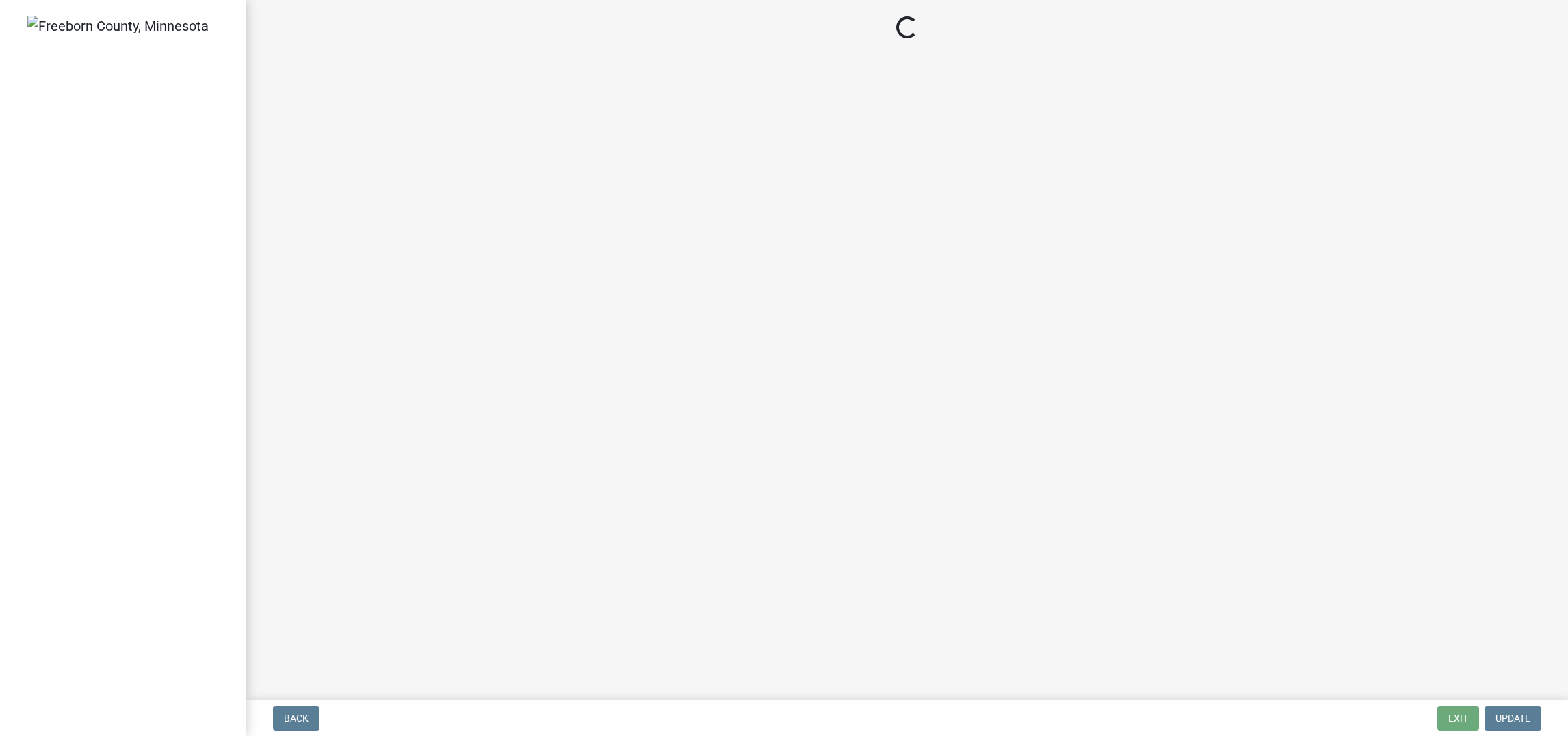
select select "3613e5d6-c0da-40a7-83d4-d5638b2e6124"
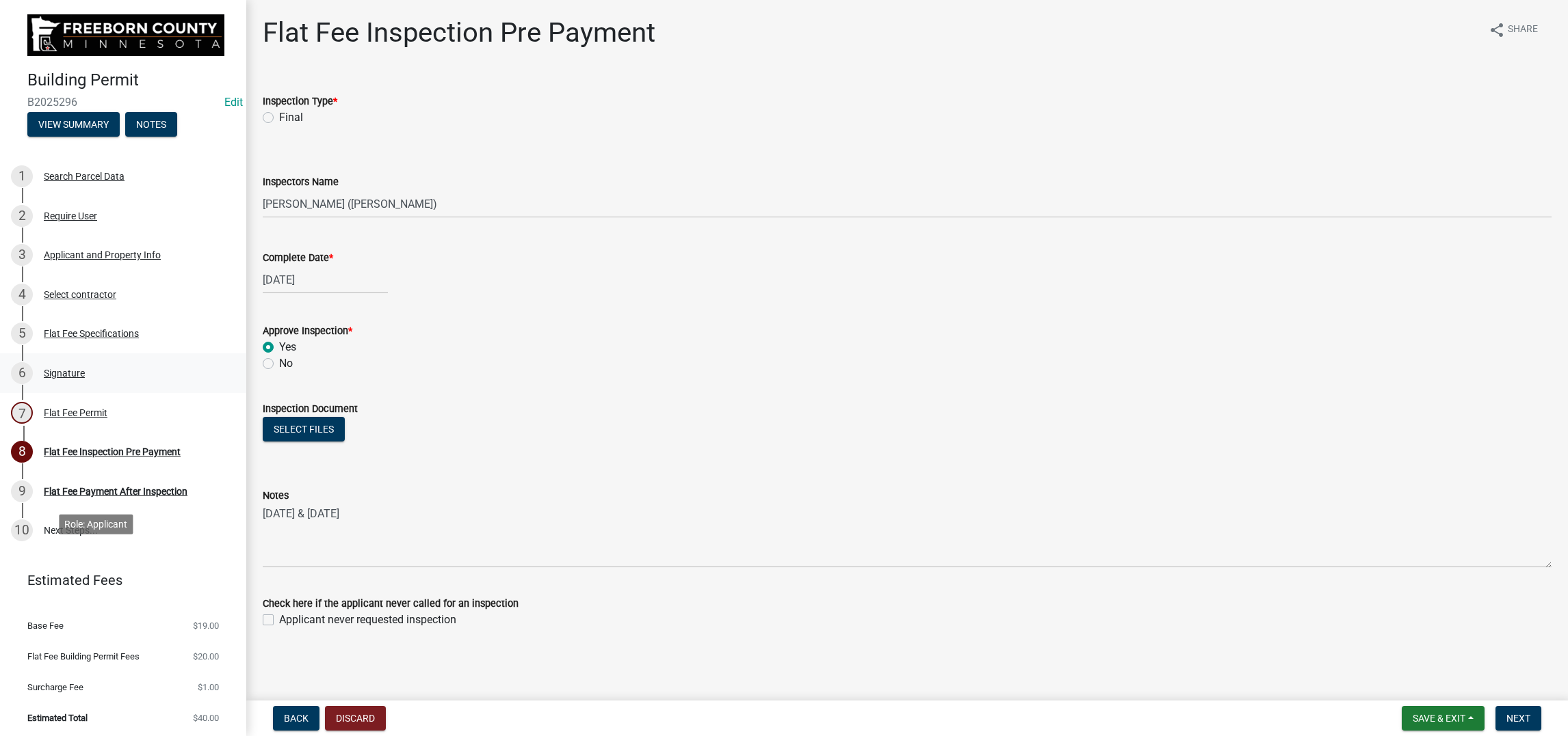
click at [84, 378] on div "Signature" at bounding box center [64, 373] width 41 height 9
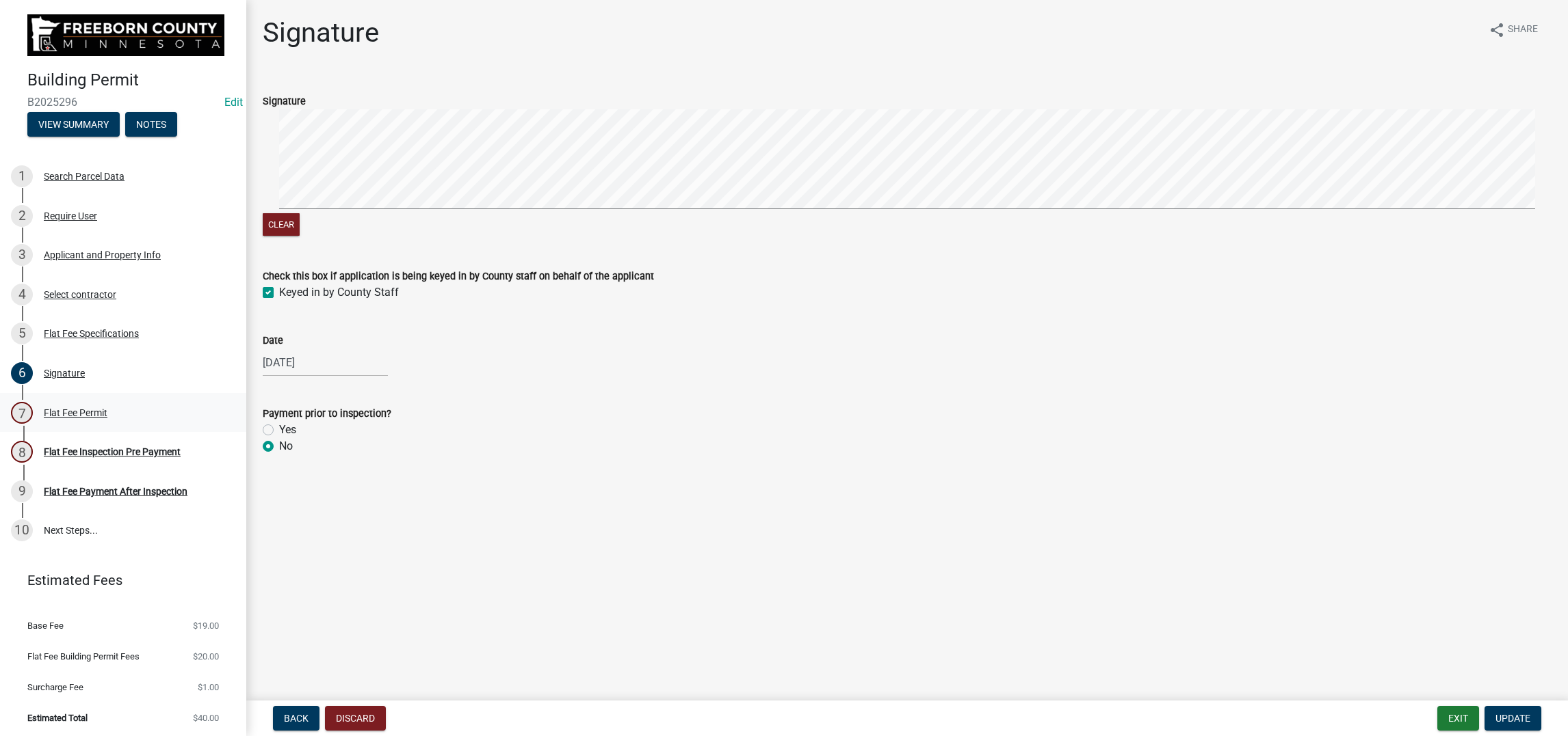
click at [108, 418] on div "Flat Fee Permit" at bounding box center [75, 413] width 64 height 9
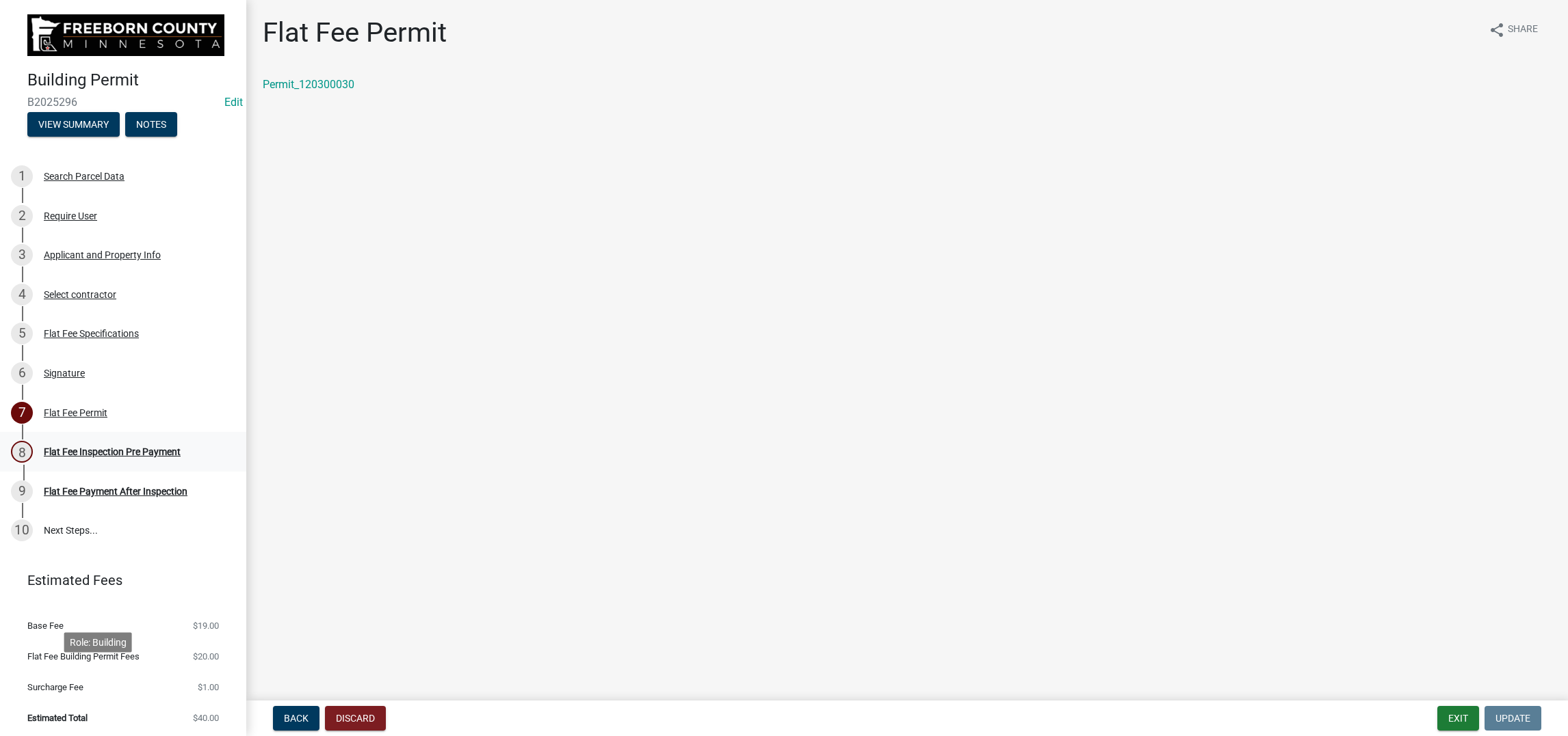
click at [117, 456] on div "Flat Fee Inspection Pre Payment" at bounding box center [112, 452] width 136 height 9
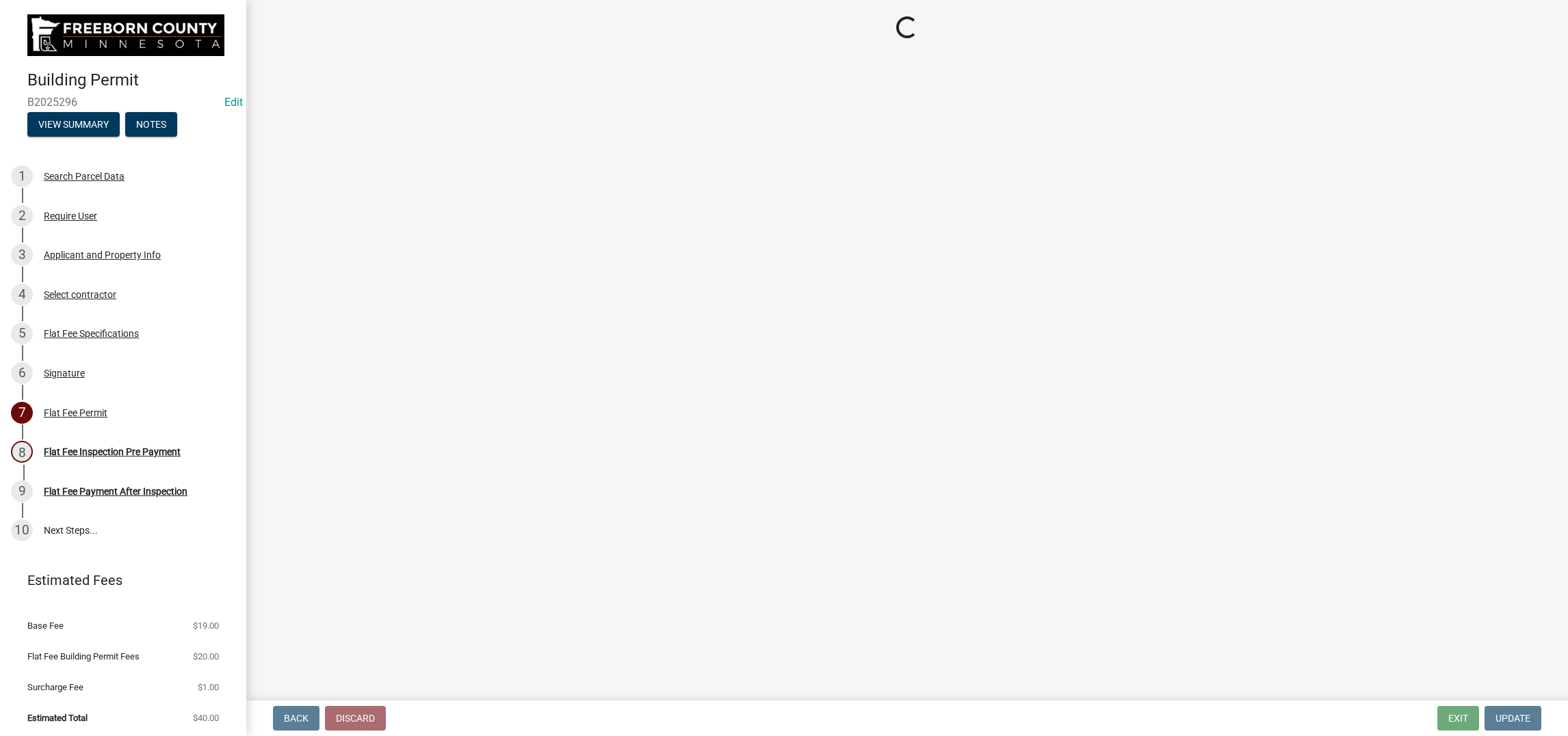
select select "3613e5d6-c0da-40a7-83d4-d5638b2e6124"
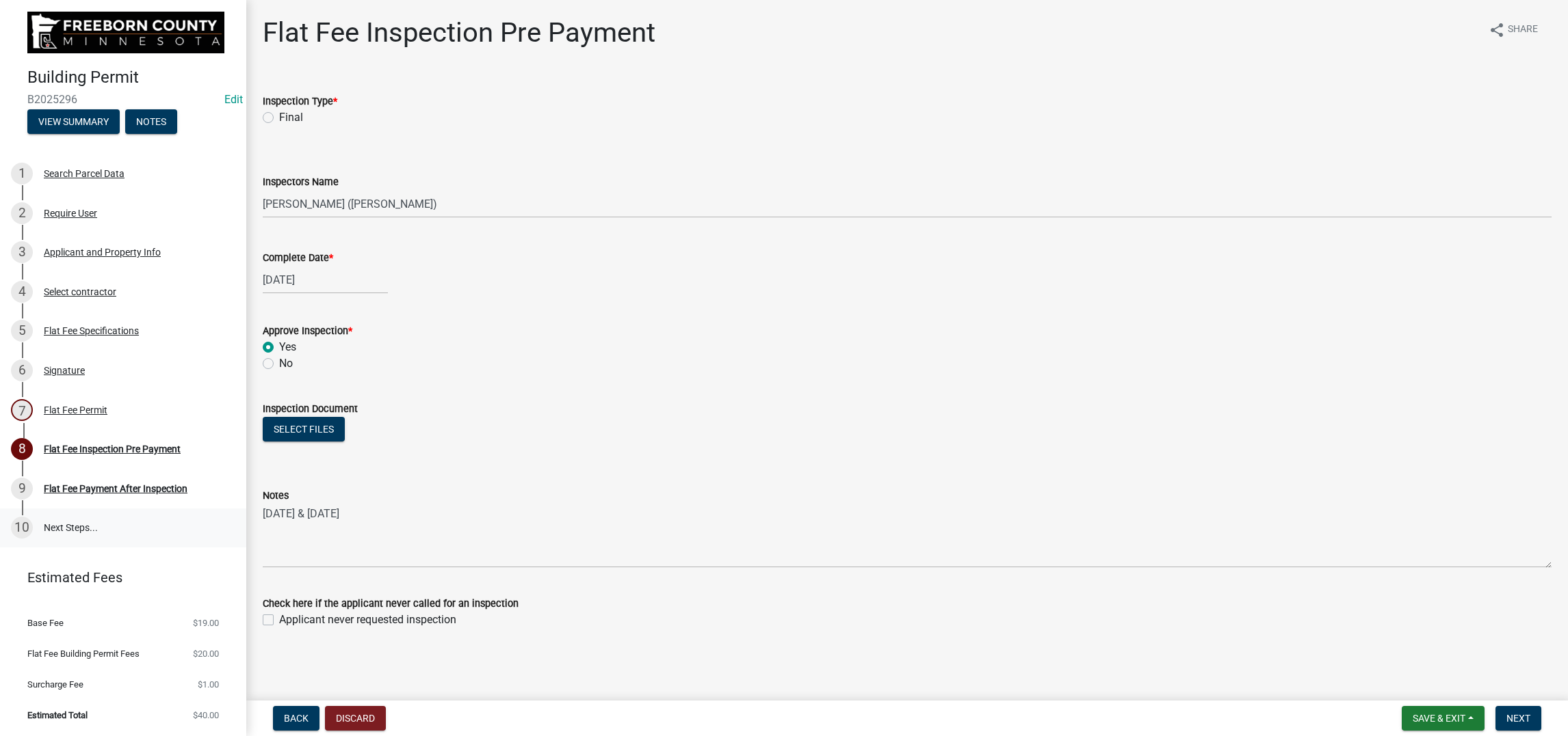
scroll to position [205, 0]
click at [84, 366] on div "Signature" at bounding box center [64, 370] width 41 height 9
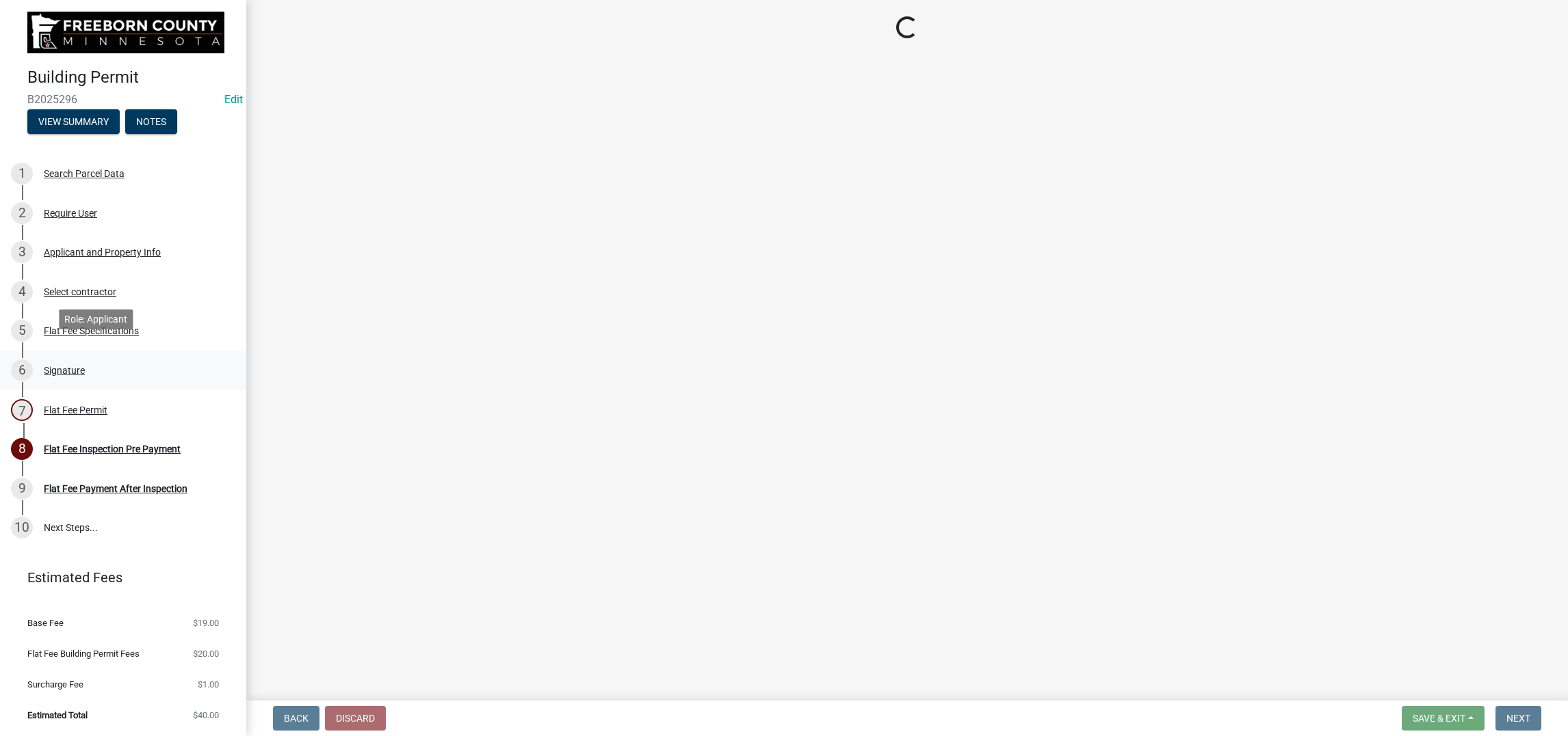
scroll to position [0, 0]
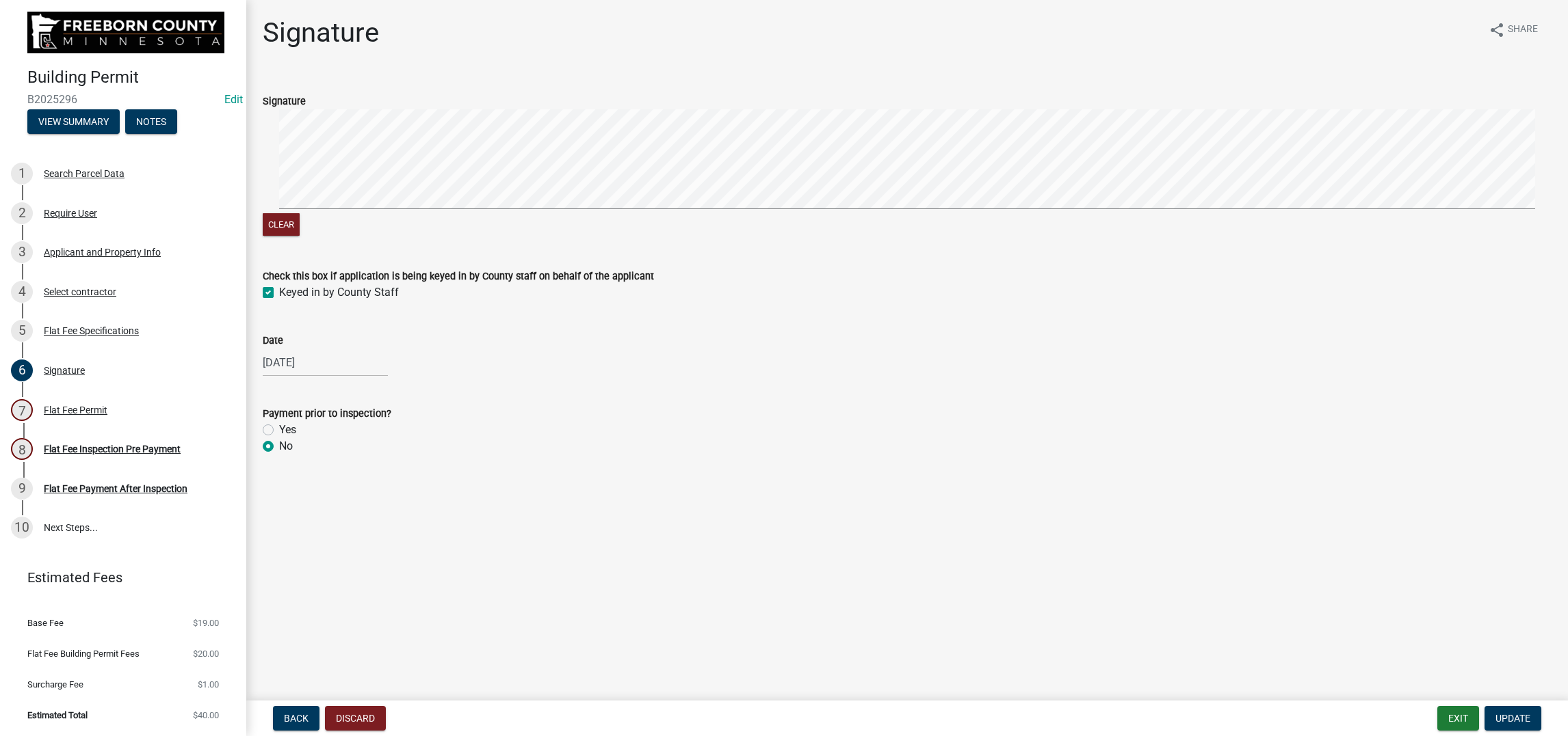
click at [282, 439] on label "Yes" at bounding box center [288, 429] width 17 height 16
click at [282, 431] on input "Yes" at bounding box center [283, 425] width 9 height 9
radio input "true"
click at [1289, 588] on span "Update" at bounding box center [1512, 718] width 35 height 11
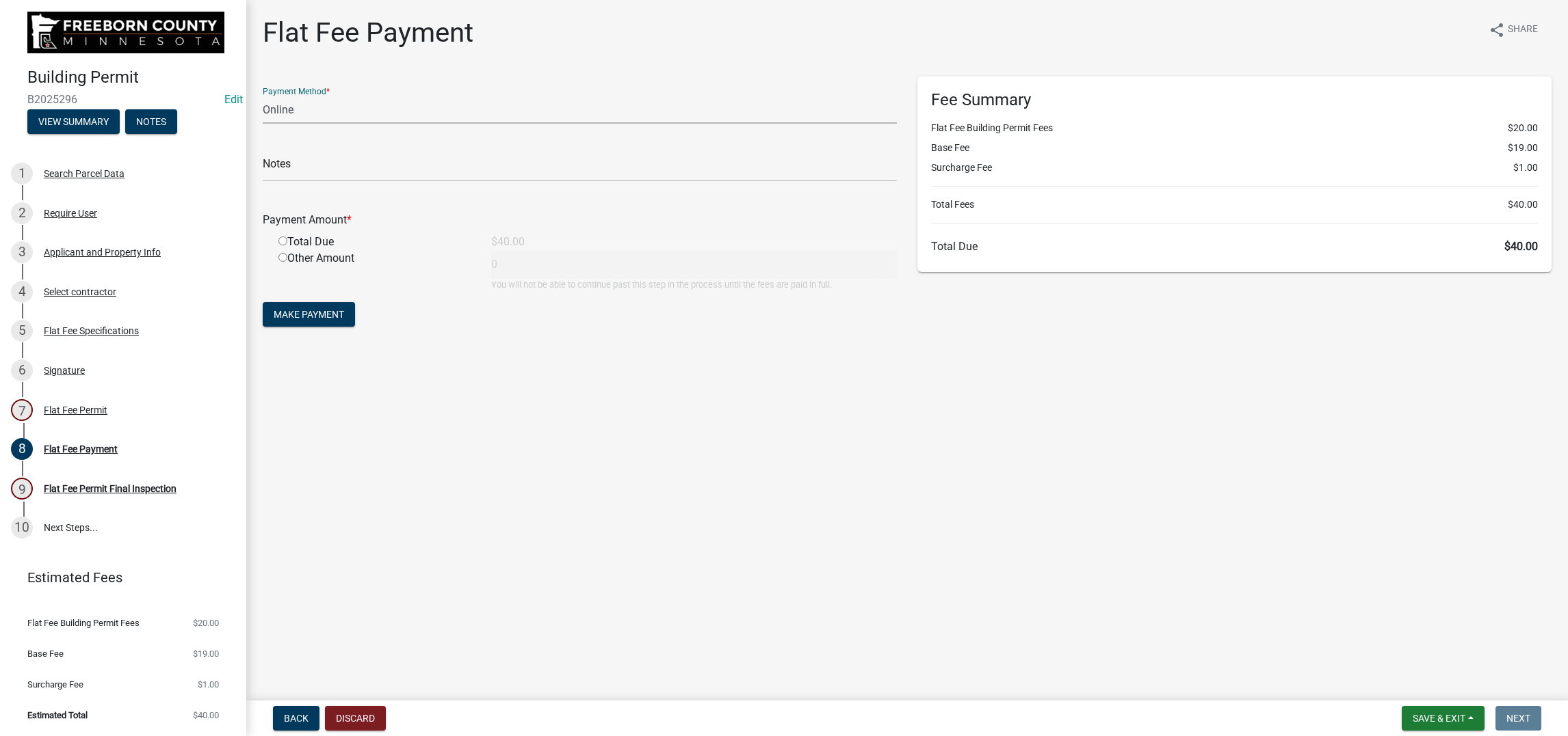
click at [310, 124] on select "Credit Card POS Check Cash Online" at bounding box center [580, 110] width 634 height 28
select select "1: 0"
click at [271, 124] on select "Credit Card POS Check Cash Online" at bounding box center [580, 110] width 634 height 28
click at [315, 182] on input "text" at bounding box center [580, 168] width 634 height 28
type input "39787"
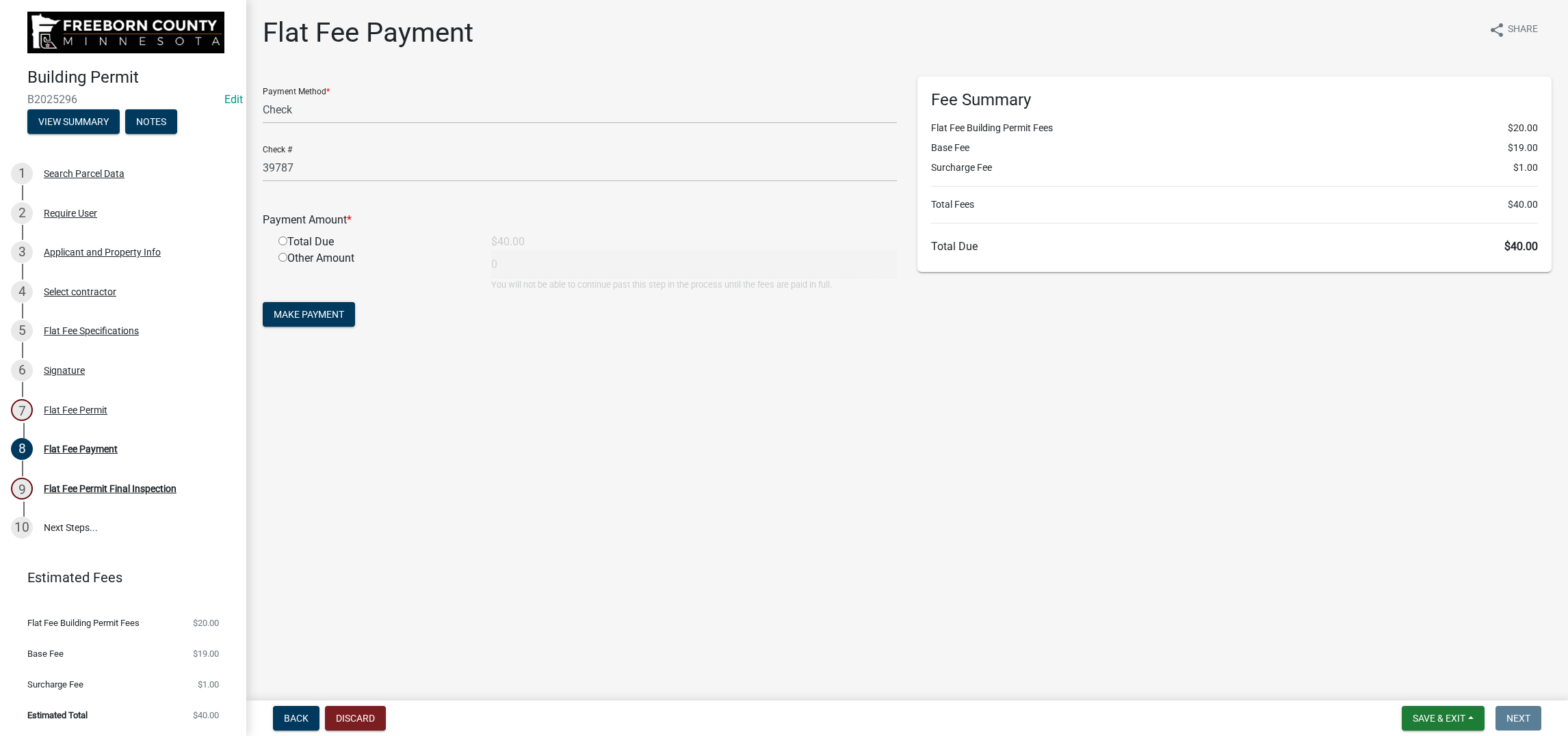
click at [294, 250] on div "Total Due" at bounding box center [374, 242] width 212 height 16
click at [288, 246] on input "radio" at bounding box center [282, 240] width 9 height 9
radio input "true"
type input "40"
click at [344, 320] on span "Make Payment" at bounding box center [308, 315] width 71 height 11
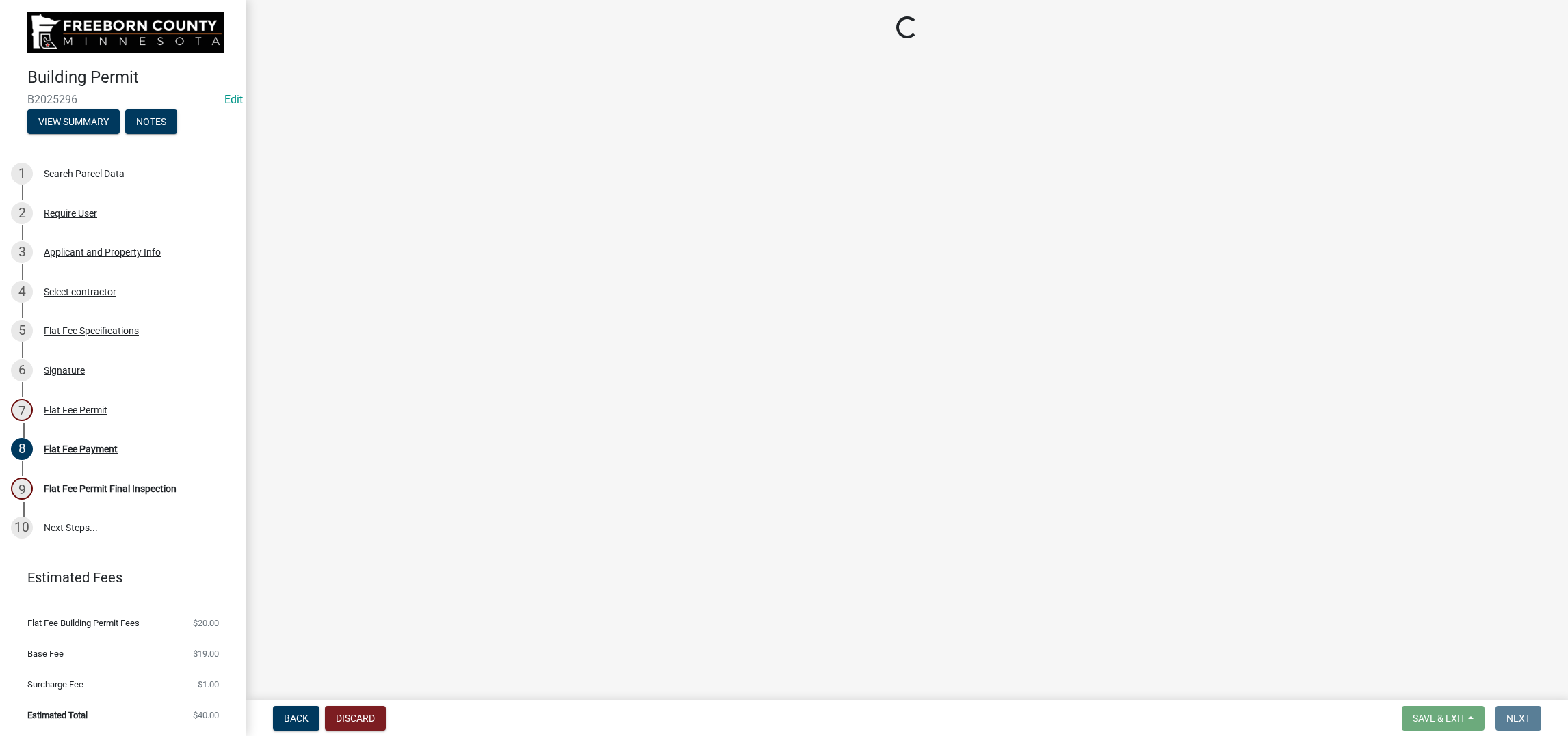
select select "3613e5d6-c0da-40a7-83d4-d5638b2e6124"
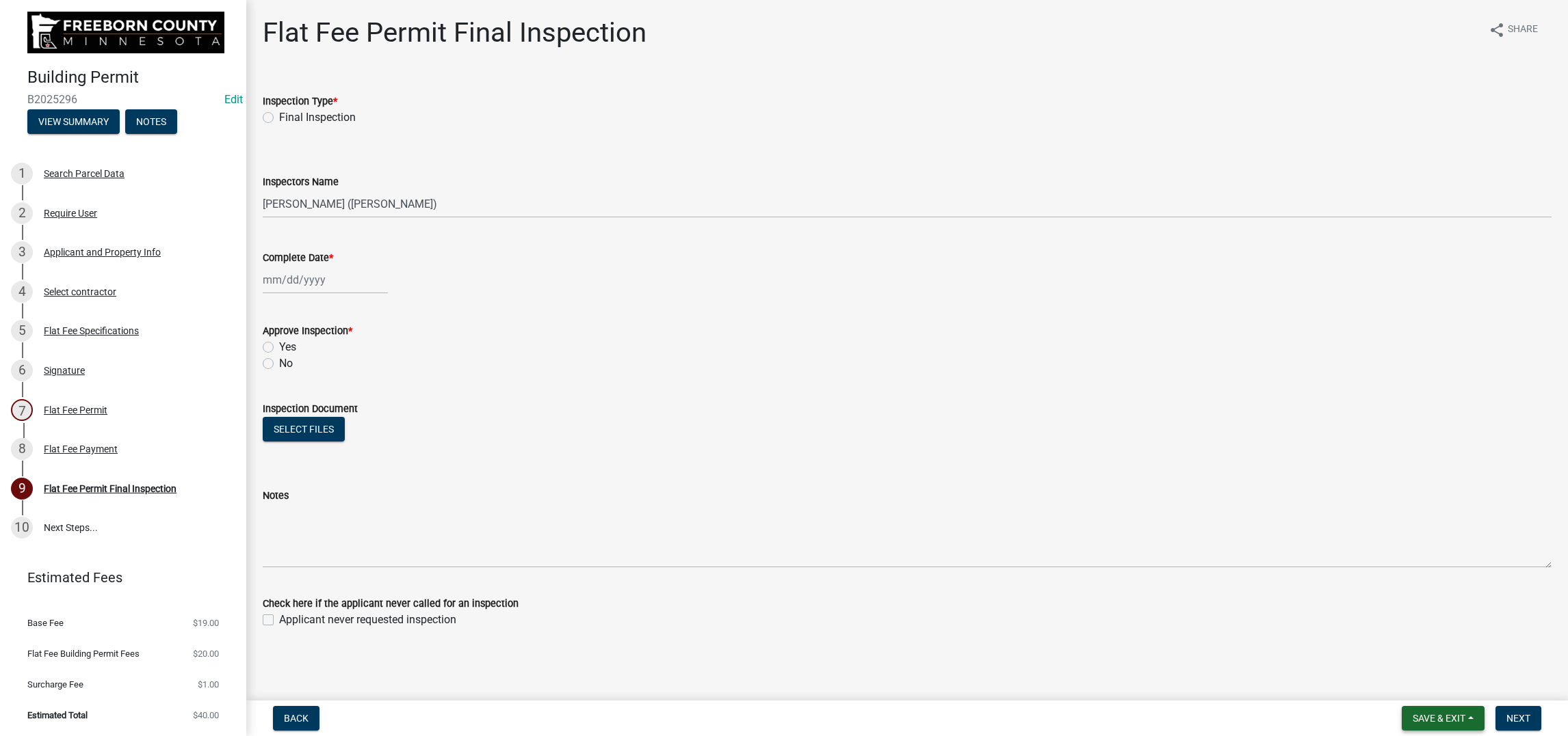
click at [1289, 588] on span "Save & Exit" at bounding box center [1439, 718] width 53 height 11
click at [1289, 588] on button "Save & Exit" at bounding box center [1429, 671] width 109 height 33
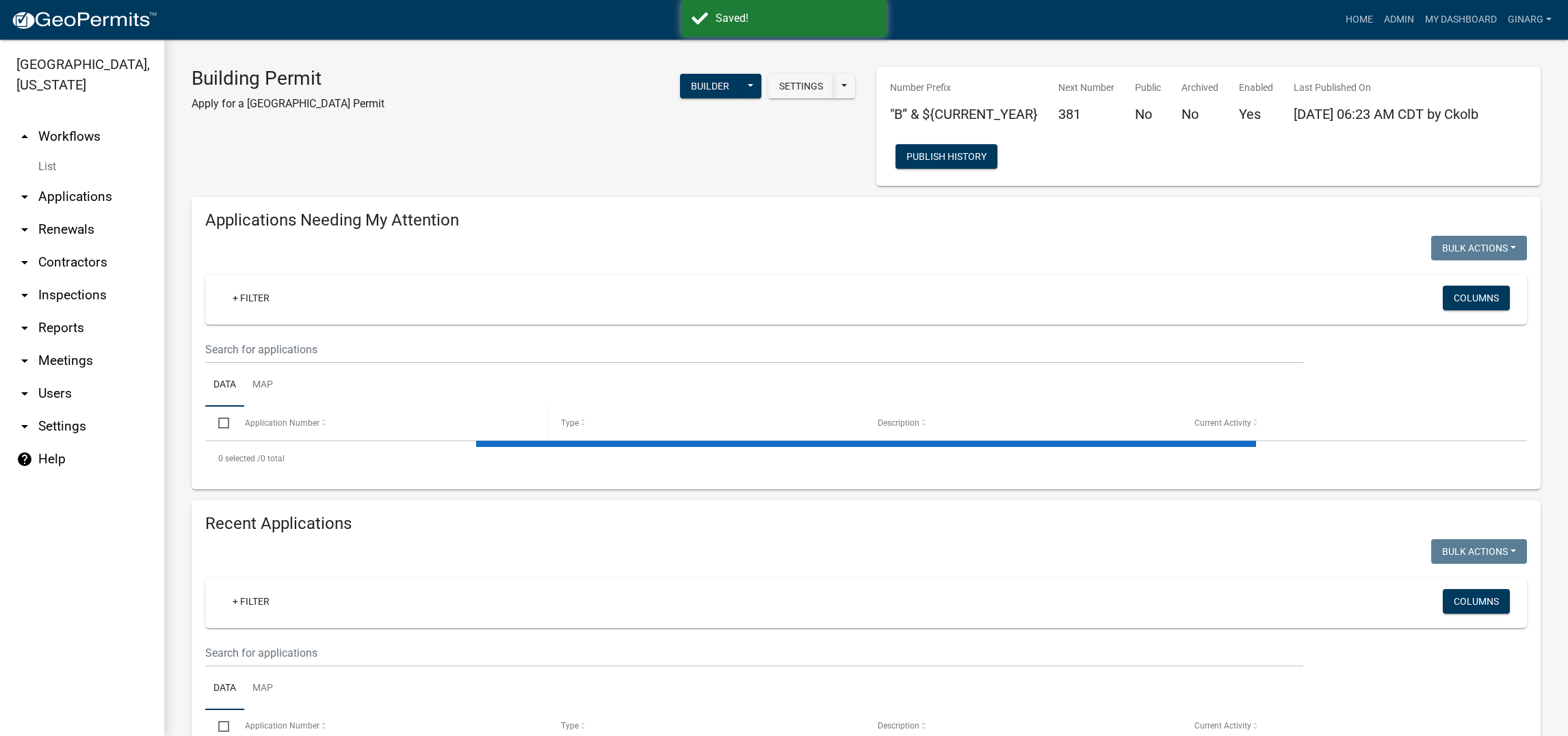
select select "3: 100"
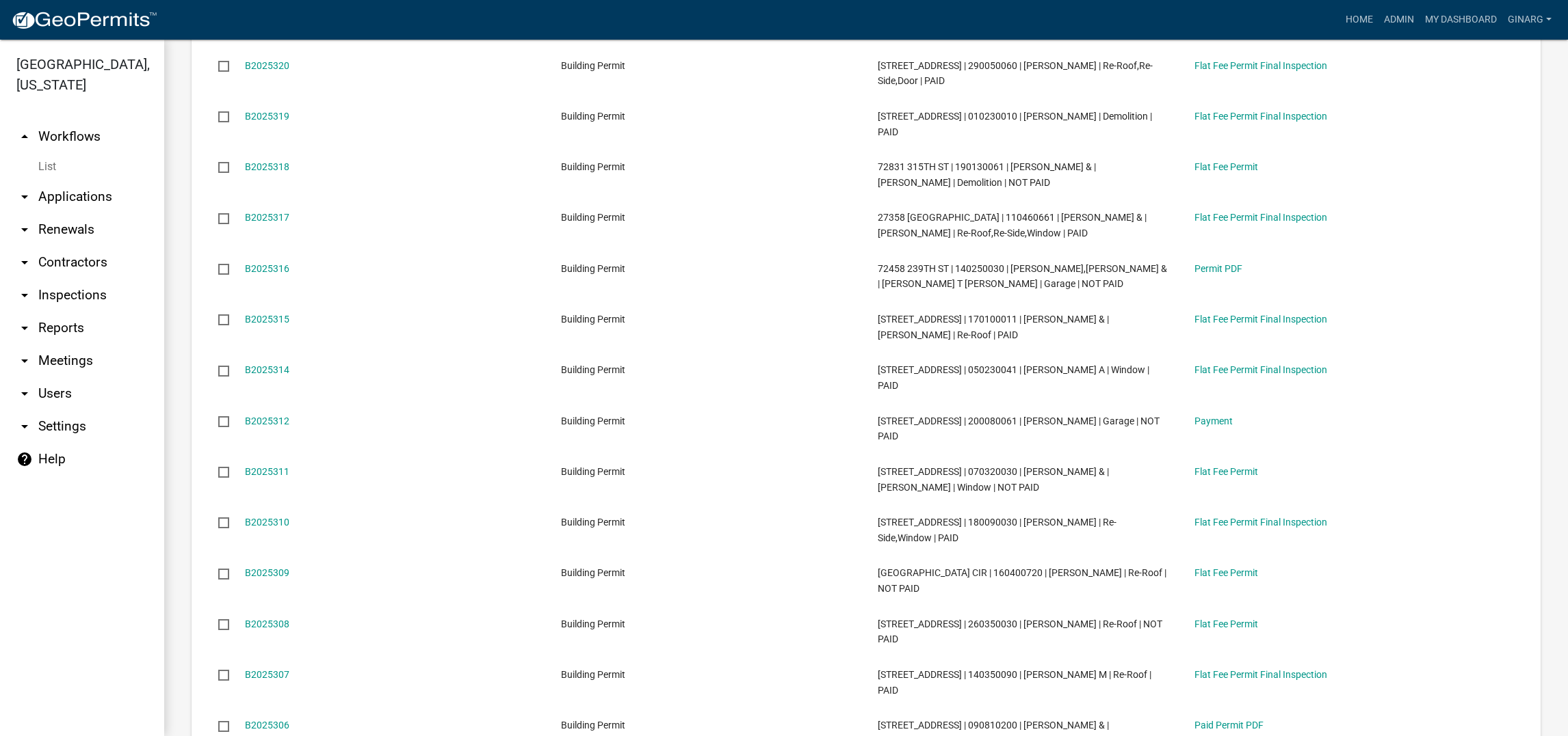
scroll to position [4511, 0]
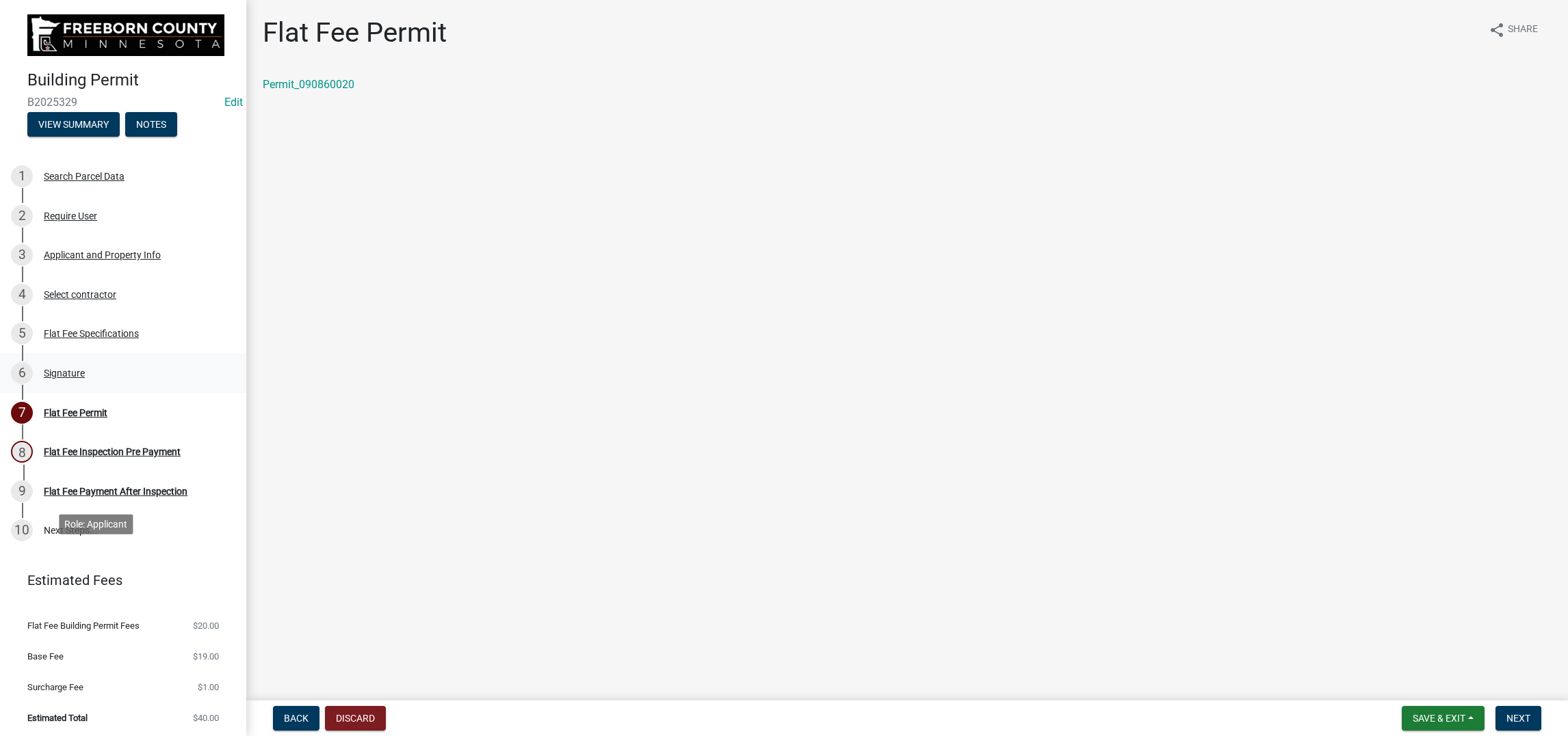
click at [84, 378] on div "Signature" at bounding box center [64, 373] width 41 height 9
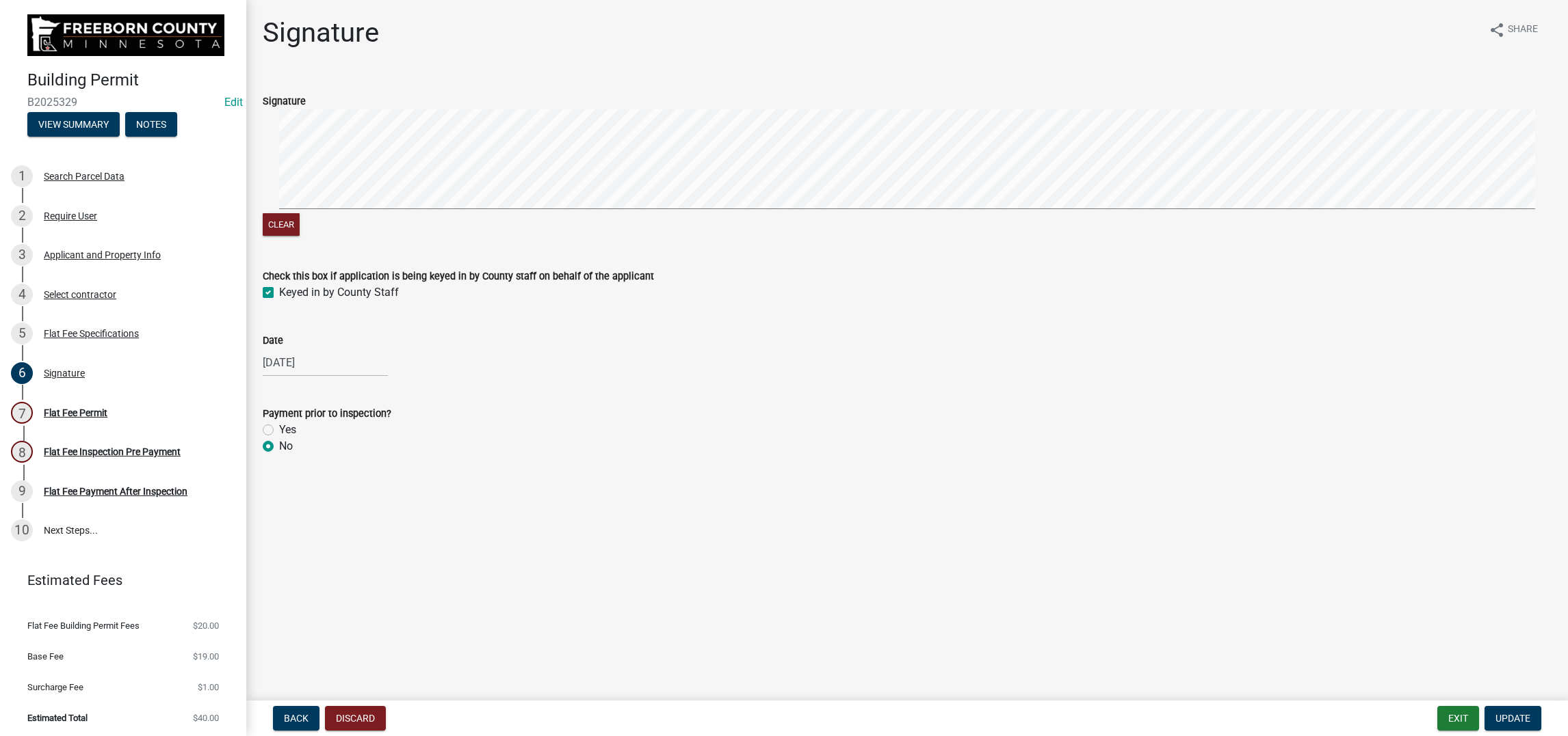
click at [284, 439] on label "Yes" at bounding box center [288, 429] width 17 height 16
click at [284, 431] on input "Yes" at bounding box center [283, 425] width 9 height 9
radio input "true"
click at [1289, 588] on span "Update" at bounding box center [1512, 718] width 35 height 11
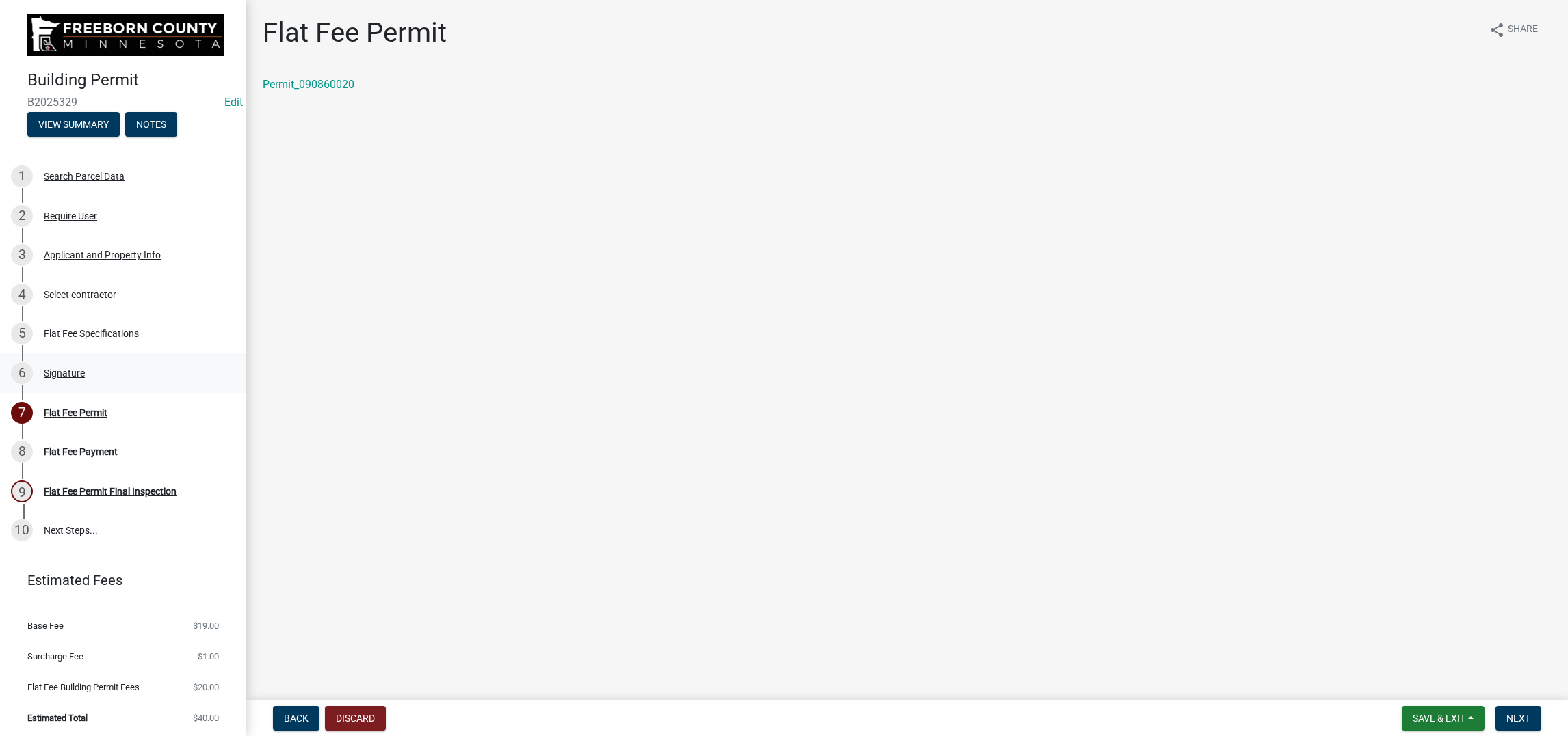
click at [84, 378] on div "Signature" at bounding box center [64, 373] width 41 height 9
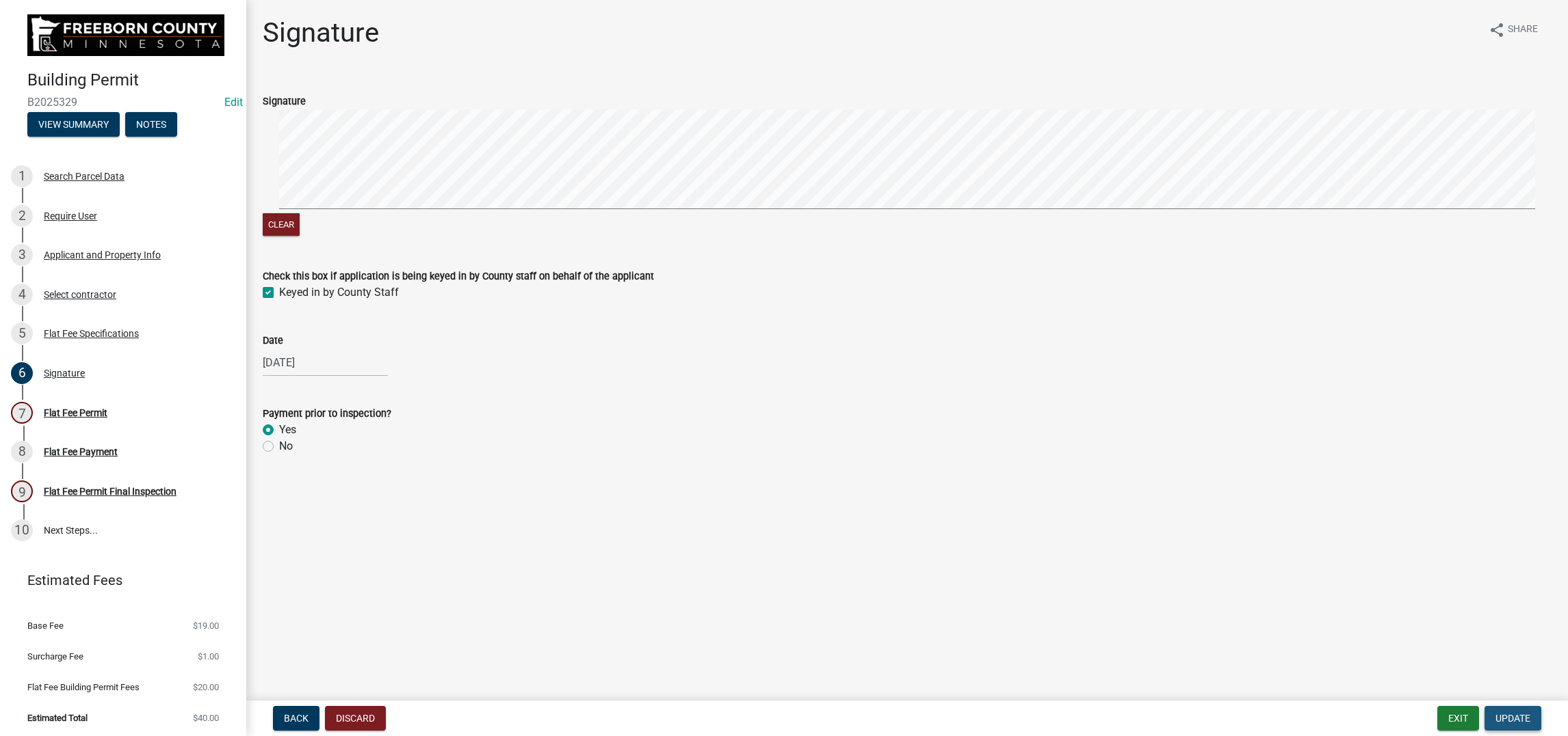
click at [1289, 588] on span "Update" at bounding box center [1512, 718] width 35 height 11
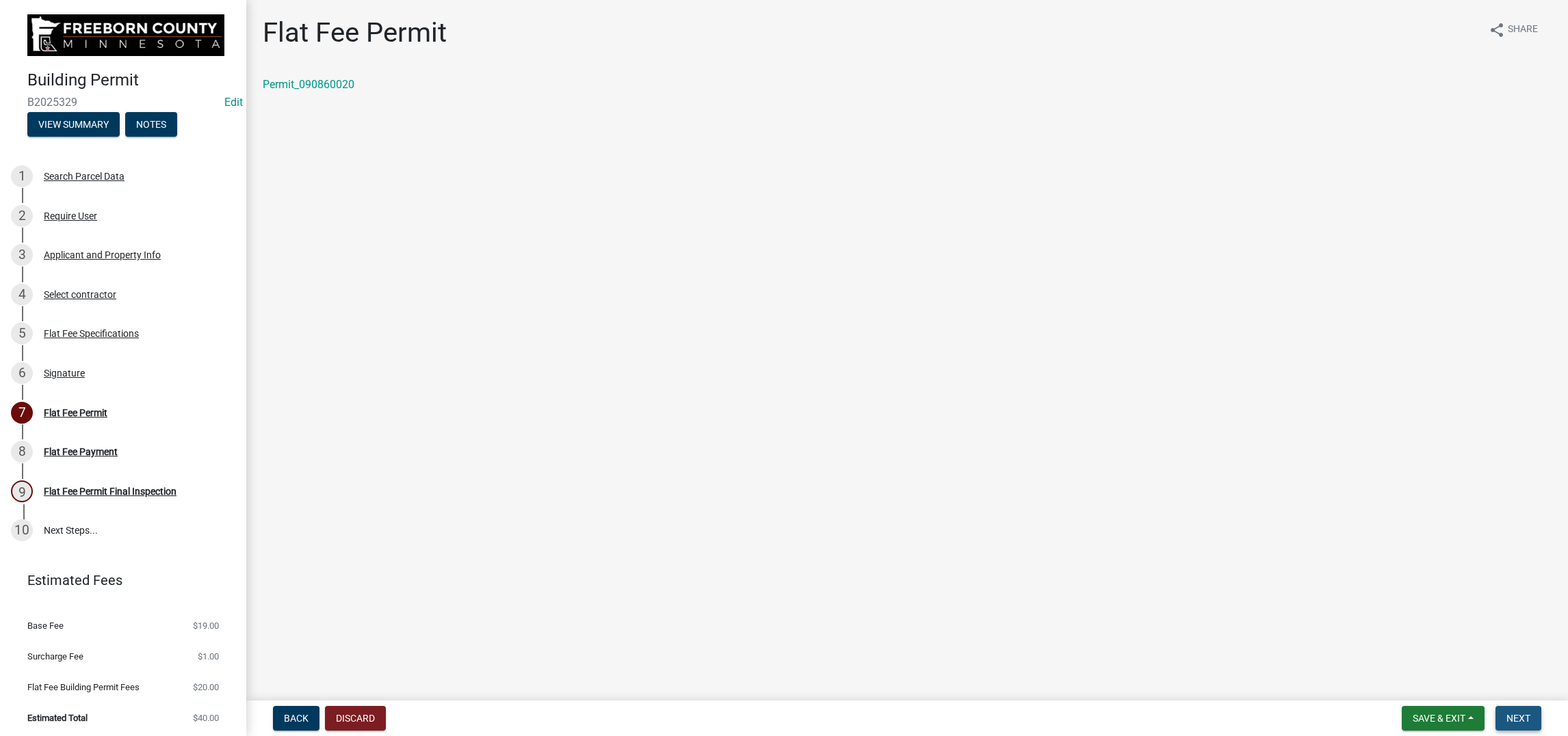
click at [1289, 588] on button "Next" at bounding box center [1518, 719] width 46 height 25
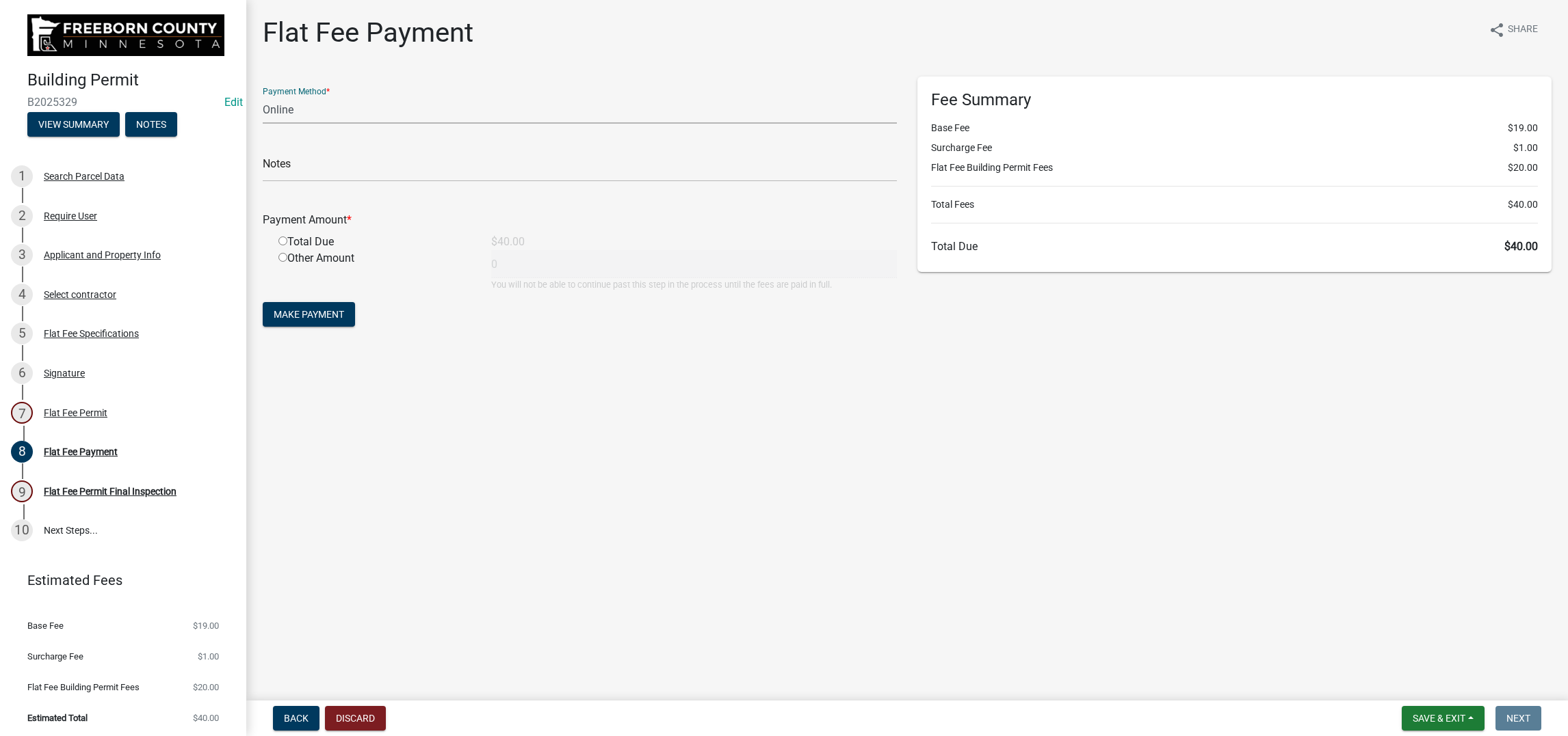
click at [297, 124] on select "Credit Card POS Check Cash Online" at bounding box center [580, 110] width 634 height 28
select select "1: 0"
click at [271, 124] on select "Credit Card POS Check Cash Online" at bounding box center [580, 110] width 634 height 28
click at [305, 182] on input "text" at bounding box center [580, 168] width 634 height 28
type input "39787"
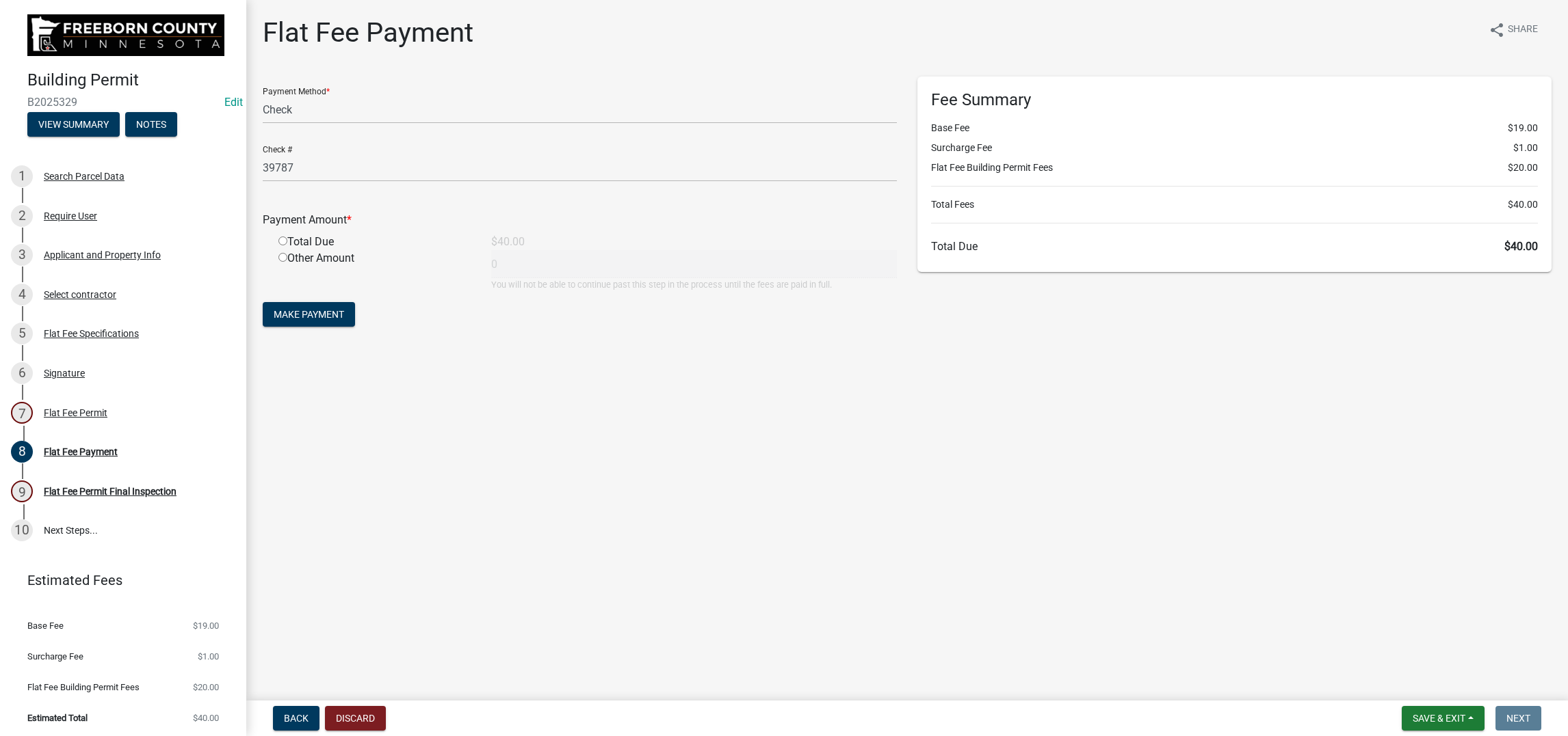
click at [288, 246] on input "radio" at bounding box center [282, 240] width 9 height 9
radio input "true"
type input "40"
click at [344, 320] on span "Make Payment" at bounding box center [308, 315] width 71 height 11
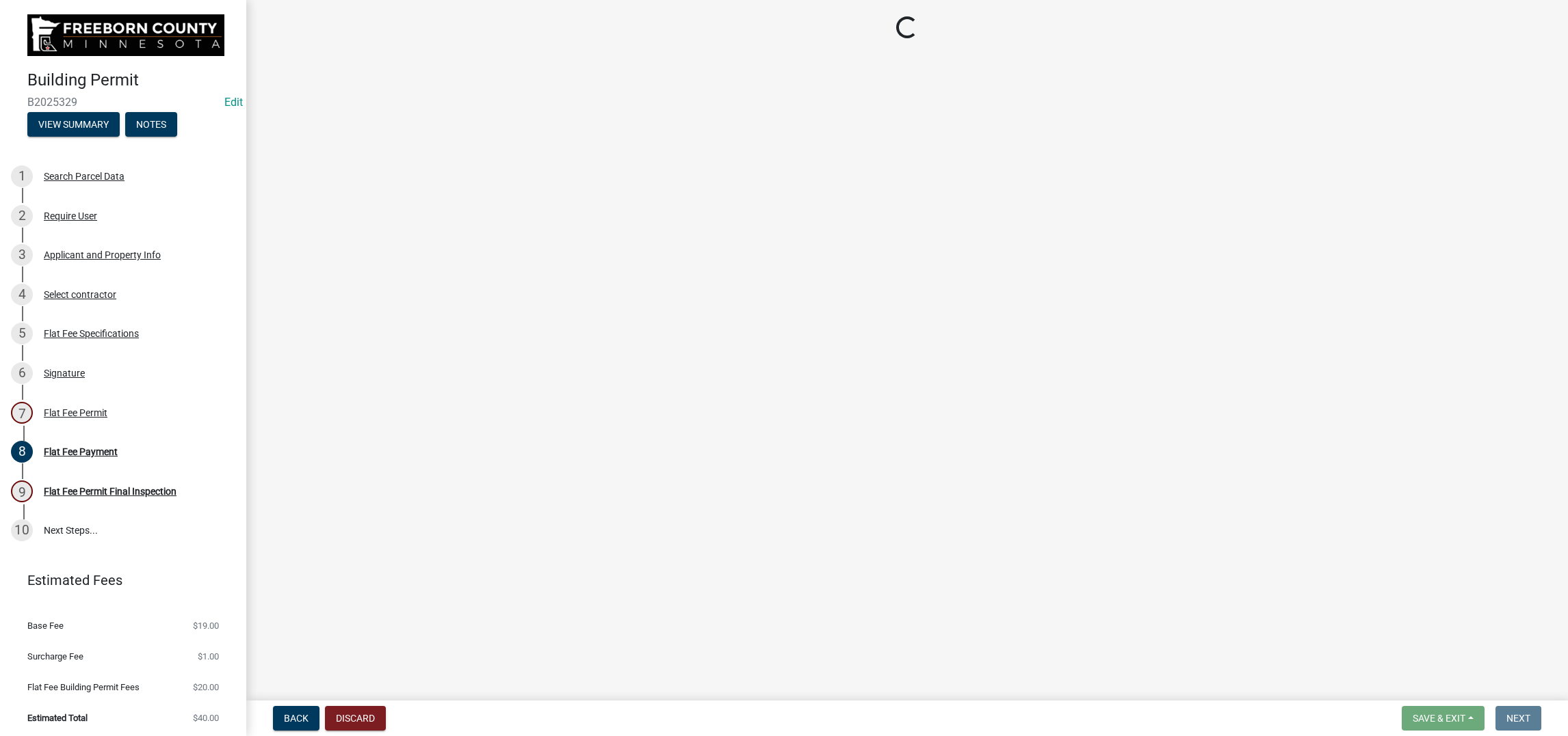
select select "3613e5d6-c0da-40a7-83d4-d5638b2e6124"
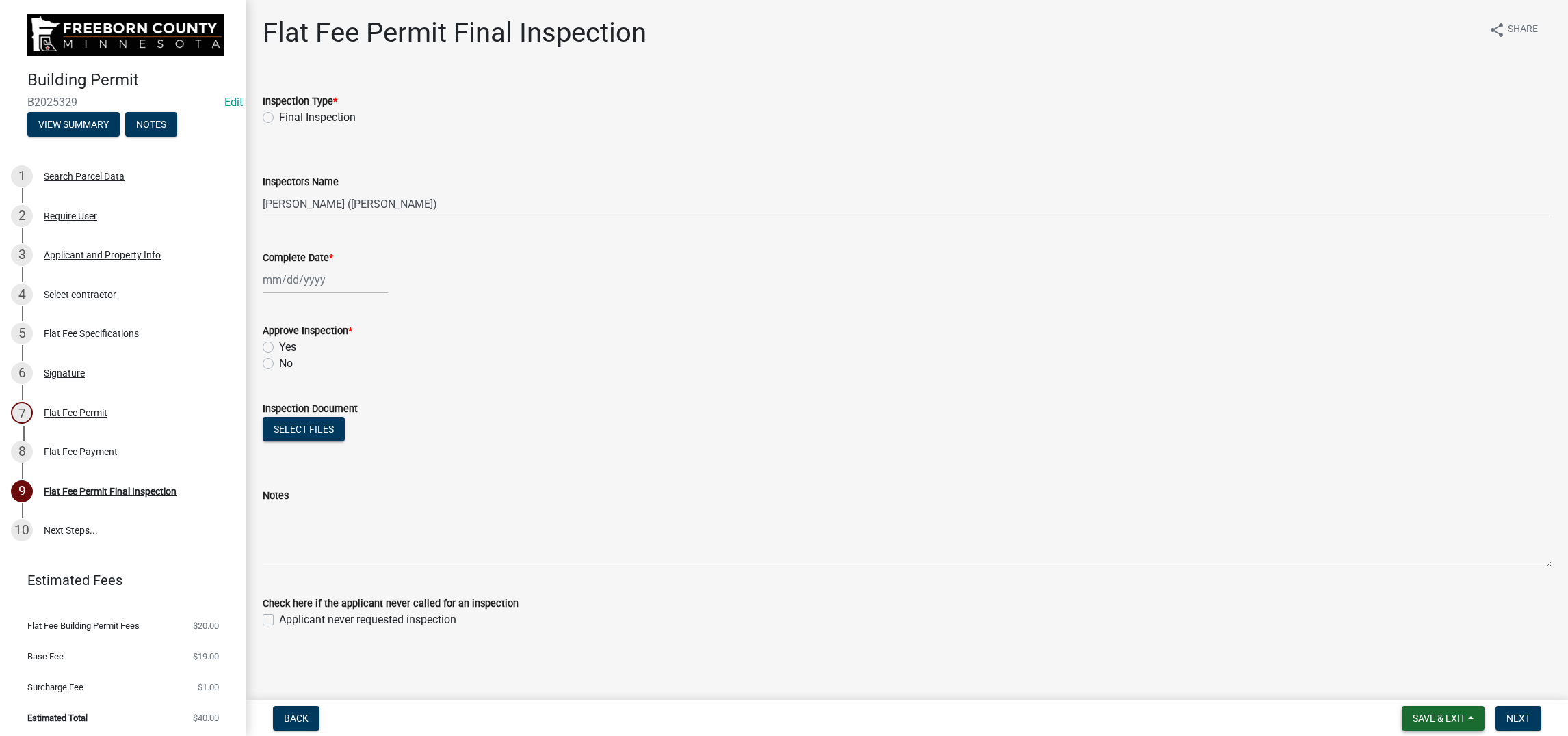
click at [1289, 588] on span "Save & Exit" at bounding box center [1439, 718] width 53 height 11
click at [1289, 588] on button "Save & Exit" at bounding box center [1429, 671] width 109 height 33
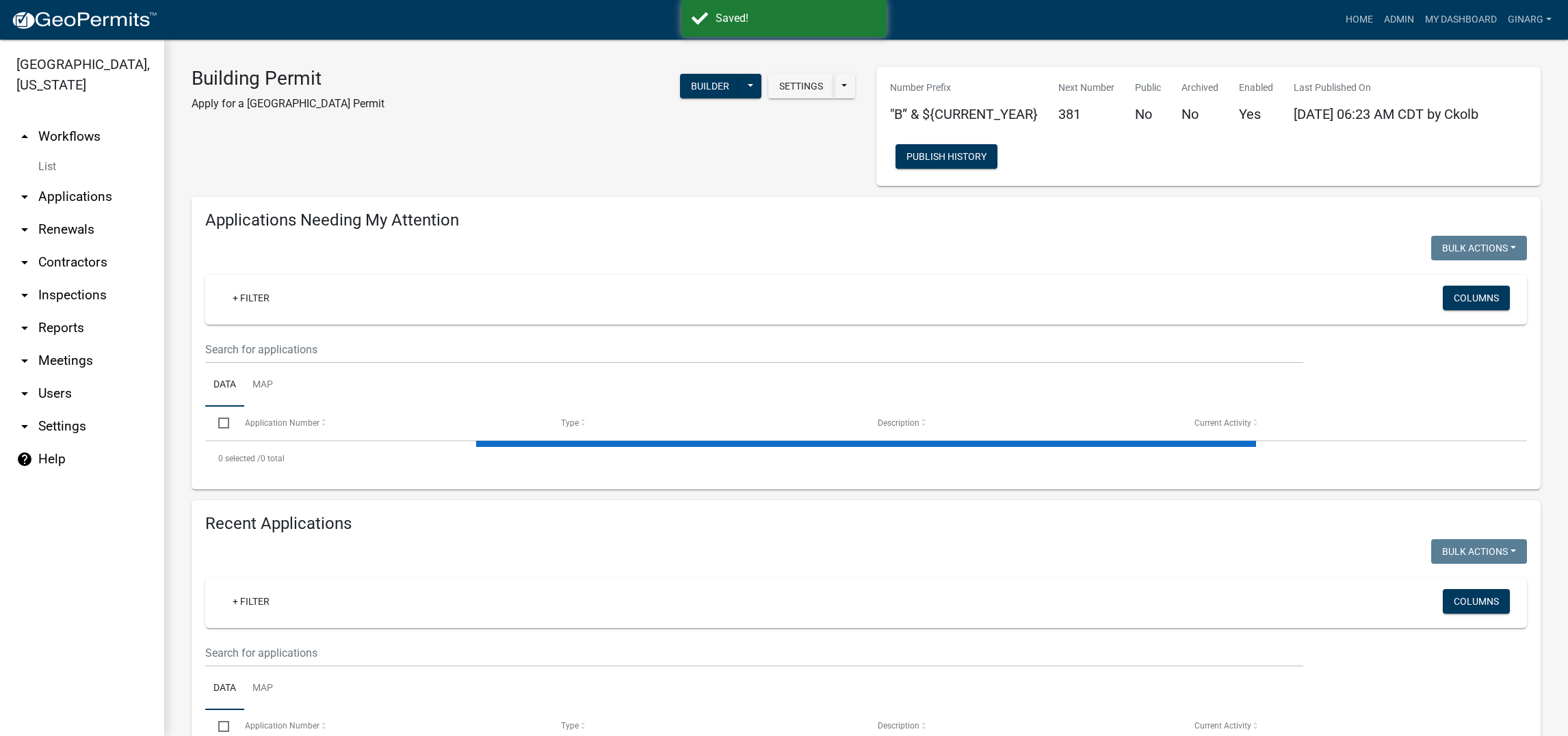
select select "3: 100"
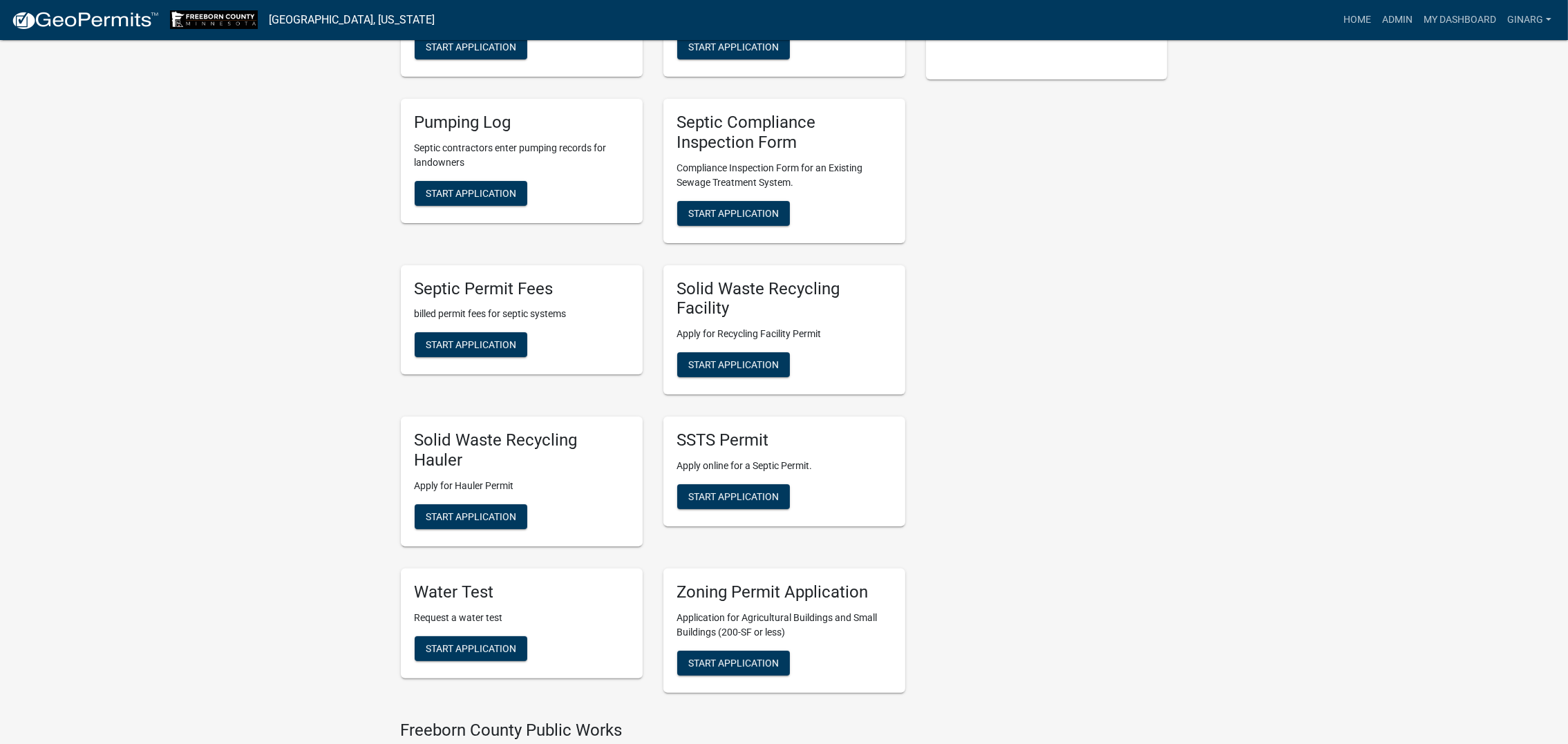
scroll to position [518, 0]
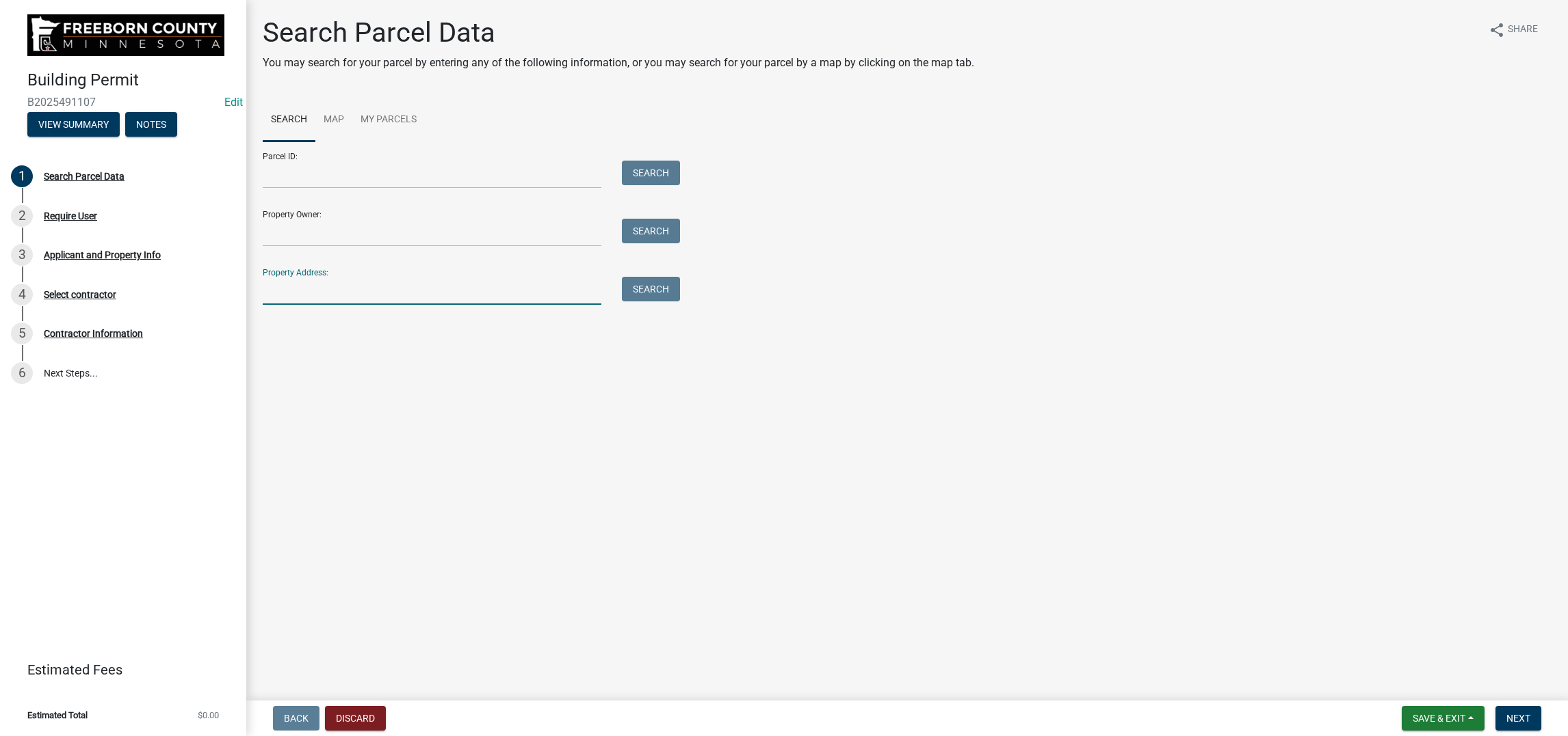
click at [340, 305] on input "Property Address:" at bounding box center [432, 291] width 339 height 28
type input "20522"
click at [680, 301] on button "Search" at bounding box center [650, 289] width 58 height 25
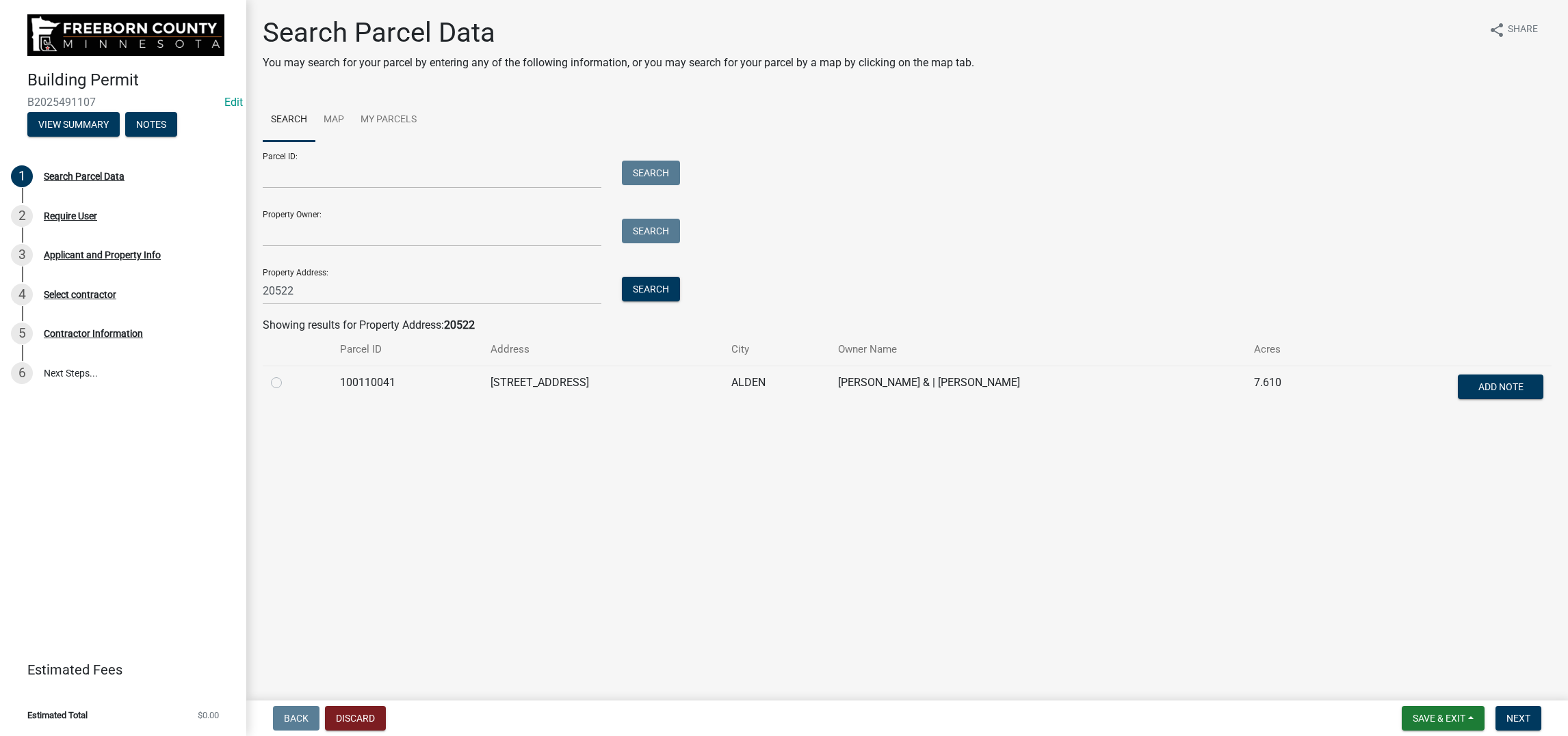
click at [288, 375] on label at bounding box center [288, 375] width 0 height 0
click at [291, 383] on input "radio" at bounding box center [291, 379] width 9 height 9
radio input "true"
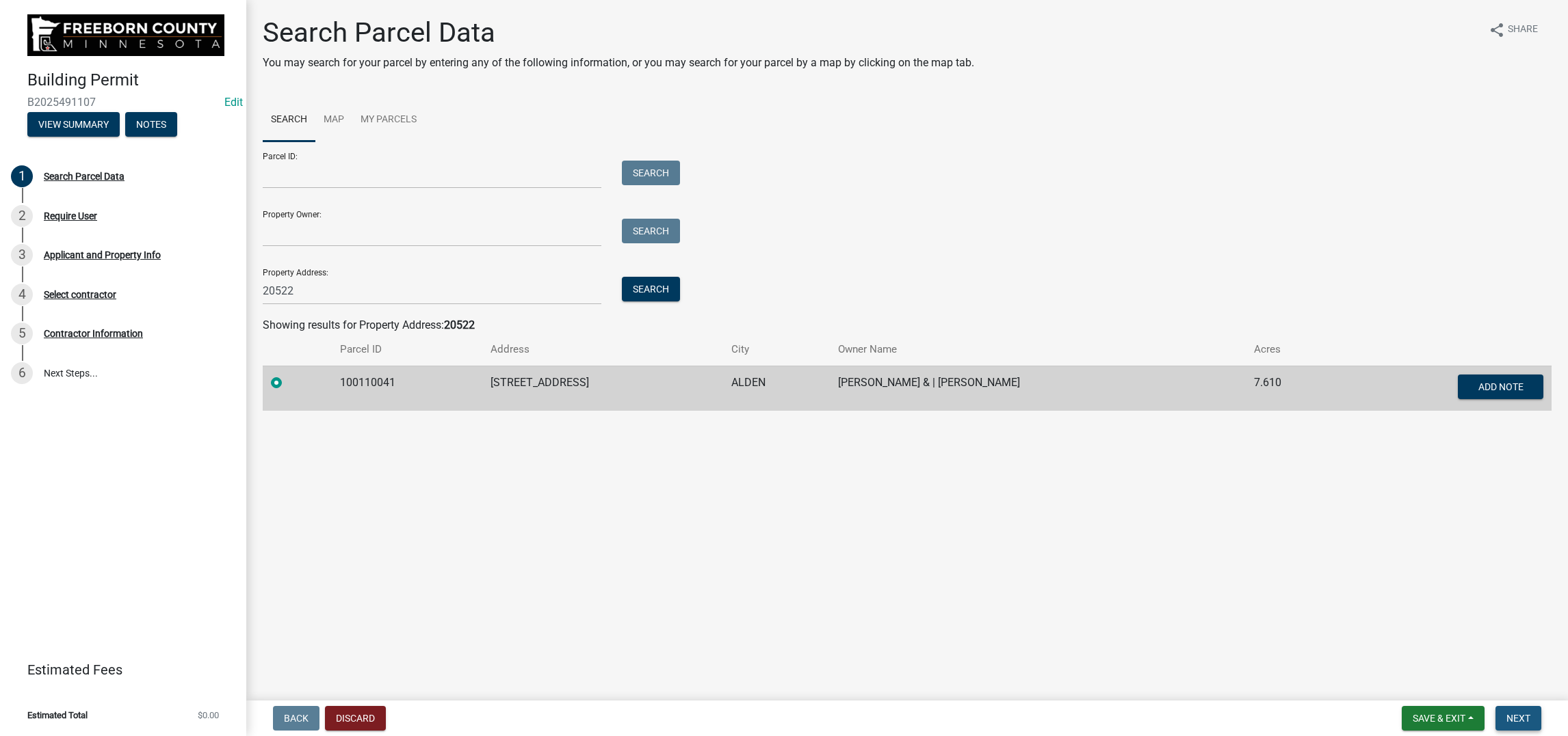
click at [1506, 713] on span "Next" at bounding box center [1518, 718] width 24 height 11
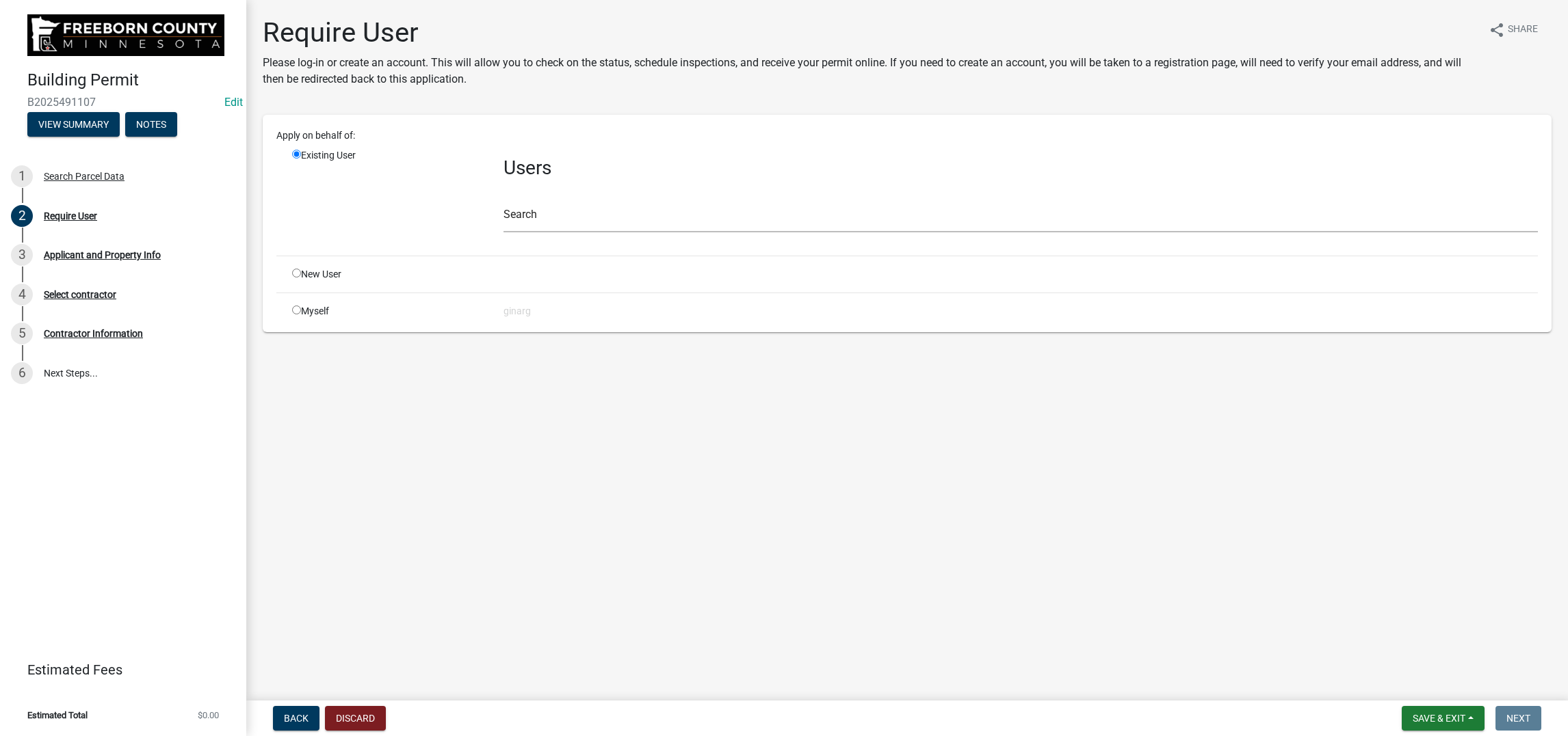
click at [301, 315] on input "radio" at bounding box center [296, 309] width 9 height 9
radio input "true"
radio input "false"
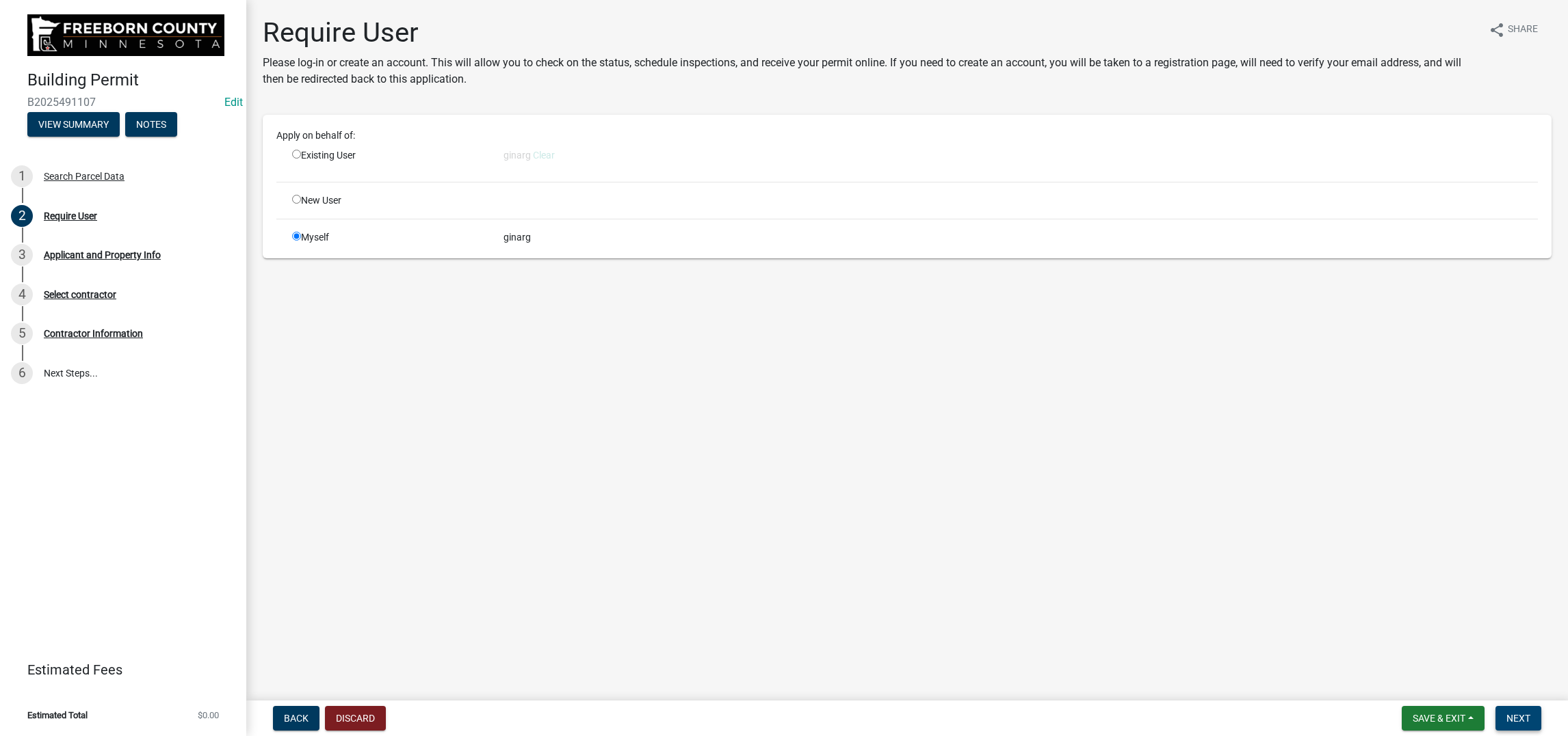
click at [1506, 713] on span "Next" at bounding box center [1518, 718] width 24 height 11
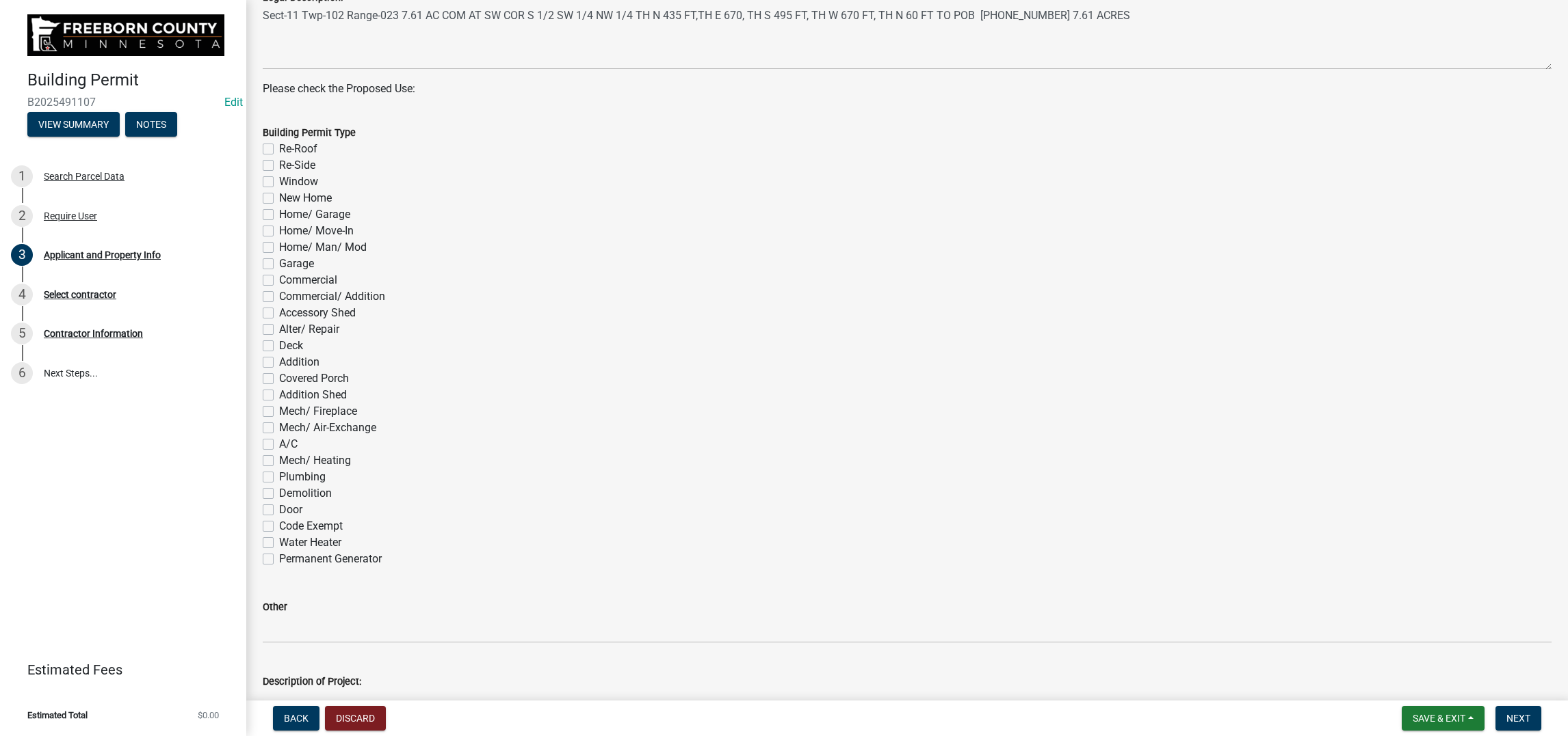
scroll to position [614, 0]
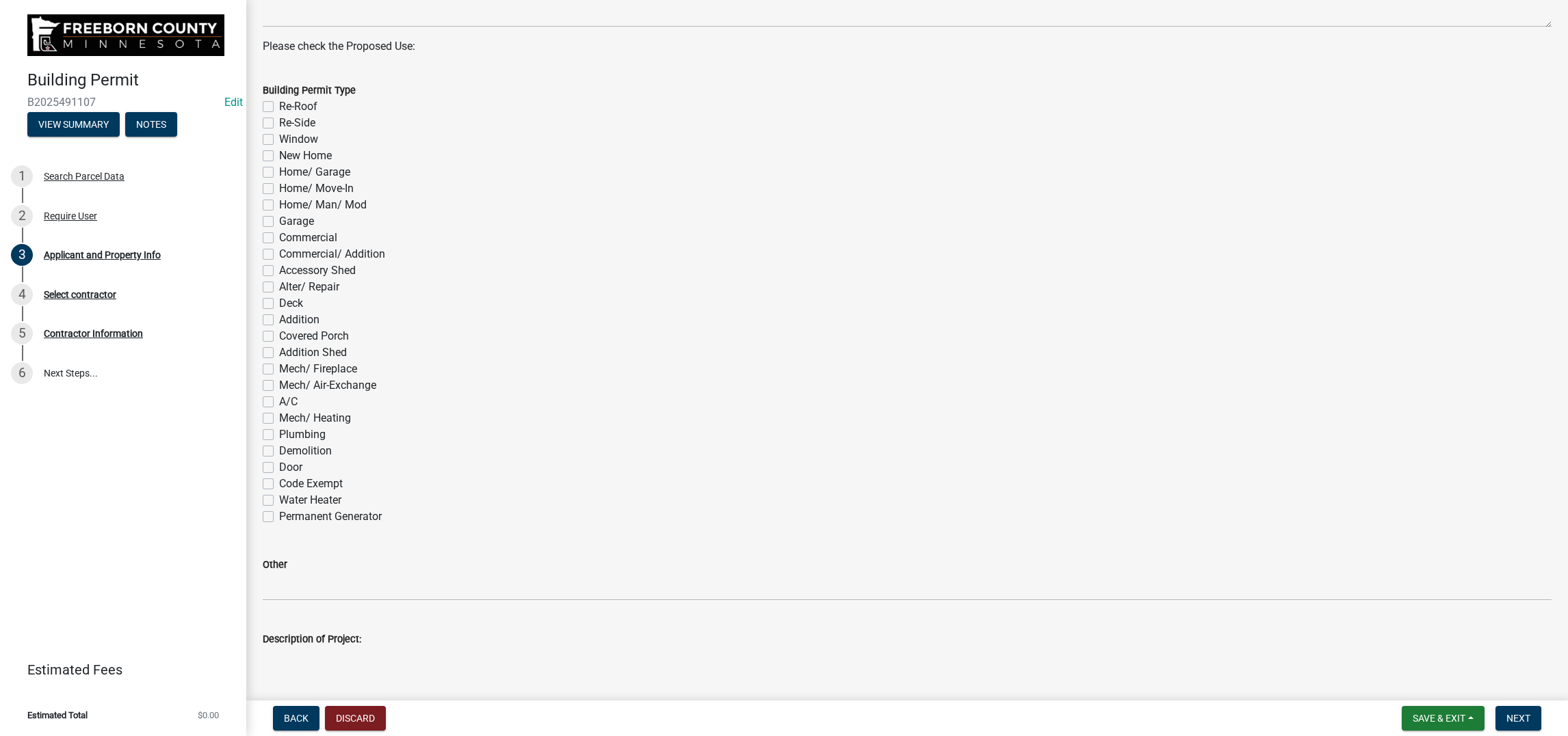
click at [279, 115] on label "Re-Roof" at bounding box center [298, 106] width 38 height 16
click at [279, 108] on input "Re-Roof" at bounding box center [283, 102] width 9 height 9
checkbox input "true"
checkbox input "false"
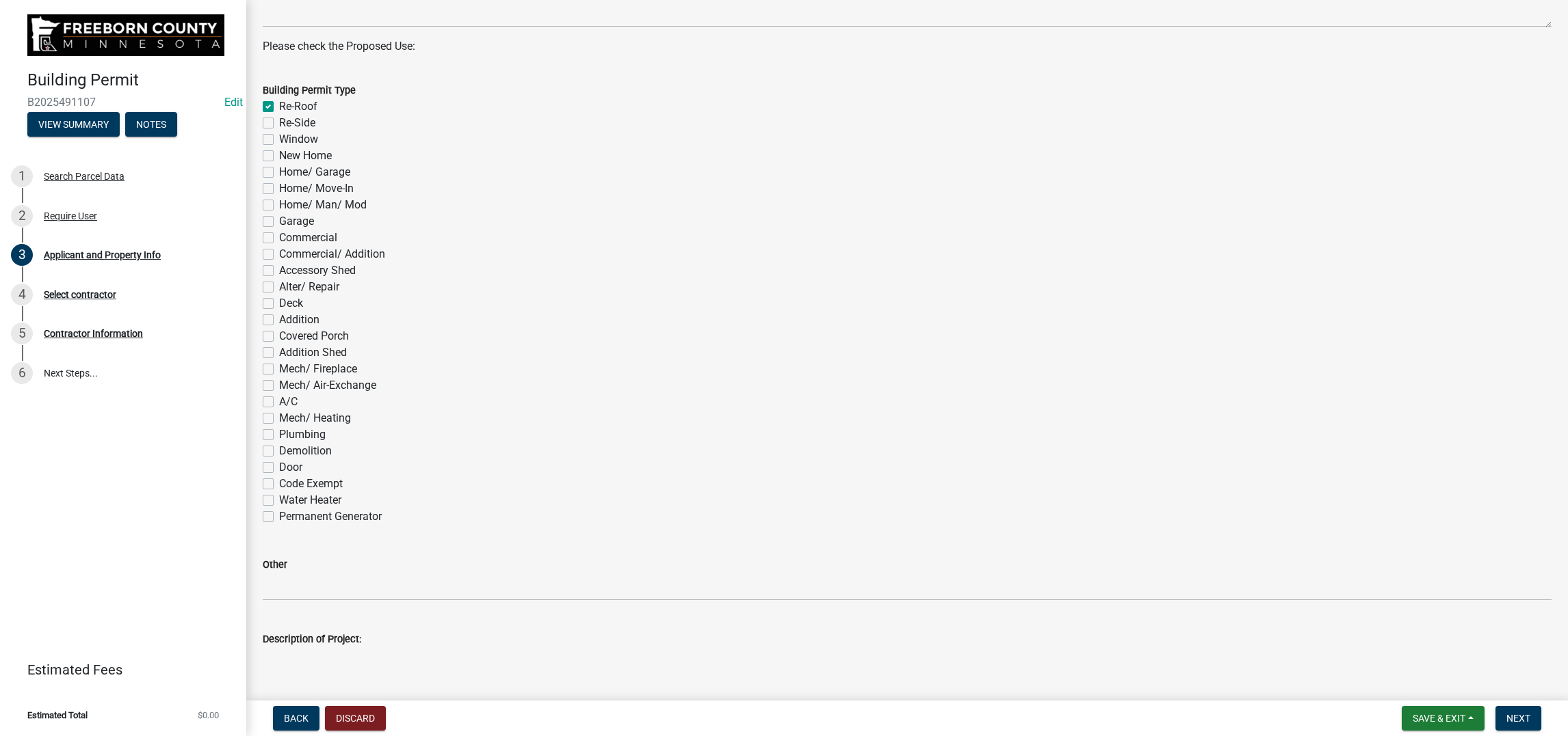
checkbox input "false"
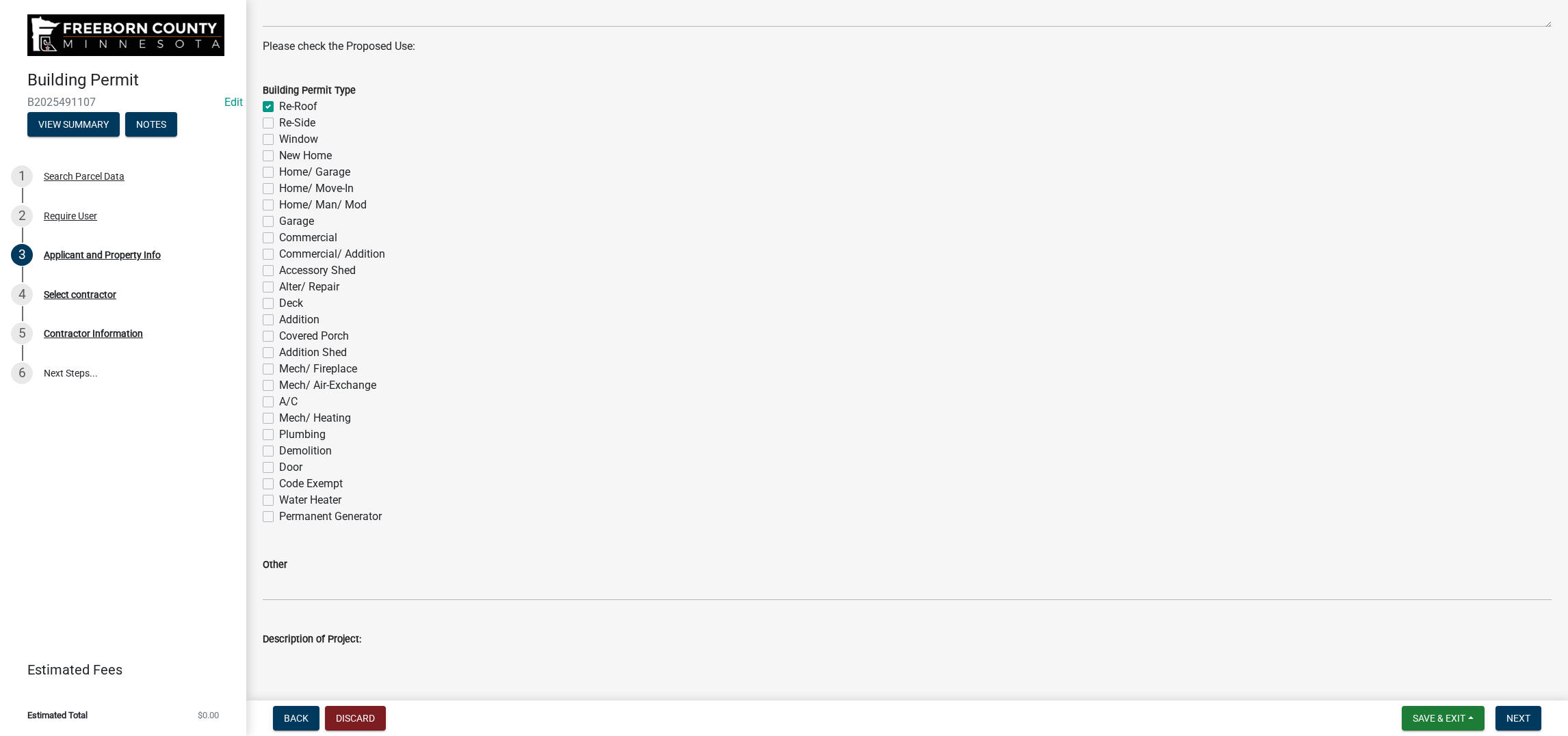
checkbox input "false"
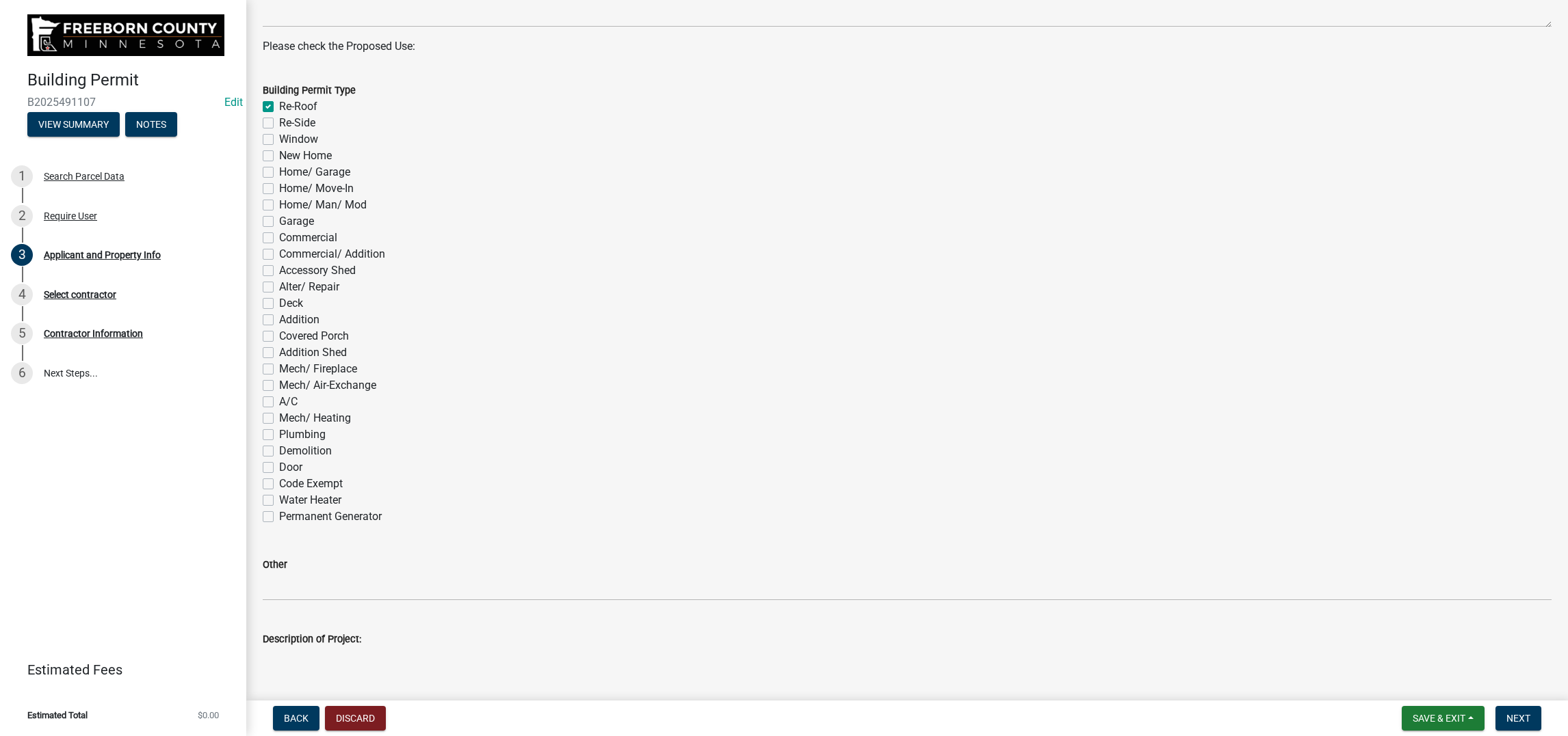
checkbox input "false"
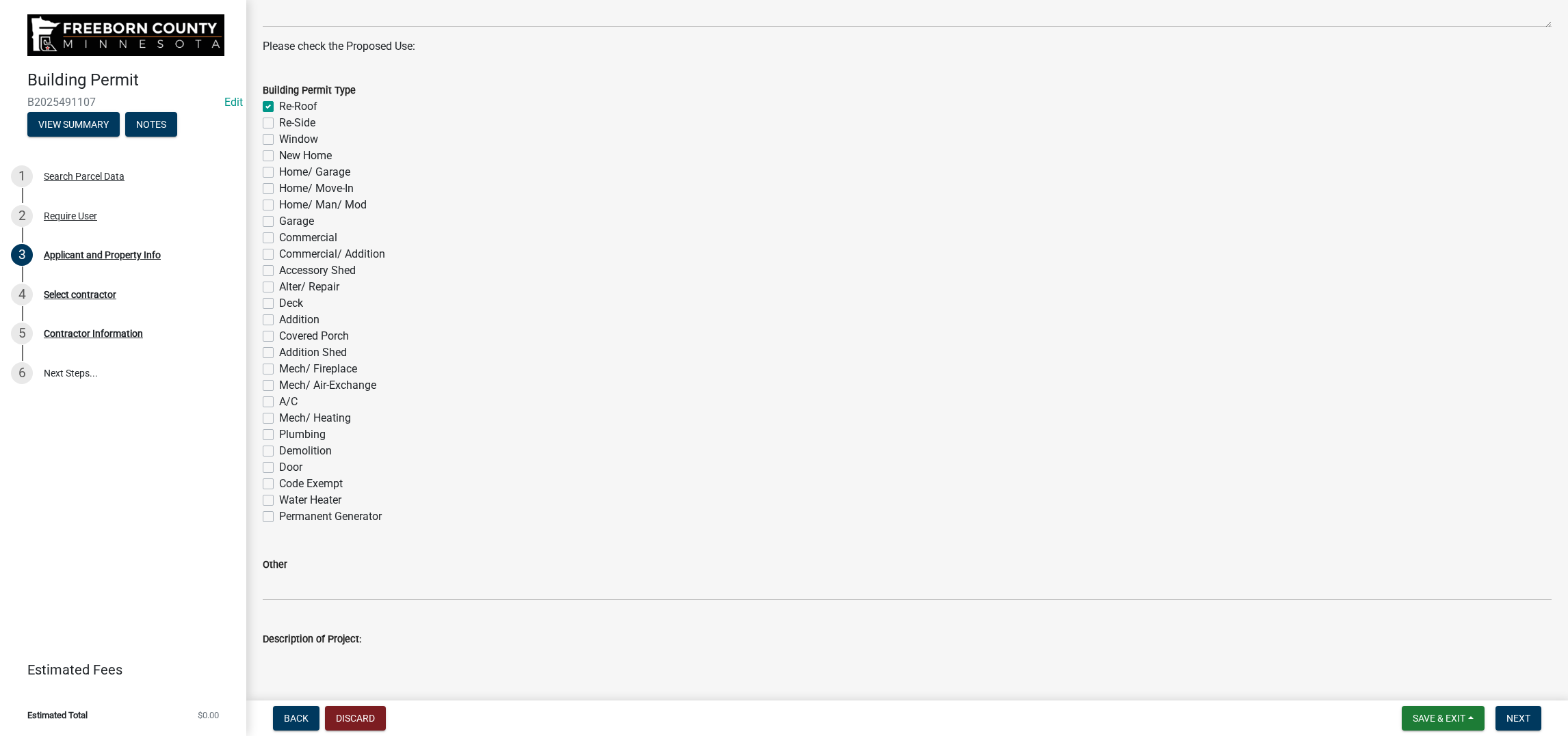
checkbox input "false"
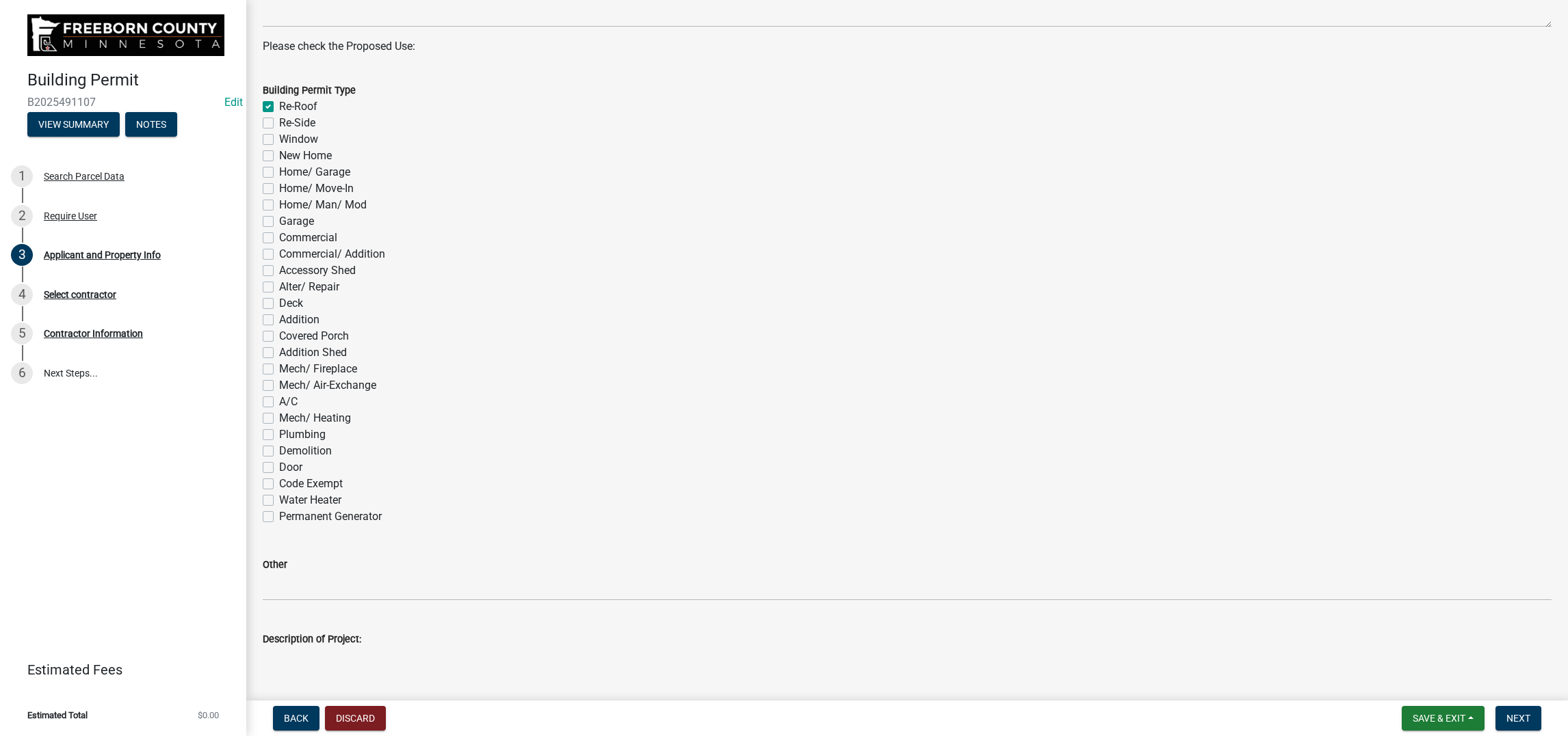
checkbox input "false"
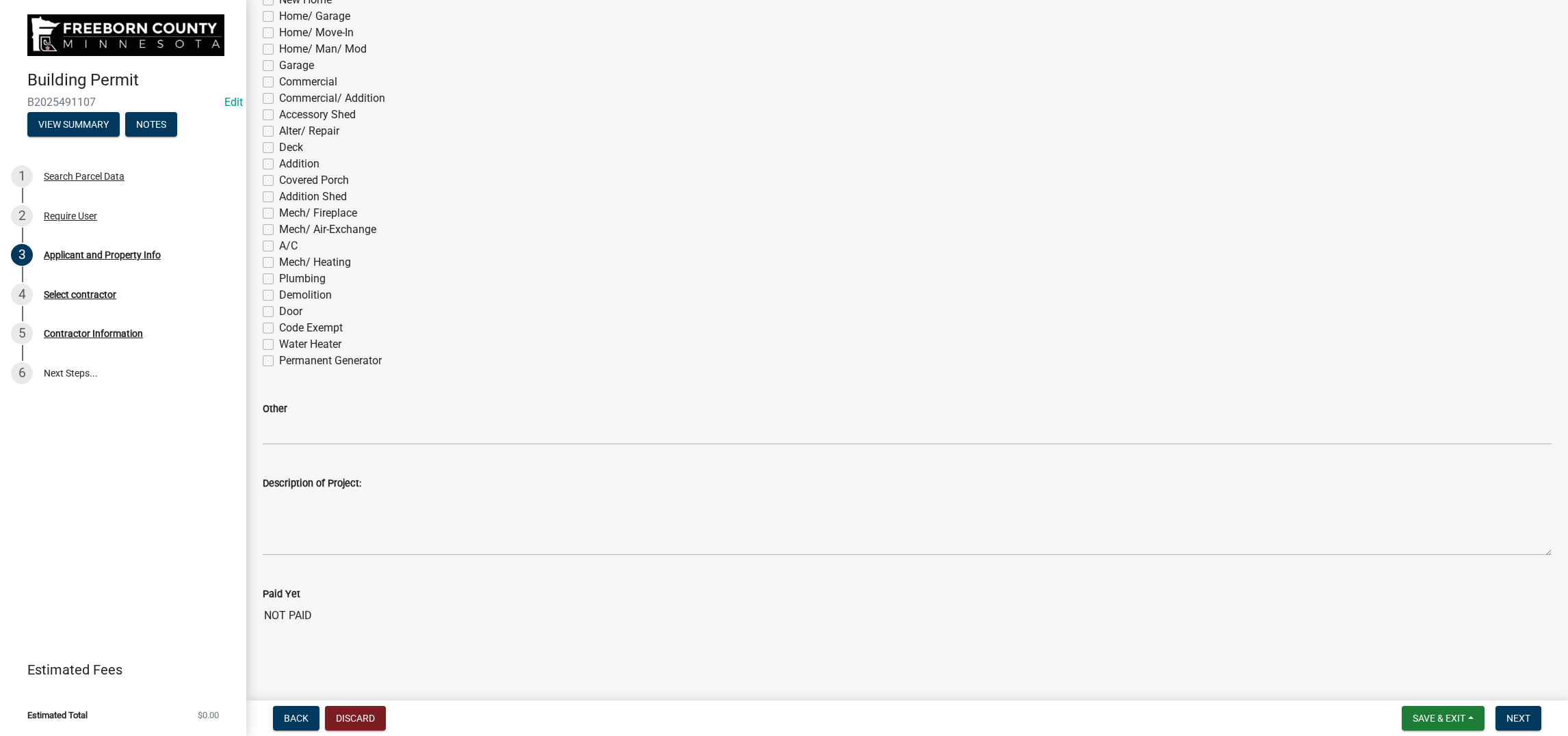
scroll to position [1230, 0]
click at [1506, 713] on span "Next" at bounding box center [1518, 718] width 24 height 11
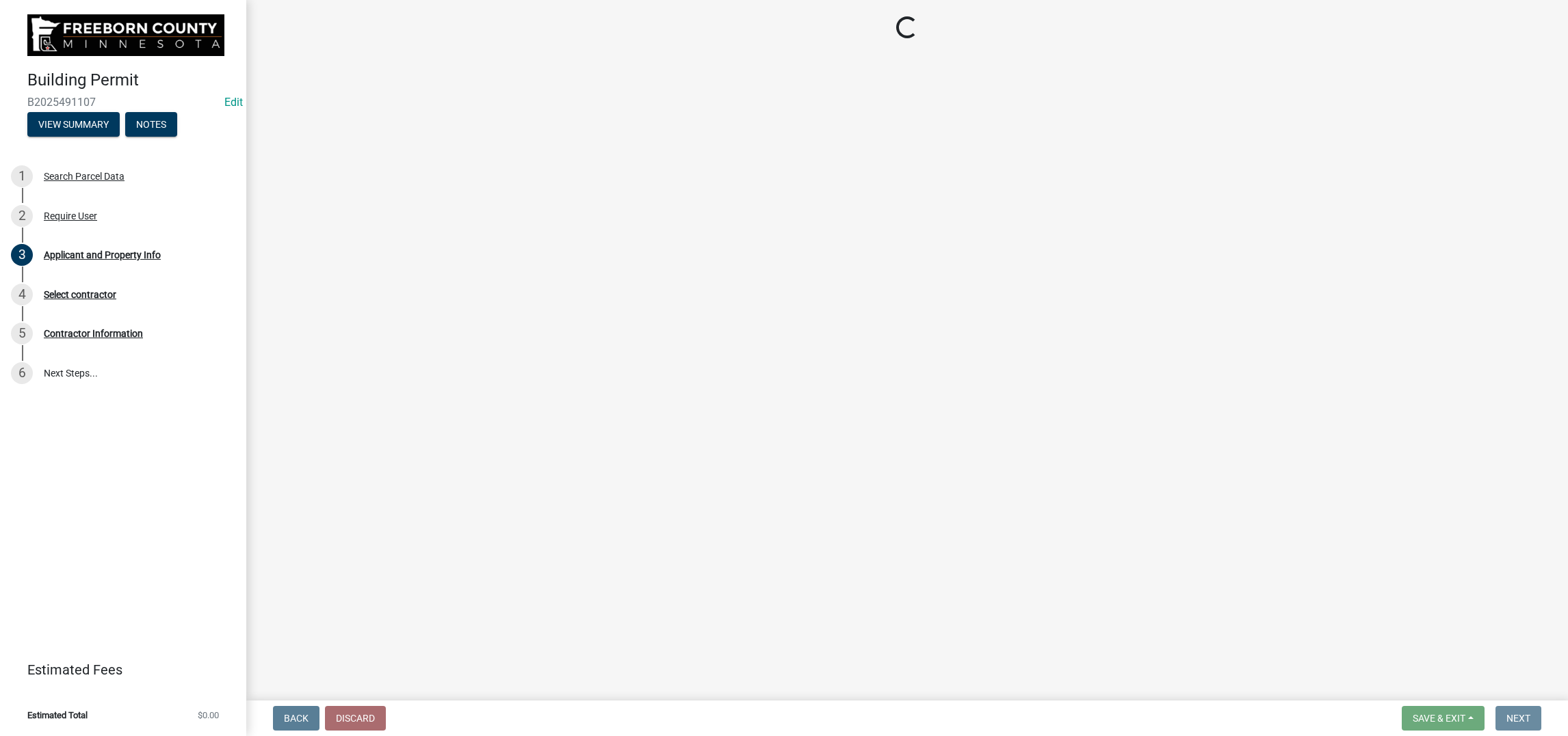
scroll to position [0, 0]
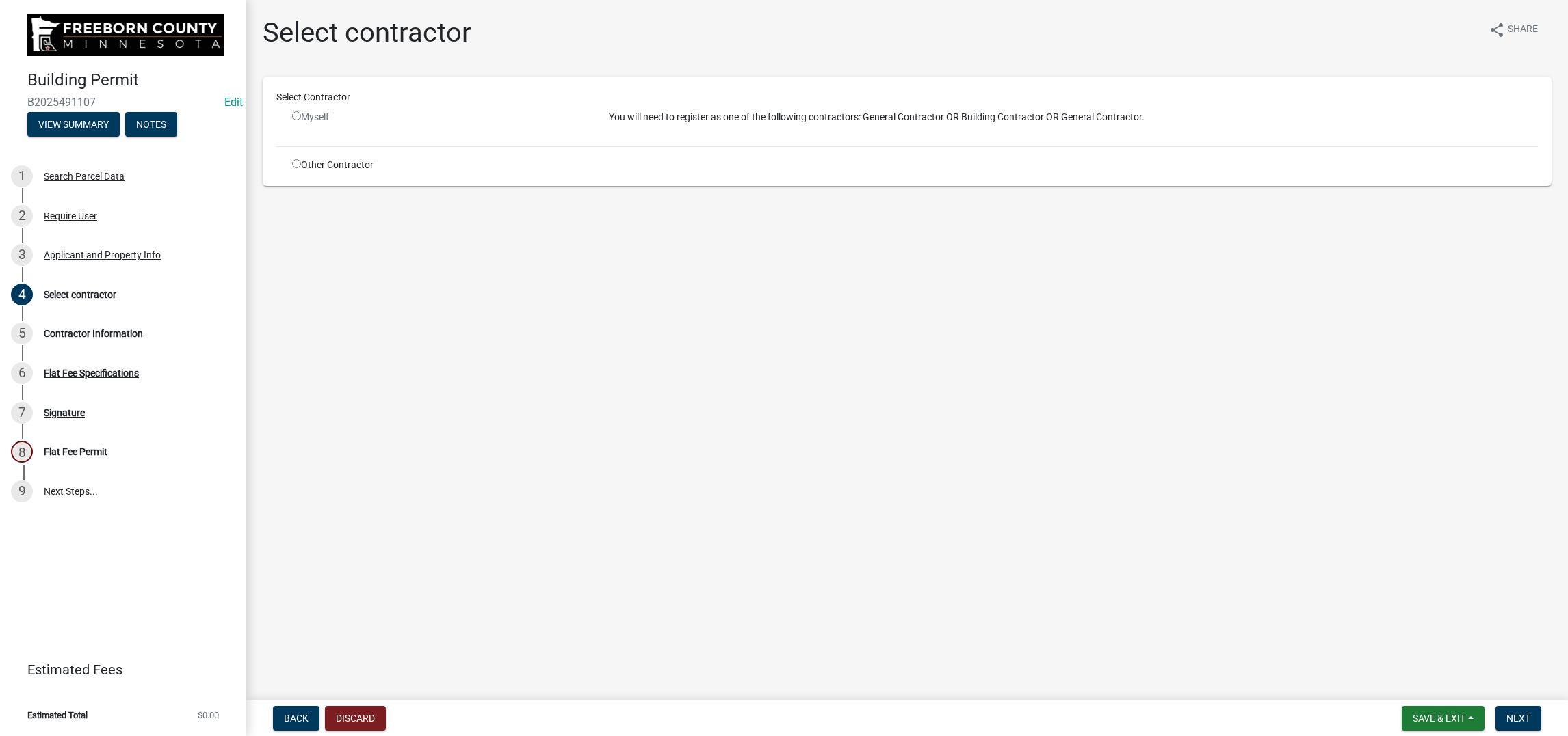
click at [301, 168] on input "radio" at bounding box center [296, 163] width 9 height 9
radio input "true"
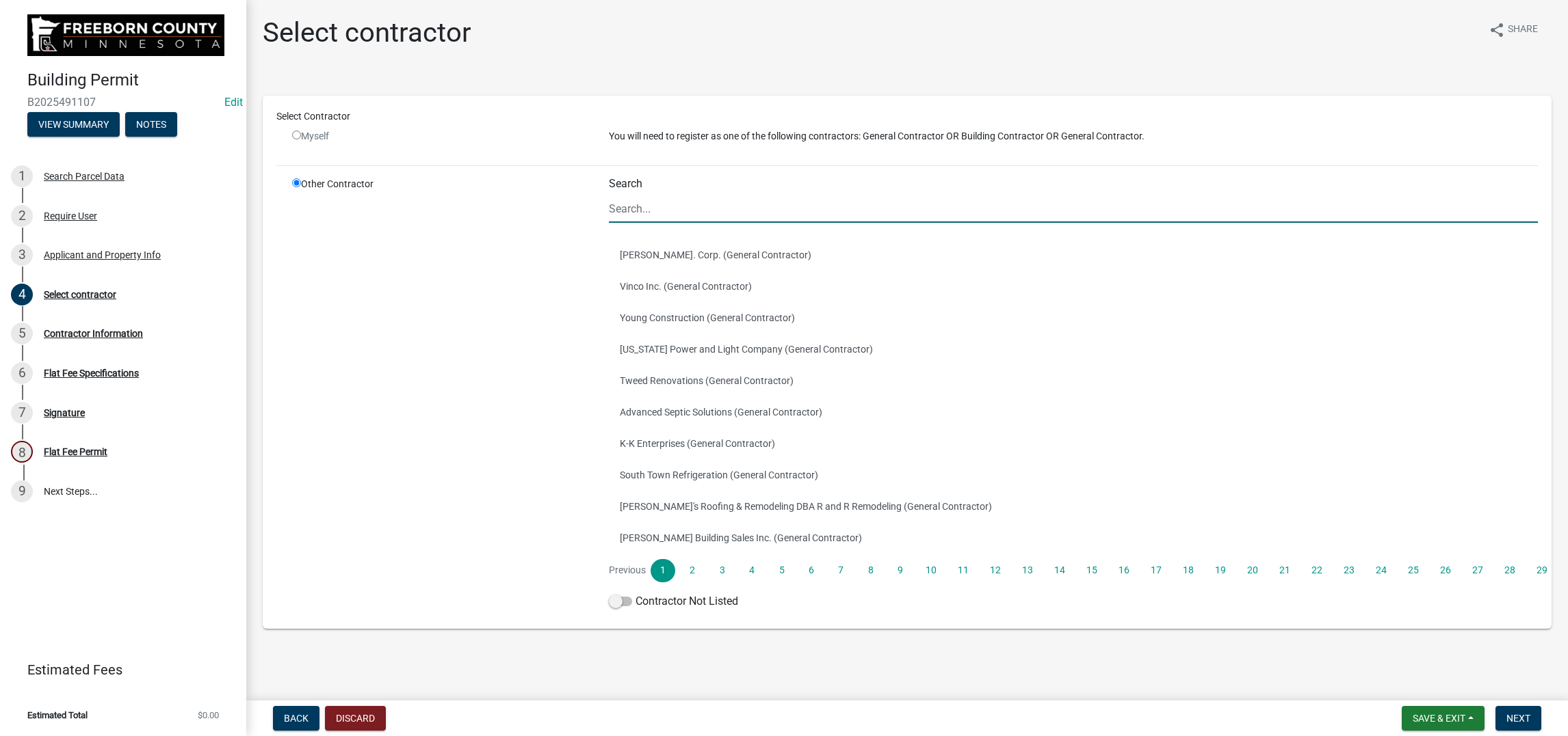
click at [686, 223] on input "Search" at bounding box center [1073, 208] width 929 height 28
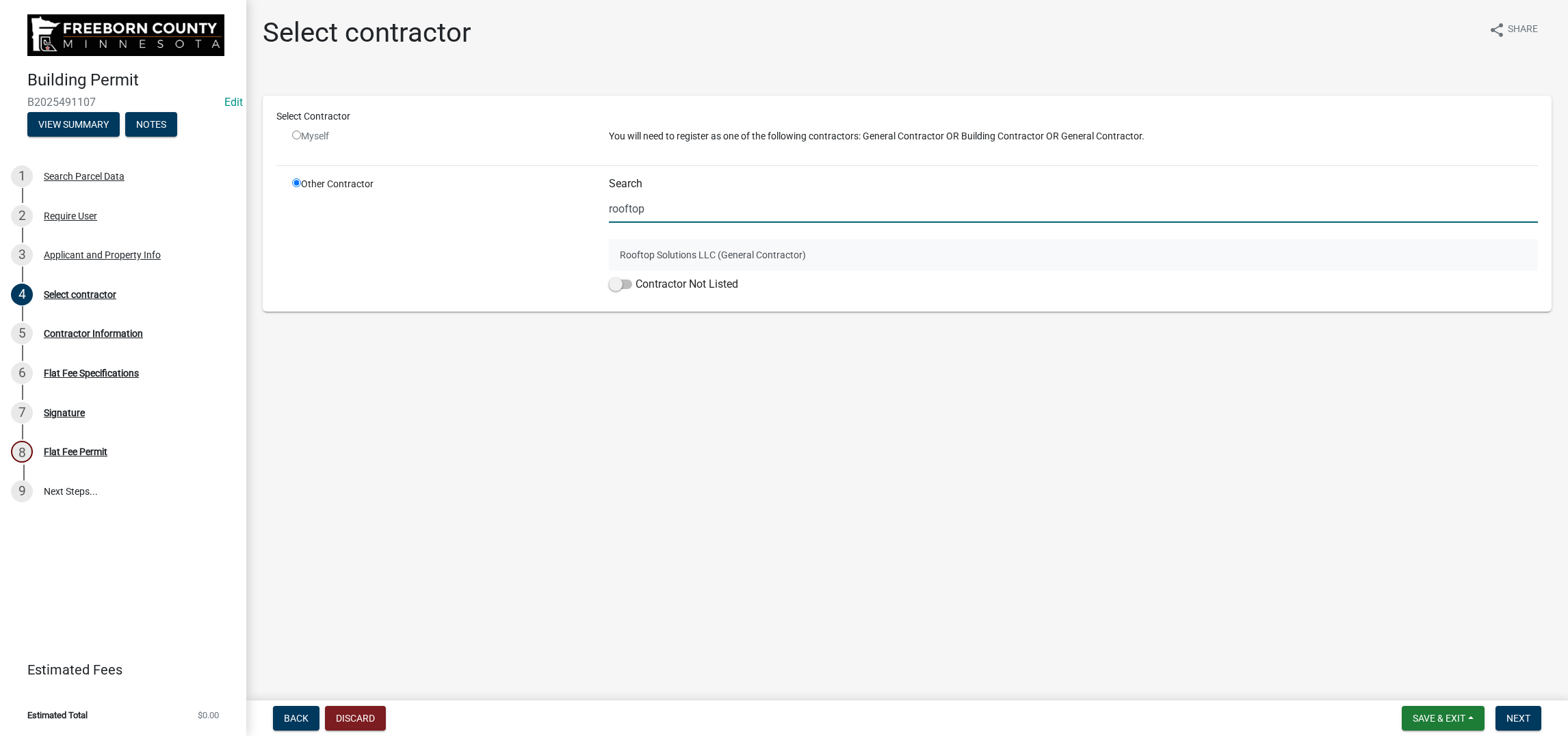
type input "rooftop"
click at [648, 270] on button "Rooftop Solutions LLC (General Contractor)" at bounding box center [1073, 255] width 929 height 32
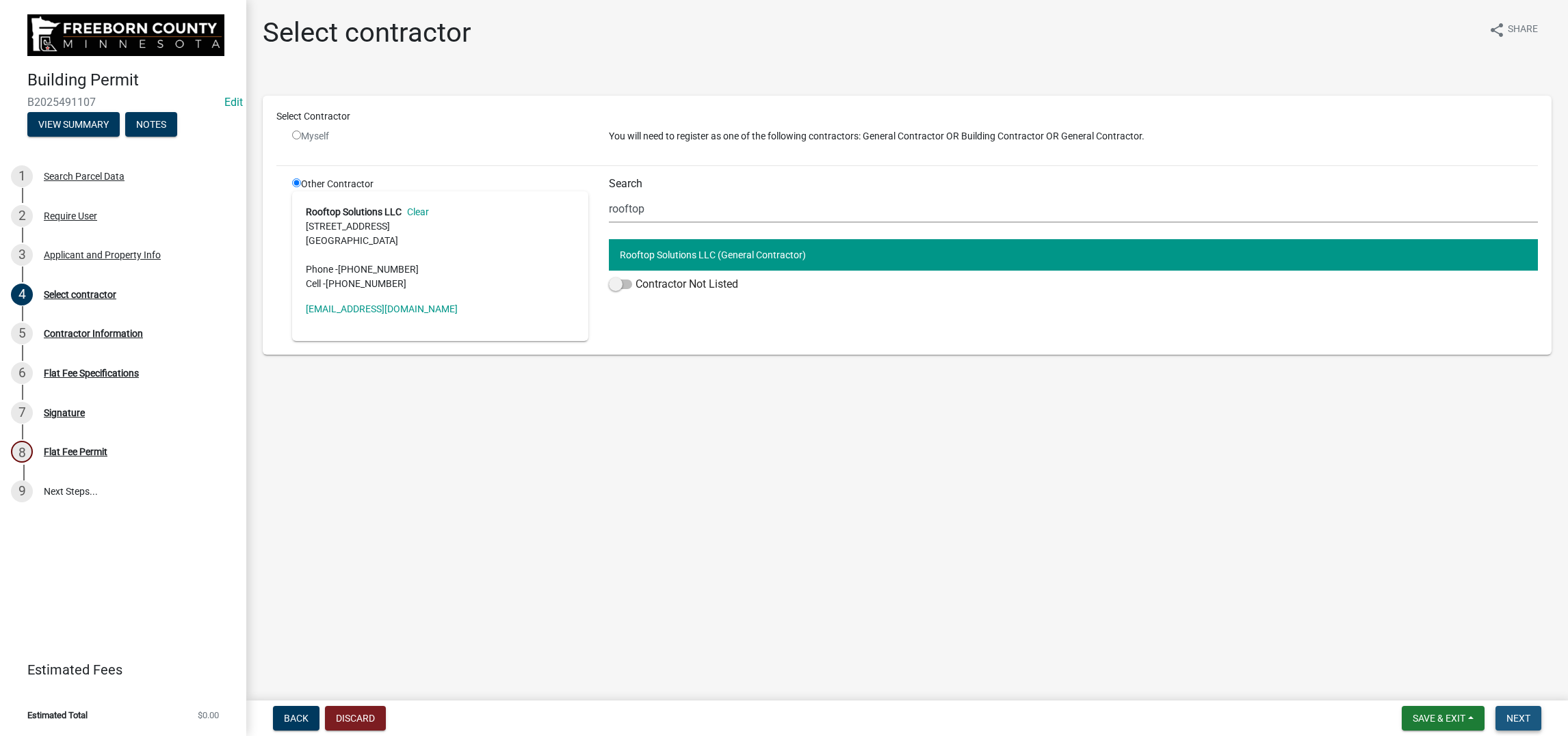
click at [1506, 713] on span "Next" at bounding box center [1518, 718] width 24 height 11
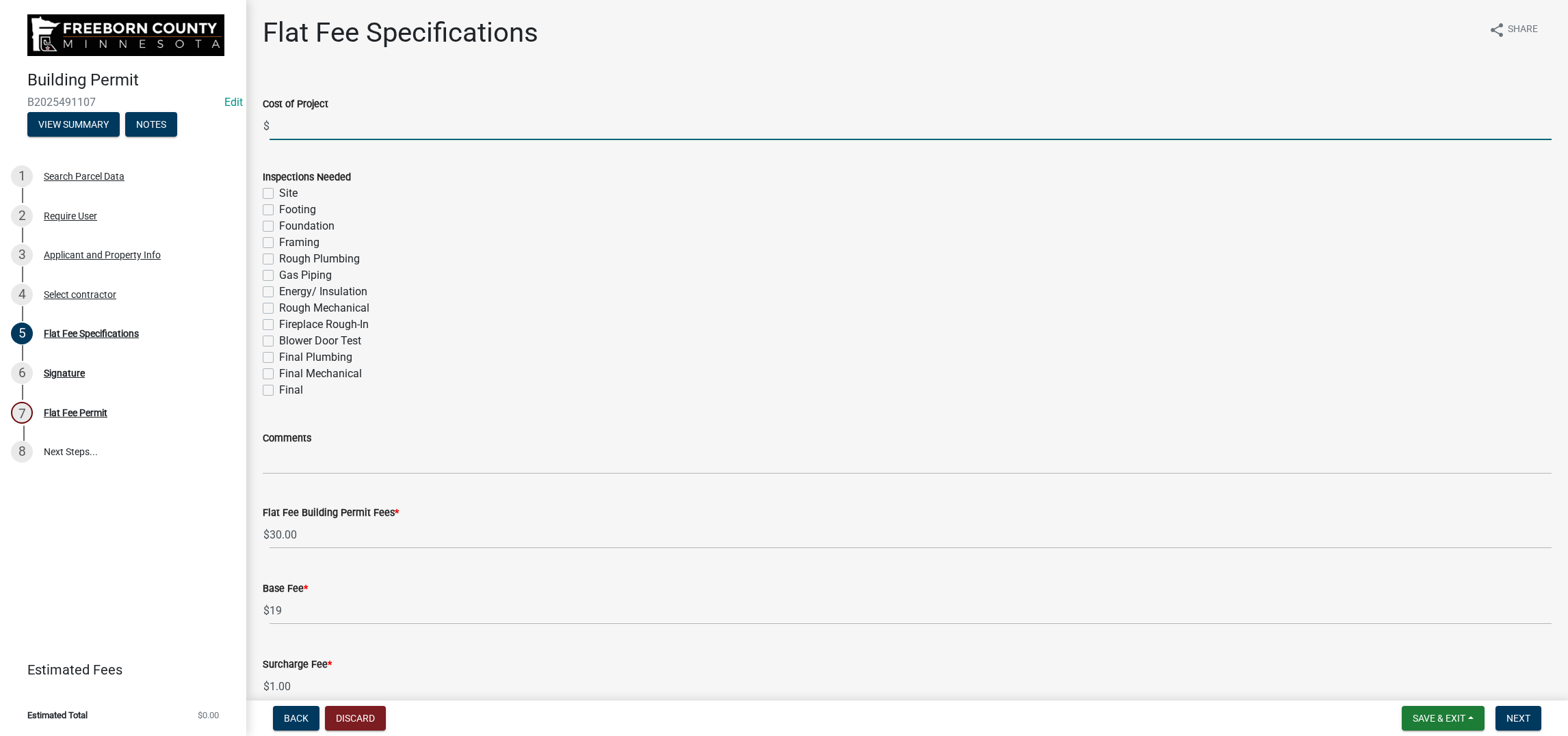
click at [329, 140] on input "text" at bounding box center [911, 126] width 1282 height 28
type input "19300"
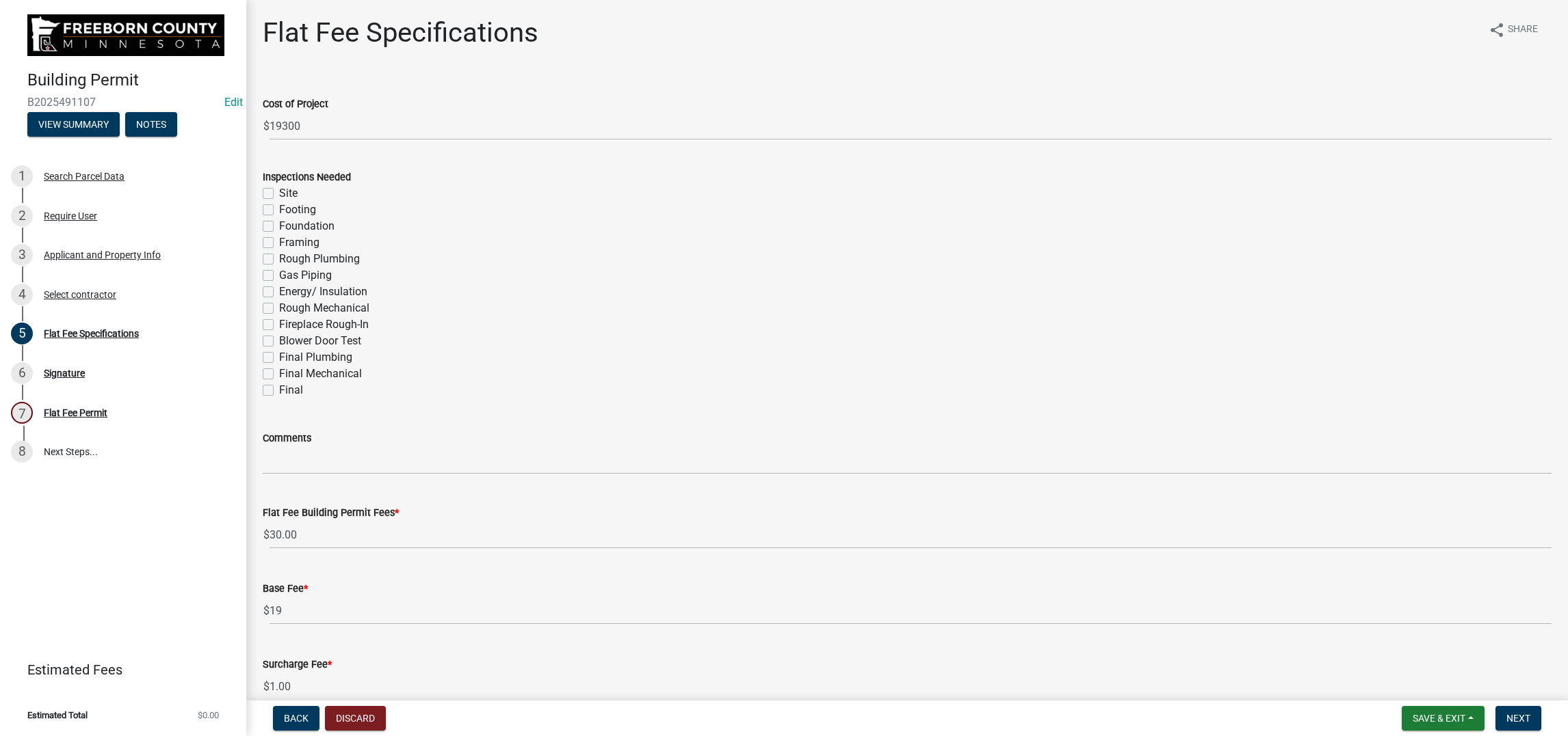
click at [284, 398] on label "Final" at bounding box center [291, 390] width 24 height 16
click at [284, 391] on input "Final" at bounding box center [283, 386] width 9 height 9
checkbox input "true"
checkbox input "false"
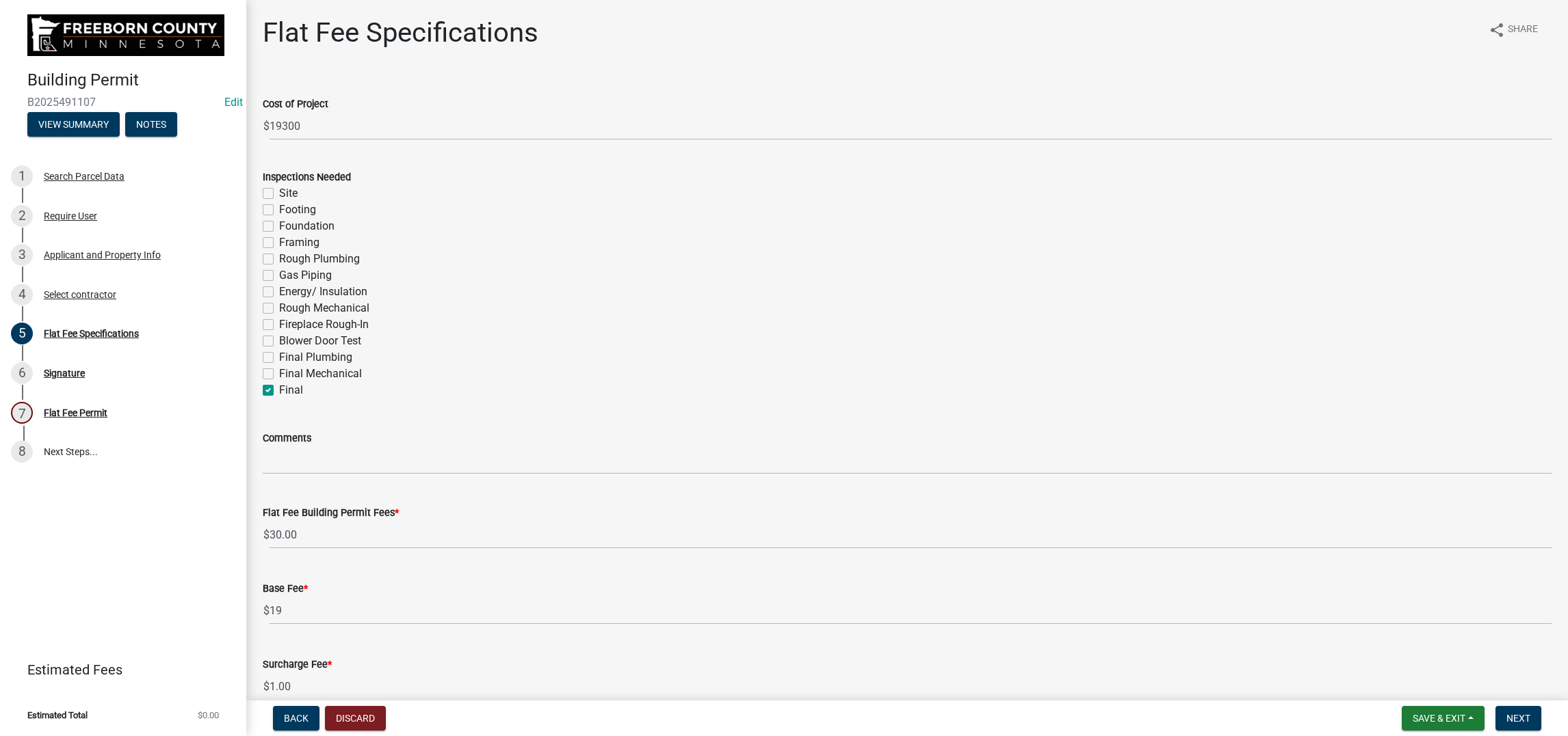
checkbox input "false"
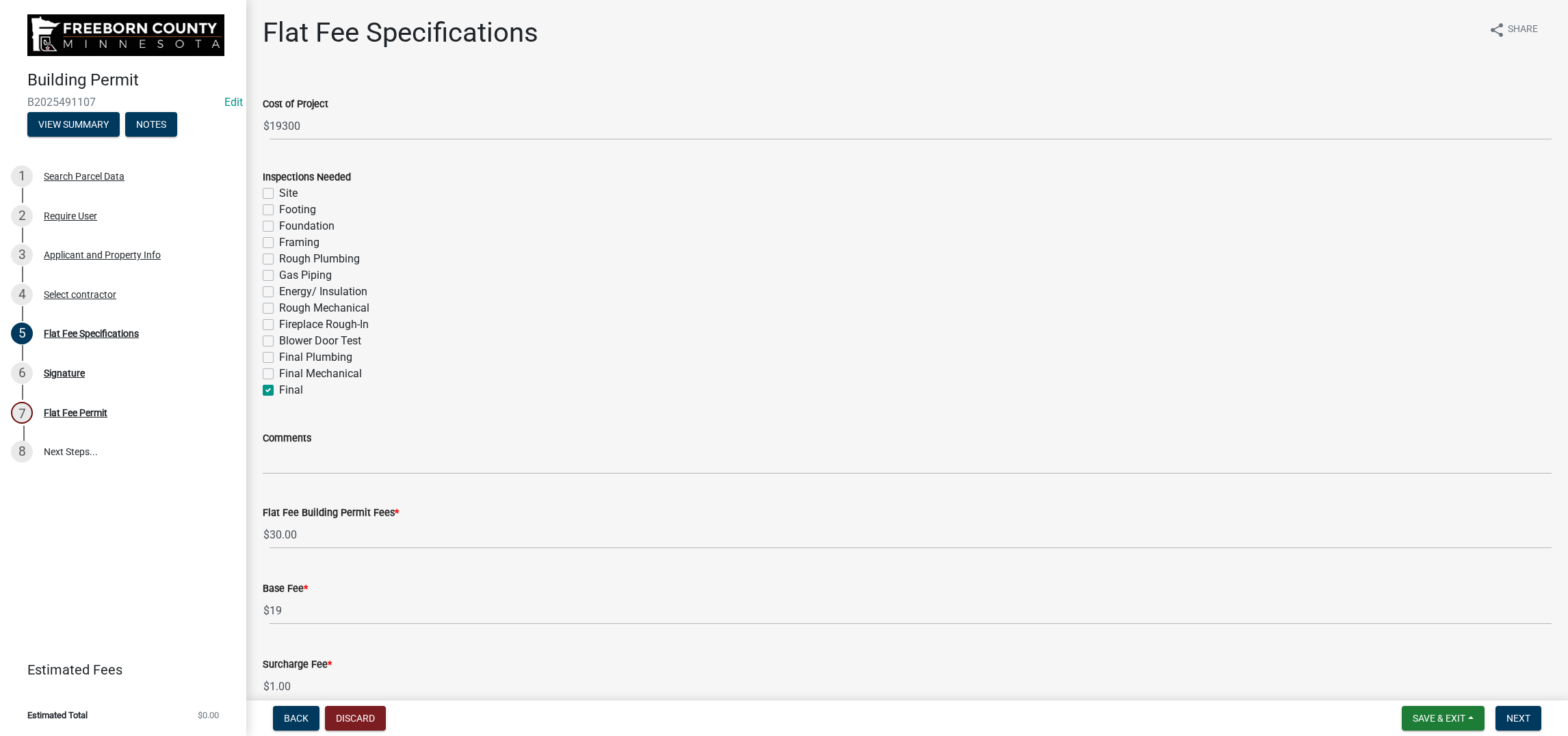
checkbox input "false"
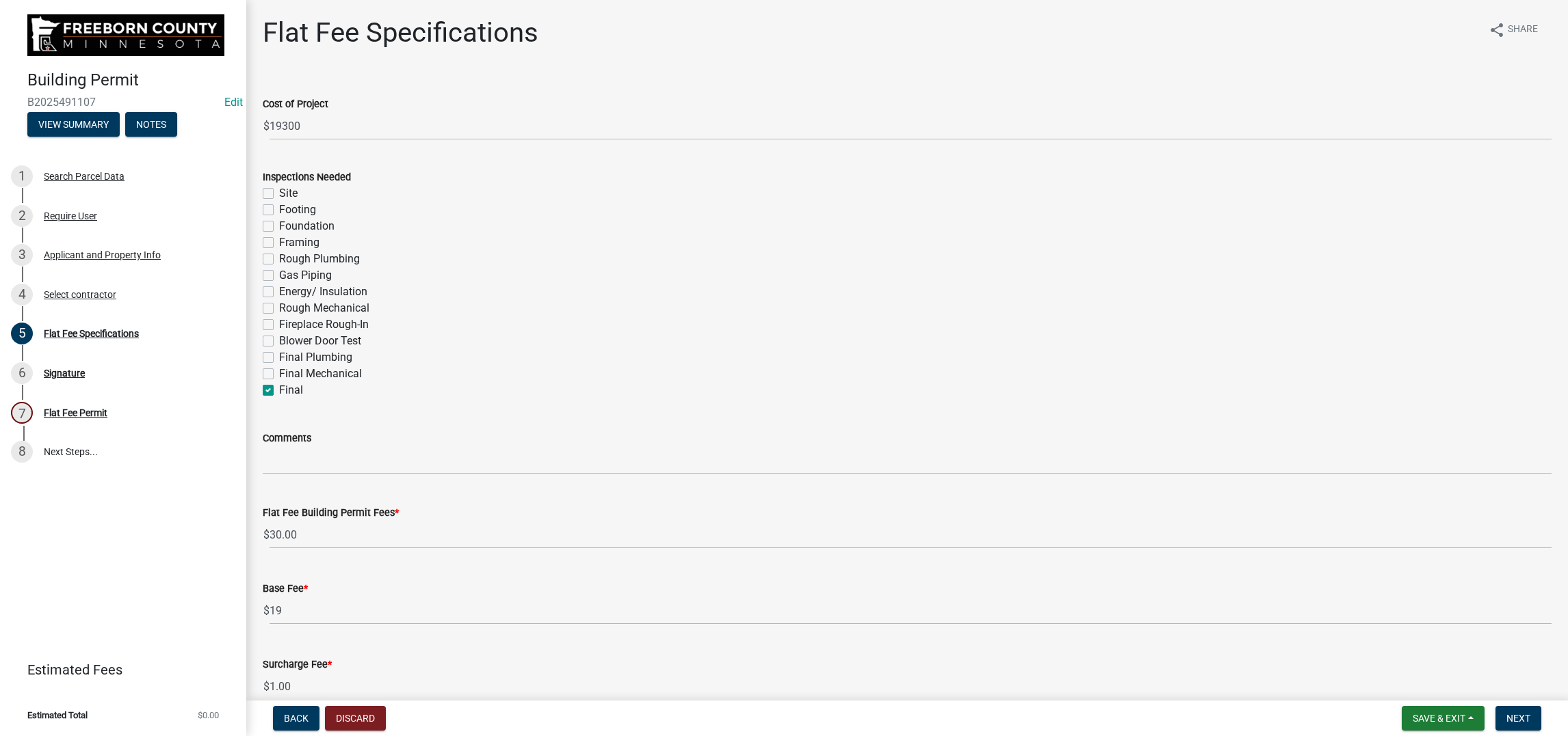
checkbox input "true"
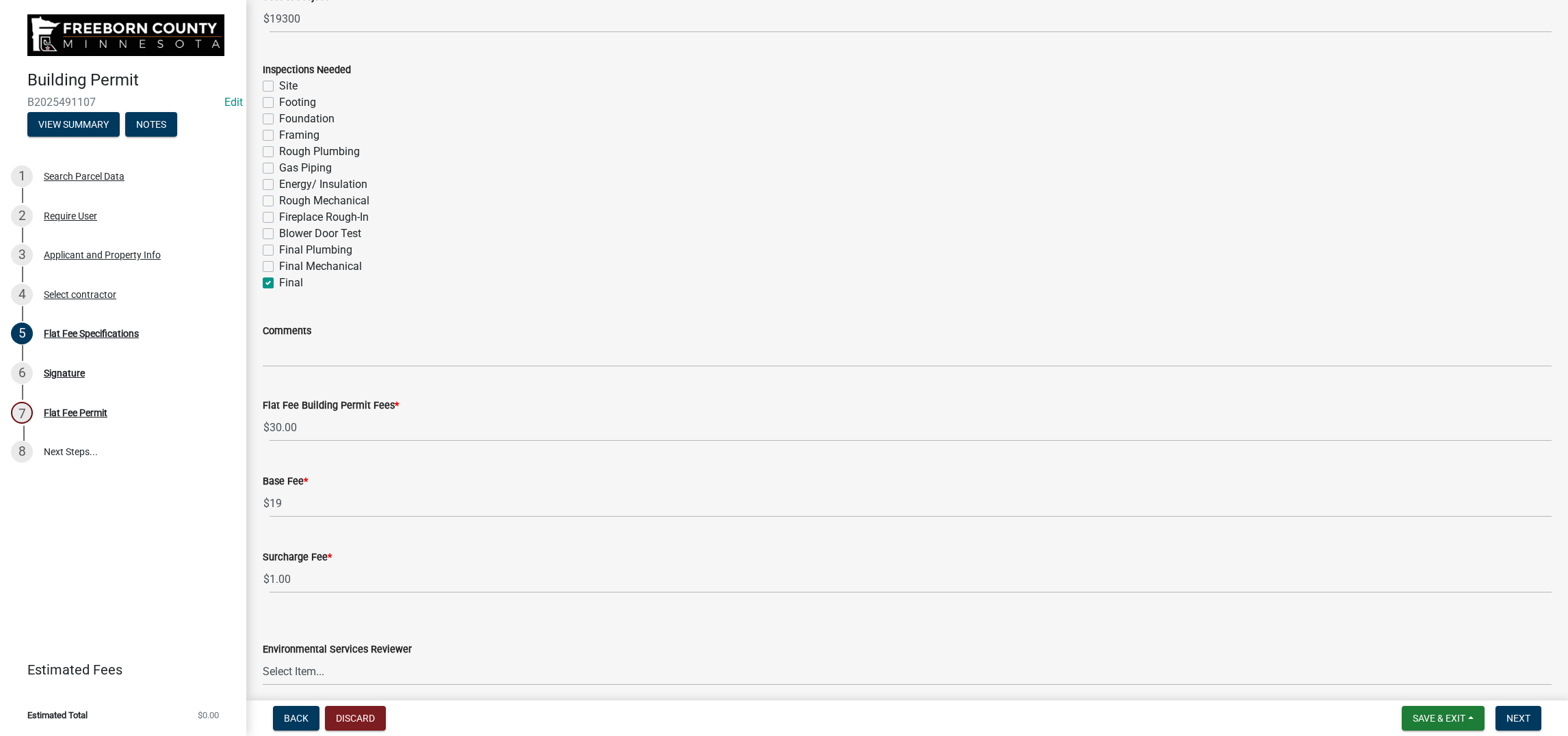
scroll to position [410, 0]
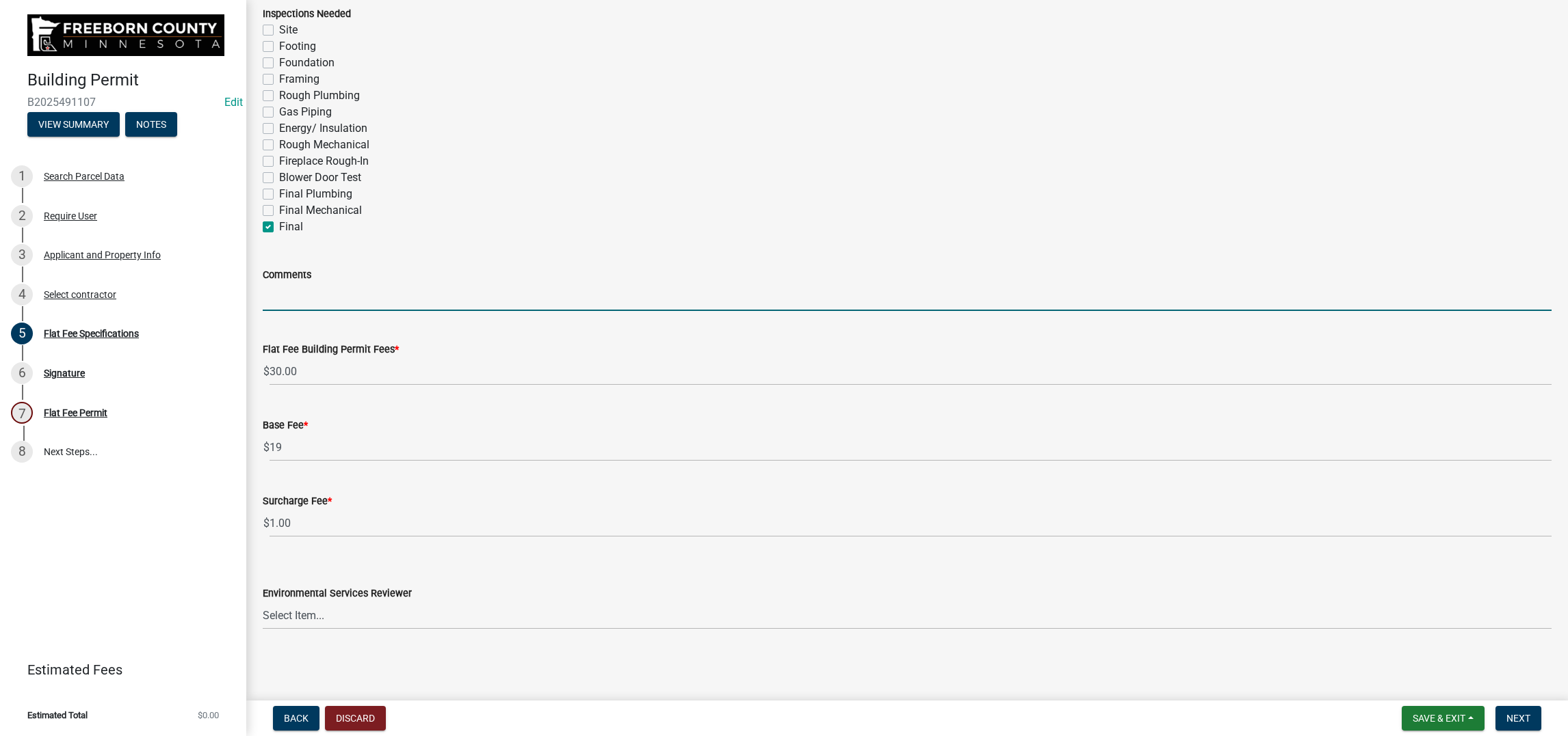
click at [293, 283] on input "Comments" at bounding box center [907, 297] width 1289 height 28
type input "33 sq. reroof house"
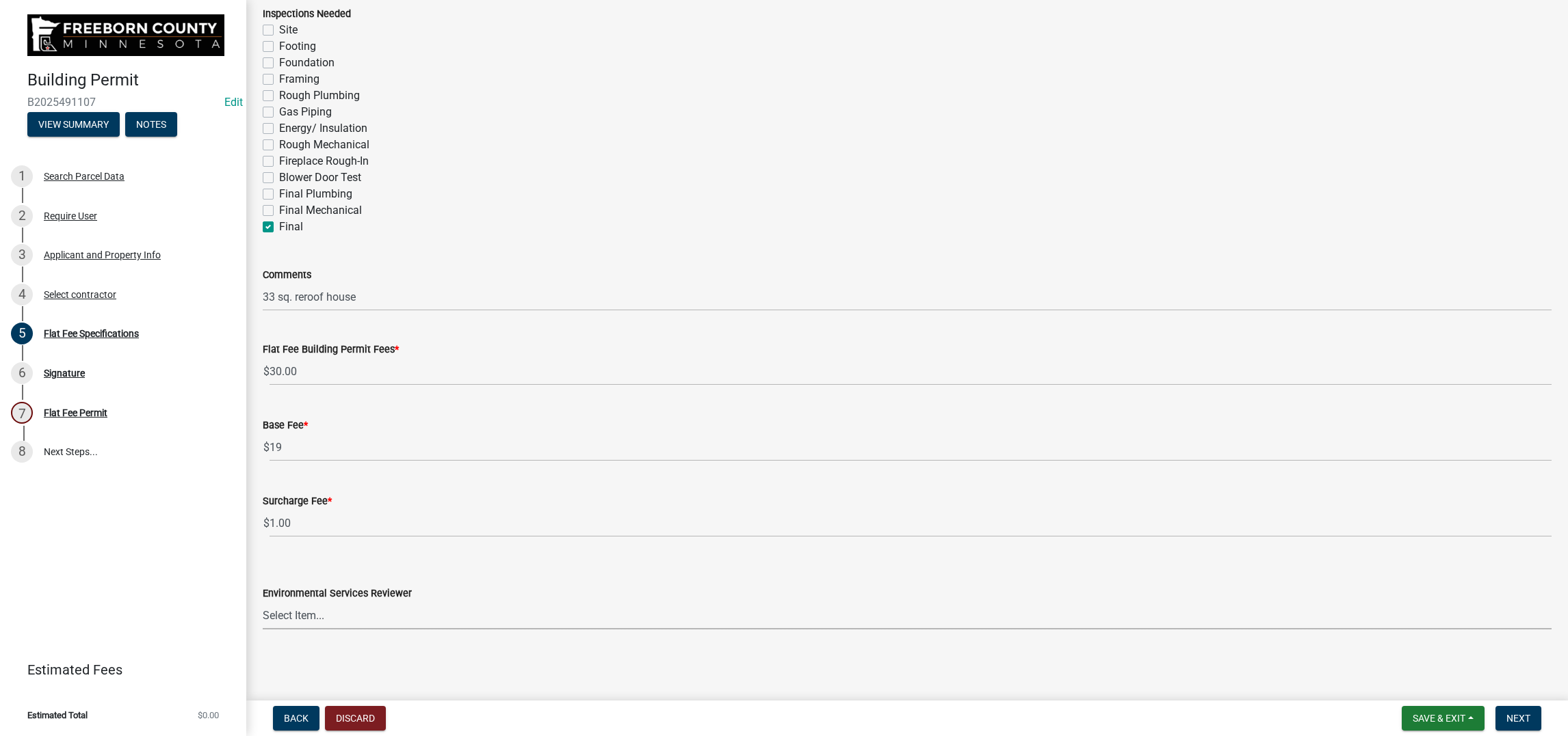
click at [887, 607] on select "Select Item... Rachel Wehner Craig Rosell Mark Goskeson Ross Leonhardi Gina Gul…" at bounding box center [907, 616] width 1289 height 28
click at [271, 602] on select "Select Item... Rachel Wehner Craig Rosell Mark Goskeson Ross Leonhardi Gina Gul…" at bounding box center [907, 616] width 1289 height 28
select select "cf5e982a-8fde-449d-bcd8-be8cdfb99374"
click at [1508, 713] on span "Next" at bounding box center [1518, 718] width 24 height 11
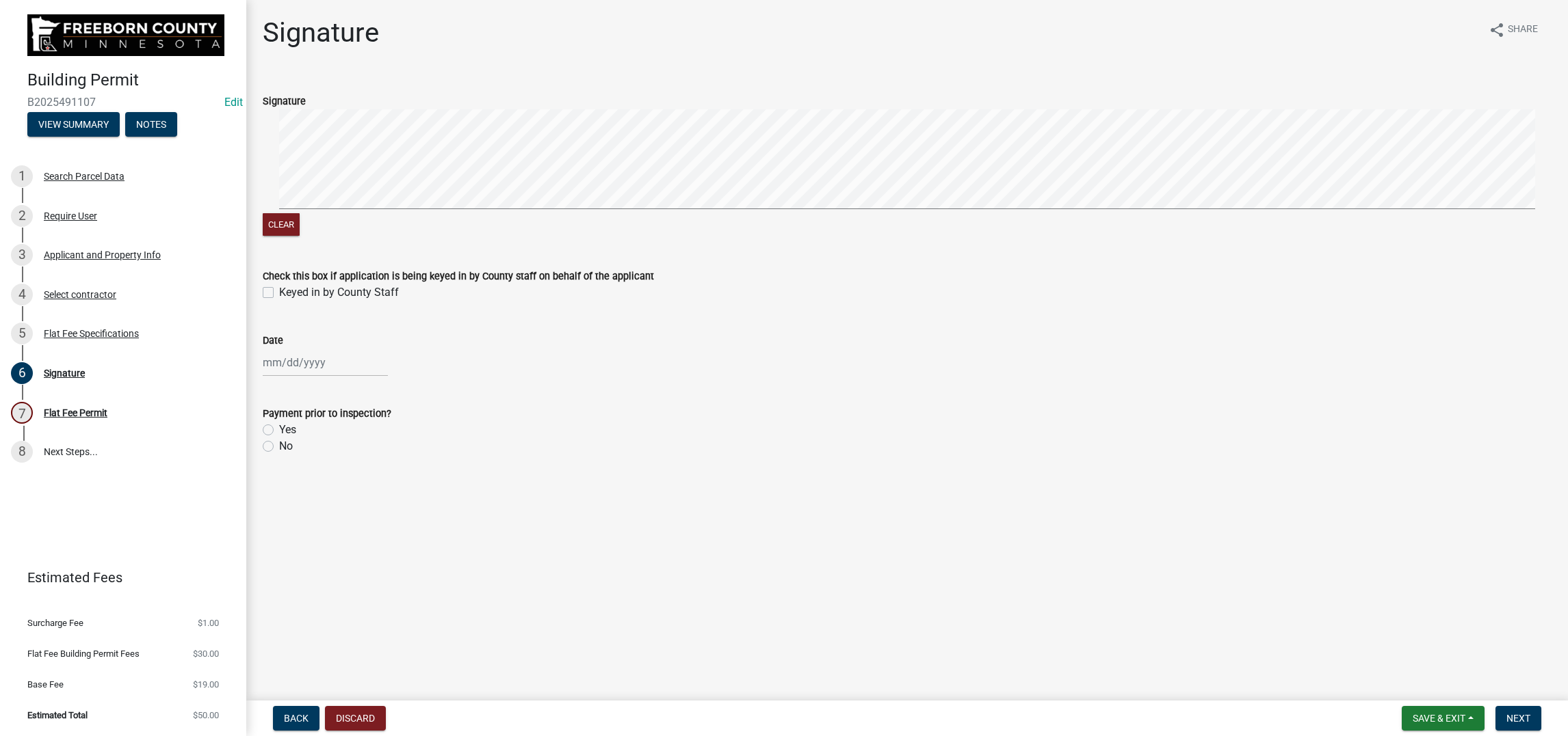
click at [288, 301] on div "Keyed in by County Staff" at bounding box center [907, 292] width 1289 height 16
click at [284, 301] on label "Keyed in by County Staff" at bounding box center [339, 292] width 119 height 16
click at [284, 294] on input "Keyed in by County Staff" at bounding box center [283, 288] width 9 height 9
checkbox input "true"
click at [334, 377] on div at bounding box center [325, 363] width 125 height 28
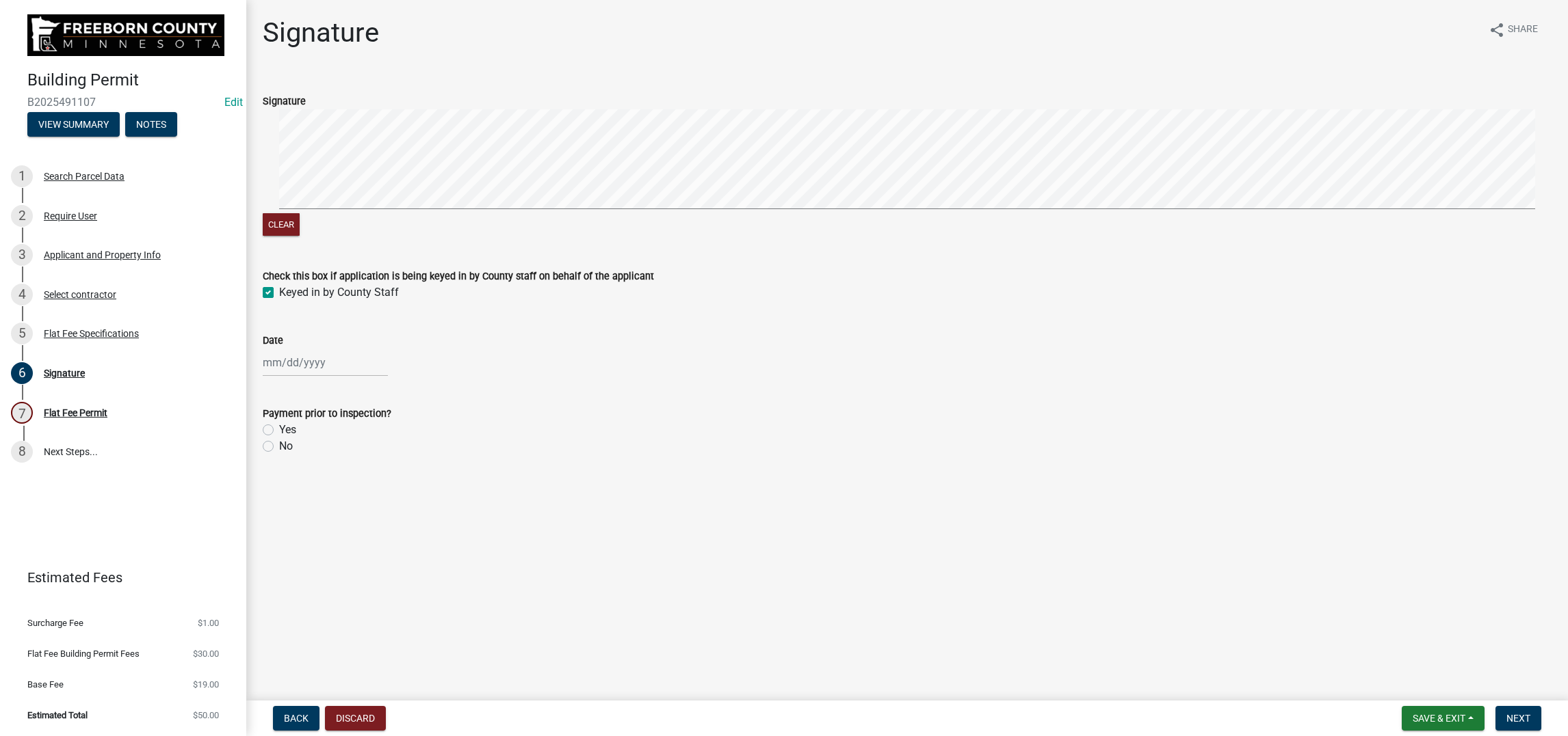
select select "10"
select select "2025"
click at [375, 243] on div "10" at bounding box center [364, 232] width 22 height 22
type input "10/10/2025"
click at [280, 455] on label "No" at bounding box center [286, 446] width 14 height 16
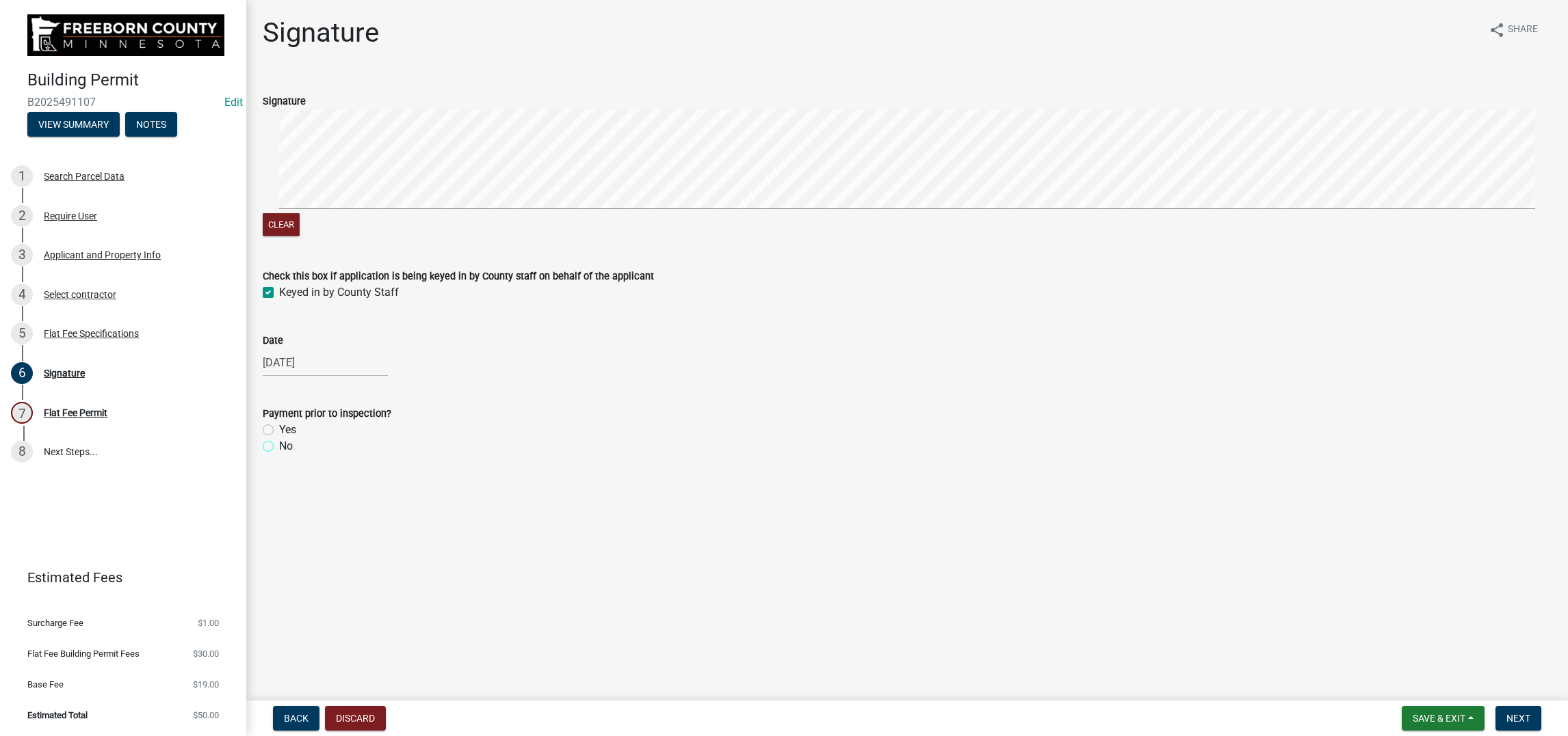
click at [280, 447] on input "No" at bounding box center [283, 442] width 9 height 9
radio input "true"
click at [1506, 713] on span "Next" at bounding box center [1518, 718] width 24 height 11
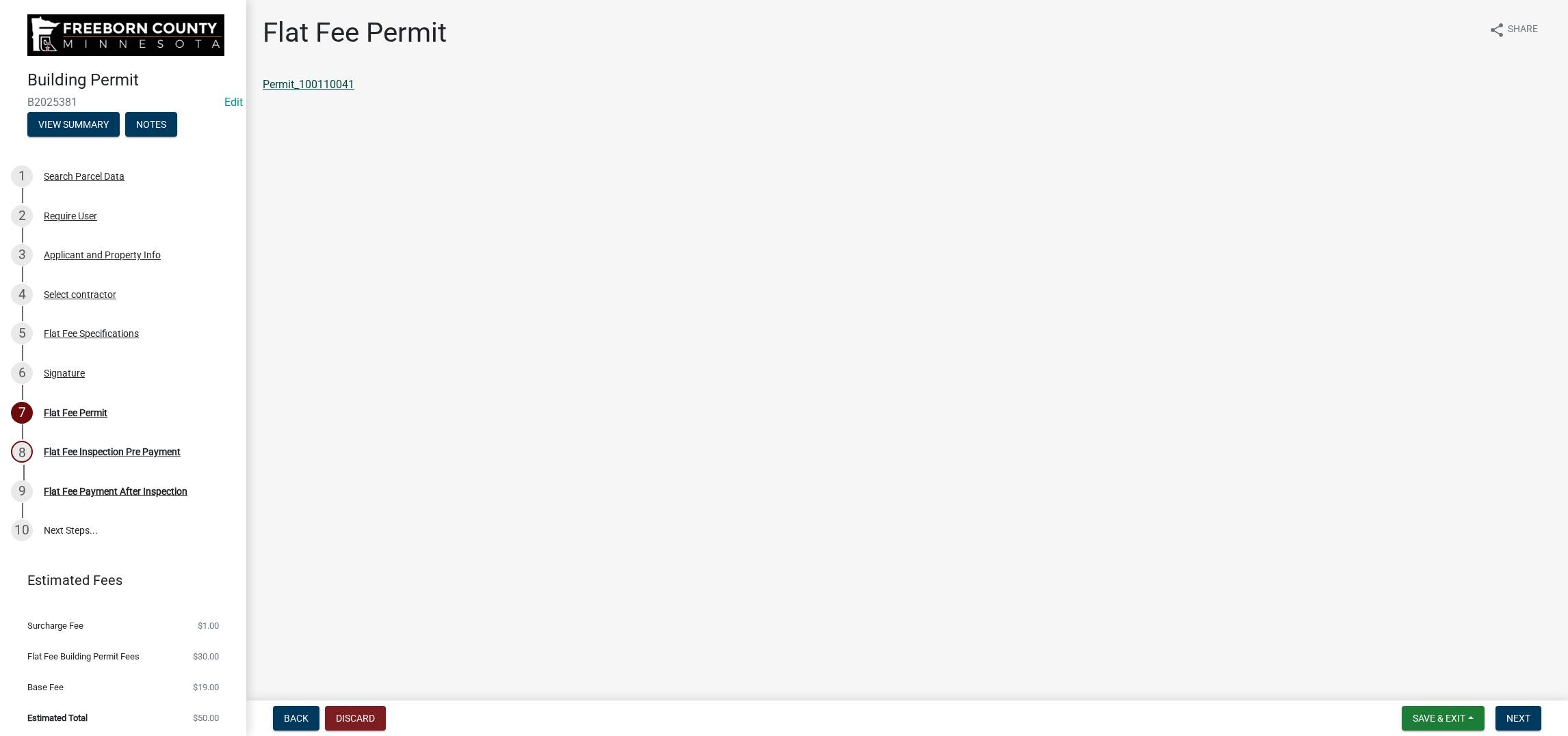
click at [334, 91] on link "Permit_100110041" at bounding box center [308, 84] width 91 height 13
click at [1412, 713] on span "Save & Exit" at bounding box center [1439, 718] width 53 height 11
click at [1375, 664] on button "Save & Exit" at bounding box center [1429, 671] width 109 height 33
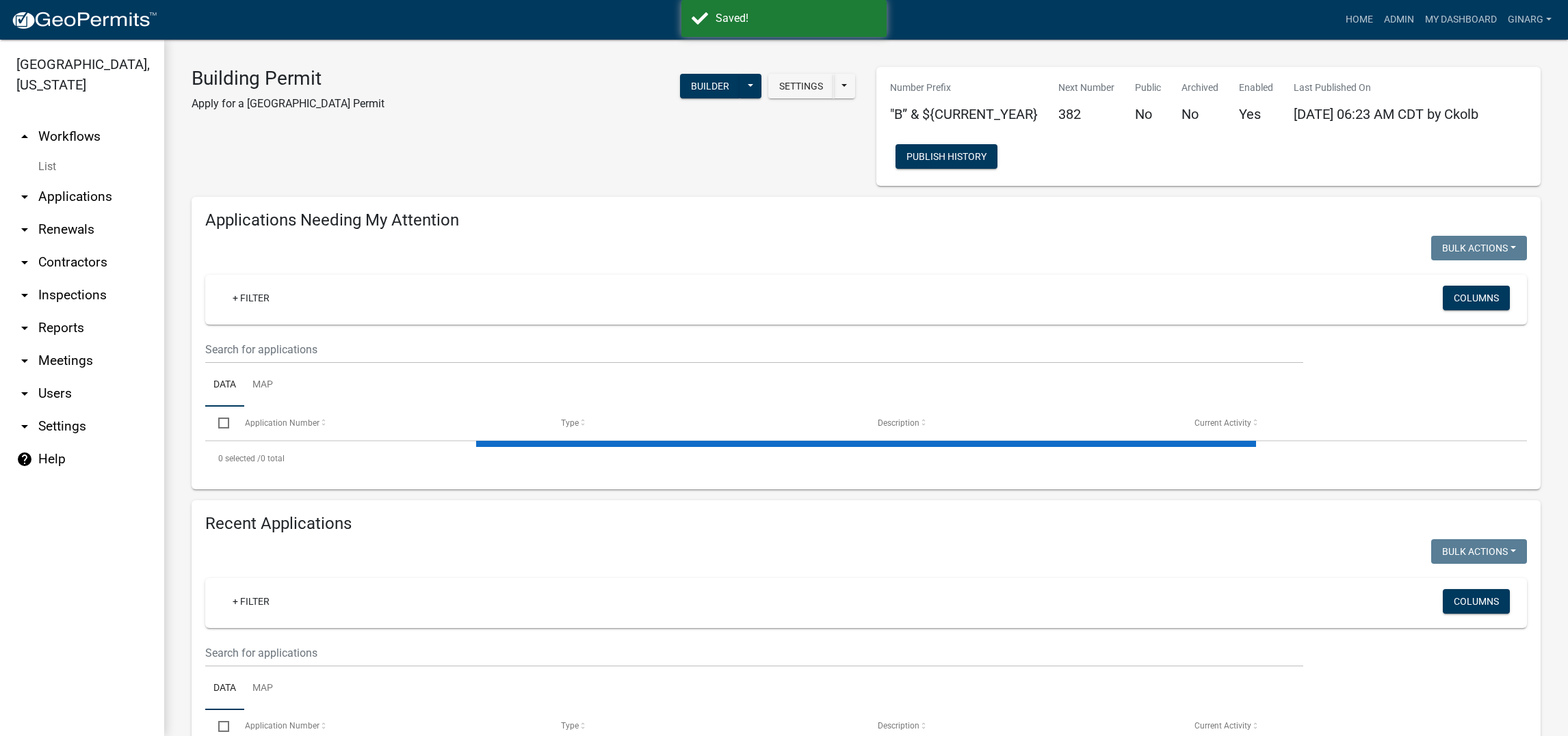
select select "3: 100"
